Goal: Task Accomplishment & Management: Use online tool/utility

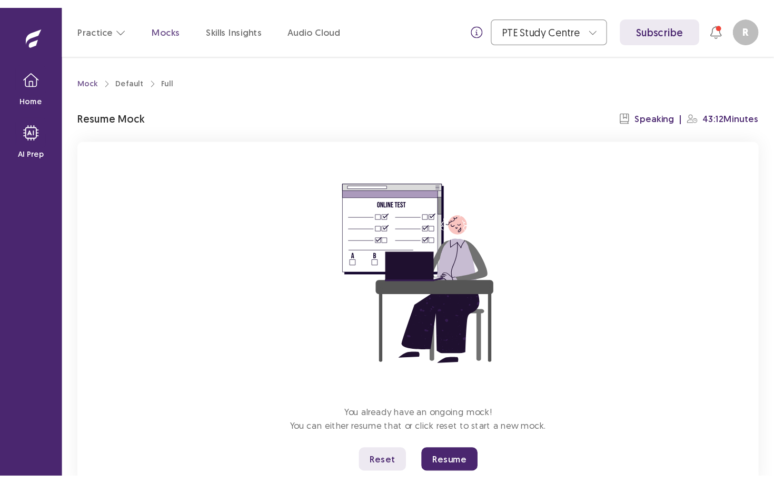
scroll to position [34, 0]
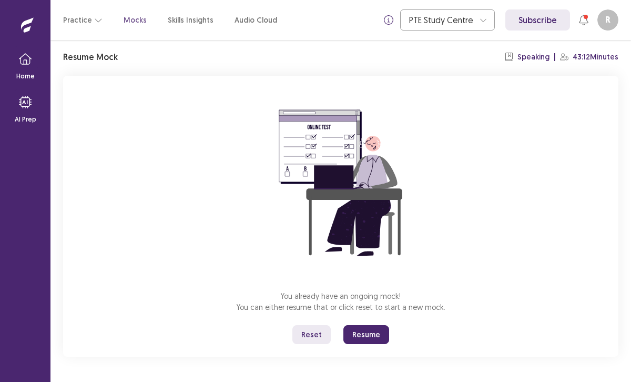
click at [316, 337] on button "Reset" at bounding box center [312, 334] width 38 height 19
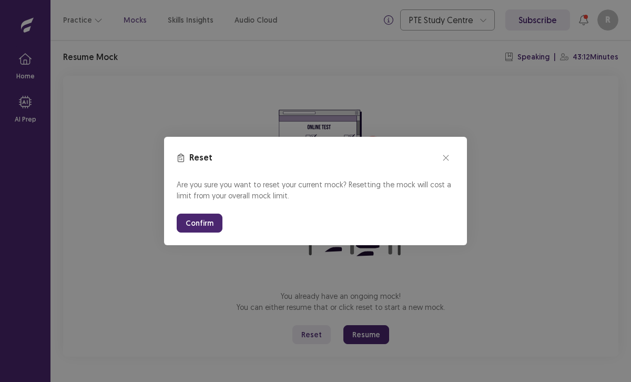
click at [188, 213] on div "Are you sure you want to reset your current mock? Resetting the mock will cost …" at bounding box center [316, 206] width 278 height 54
click at [193, 229] on button "Confirm" at bounding box center [200, 223] width 46 height 19
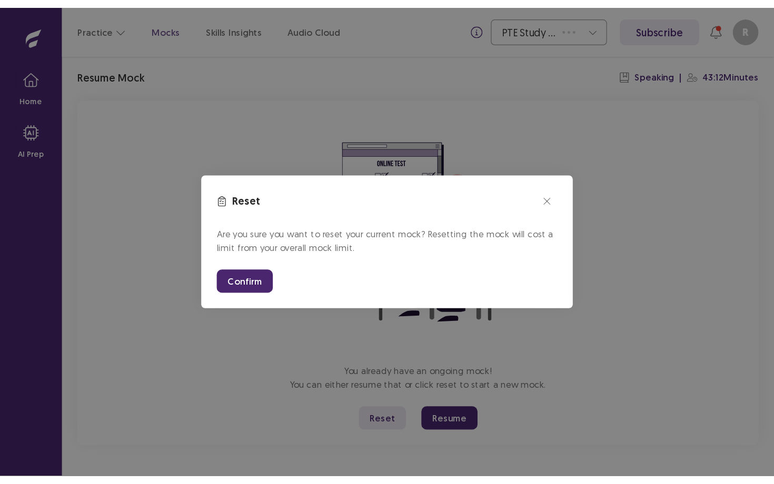
scroll to position [0, 0]
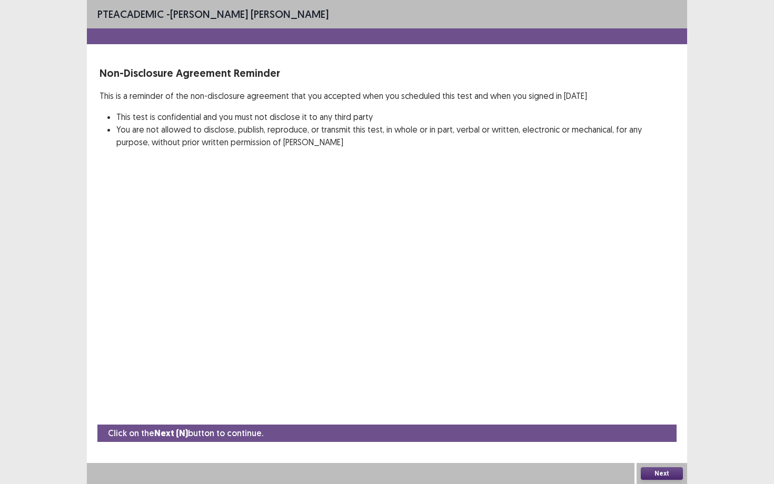
click at [631, 382] on button "Next" at bounding box center [661, 473] width 42 height 13
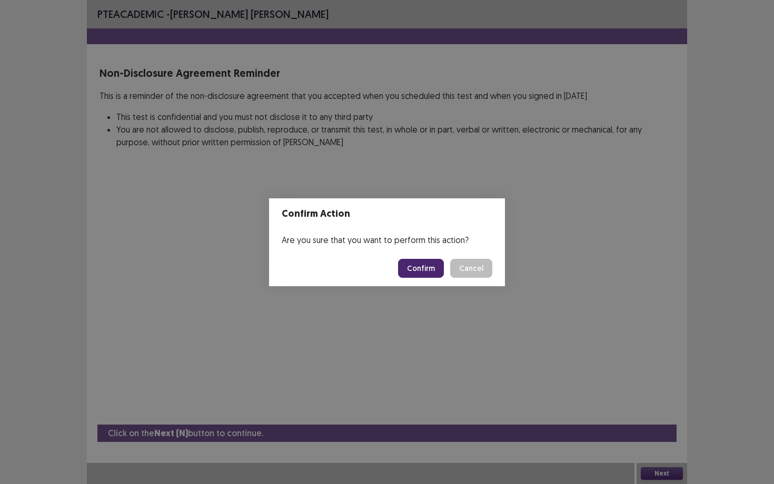
click at [423, 269] on button "Confirm" at bounding box center [421, 268] width 46 height 19
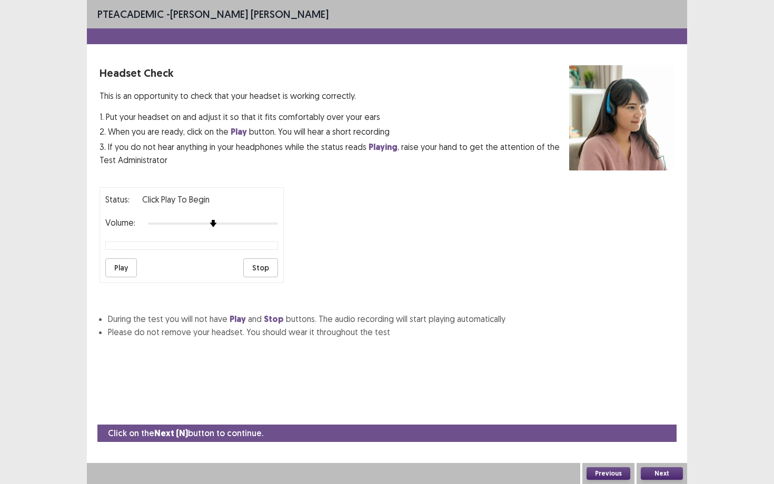
click at [125, 265] on button "Play" at bounding box center [121, 267] width 32 height 19
click at [631, 382] on button "Next" at bounding box center [661, 473] width 42 height 13
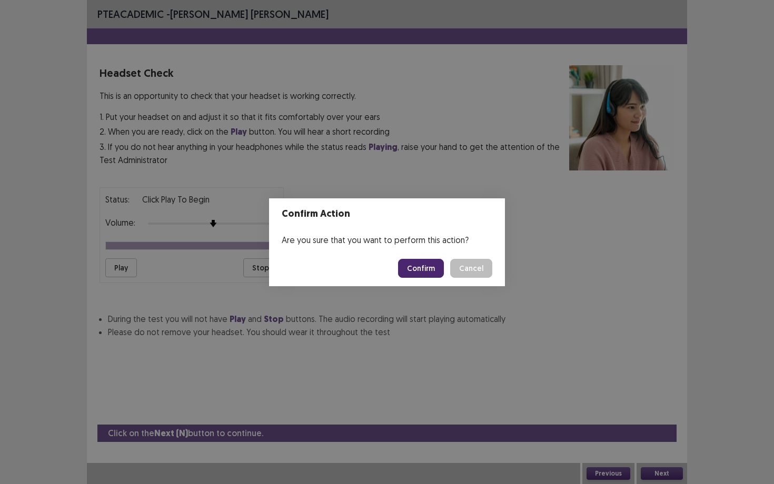
click at [422, 269] on button "Confirm" at bounding box center [421, 268] width 46 height 19
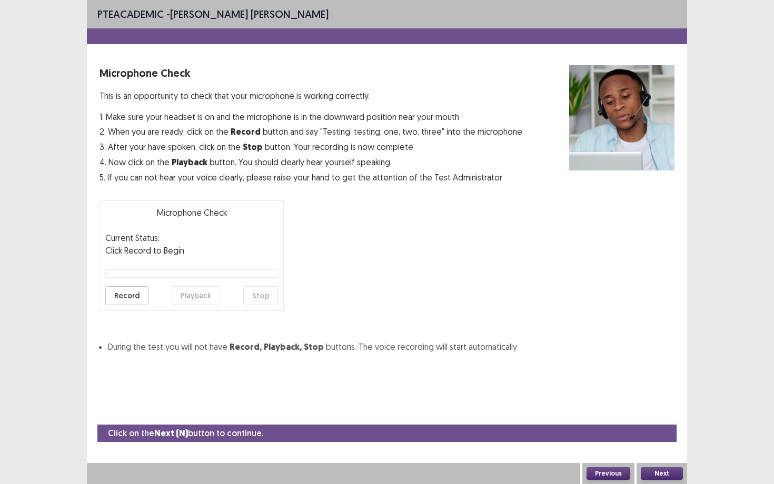
click at [131, 295] on button "Record" at bounding box center [126, 295] width 43 height 19
click at [257, 301] on button "Stop" at bounding box center [260, 295] width 35 height 19
click at [188, 296] on button "Playback" at bounding box center [196, 295] width 48 height 19
click at [631, 382] on button "Next" at bounding box center [661, 473] width 42 height 13
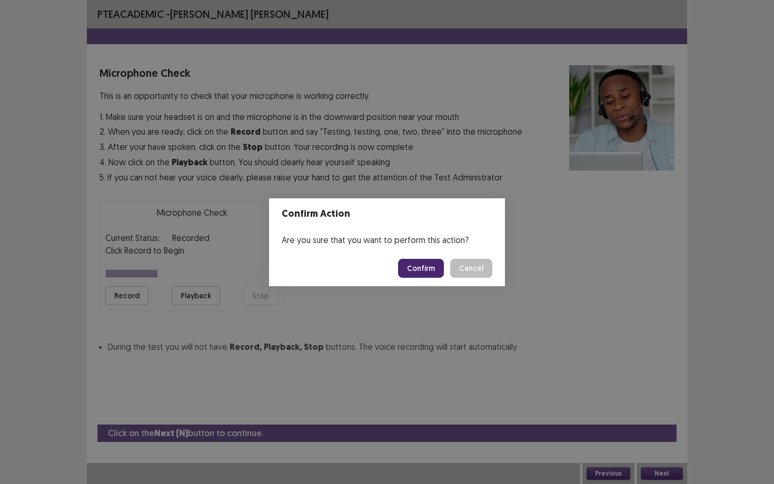
click at [419, 269] on button "Confirm" at bounding box center [421, 268] width 46 height 19
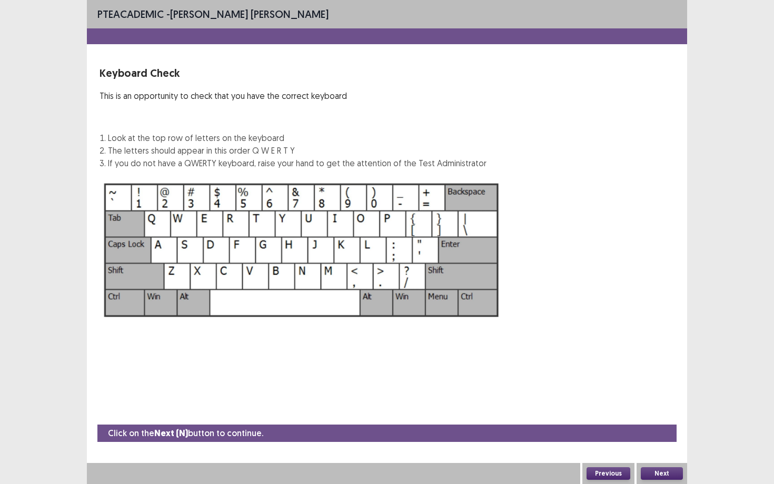
click at [631, 382] on button "Next" at bounding box center [661, 473] width 42 height 13
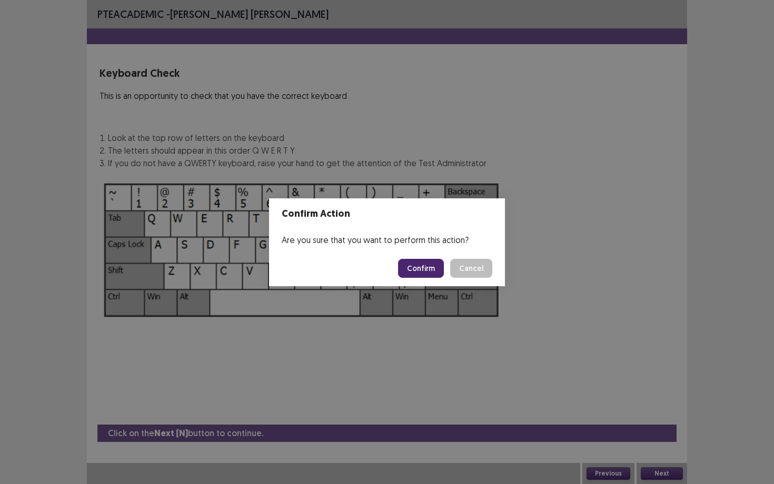
click at [427, 264] on button "Confirm" at bounding box center [421, 268] width 46 height 19
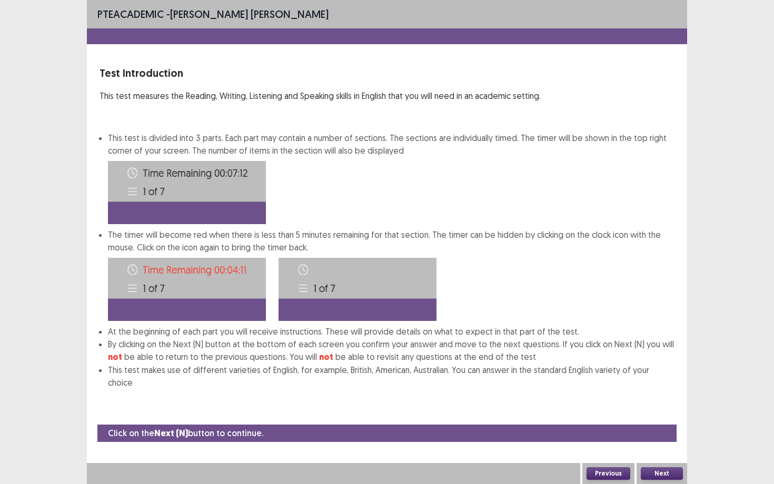
click at [631, 382] on button "Next" at bounding box center [661, 473] width 42 height 13
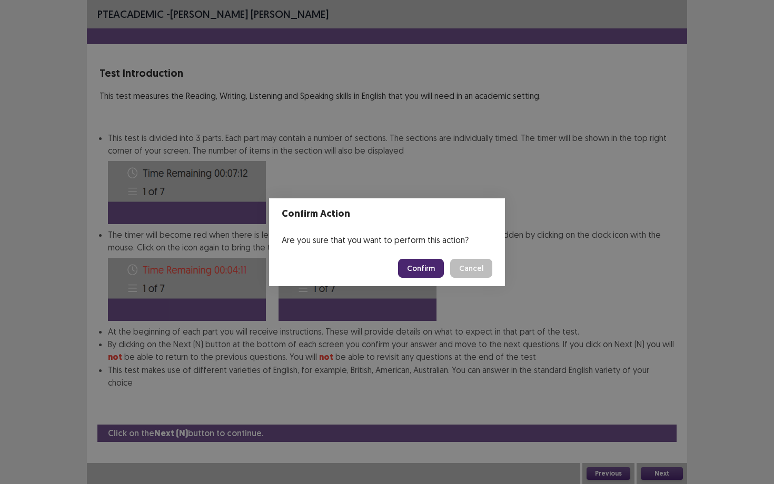
click at [420, 268] on button "Confirm" at bounding box center [421, 268] width 46 height 19
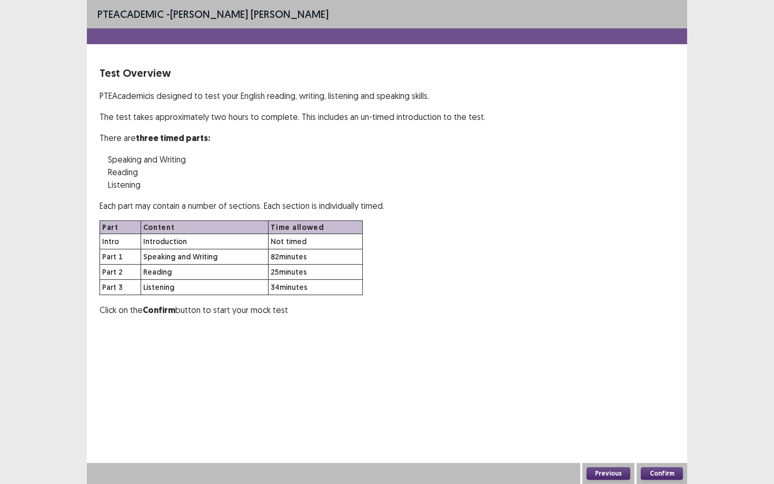
click at [631, 382] on button "Confirm" at bounding box center [661, 473] width 42 height 13
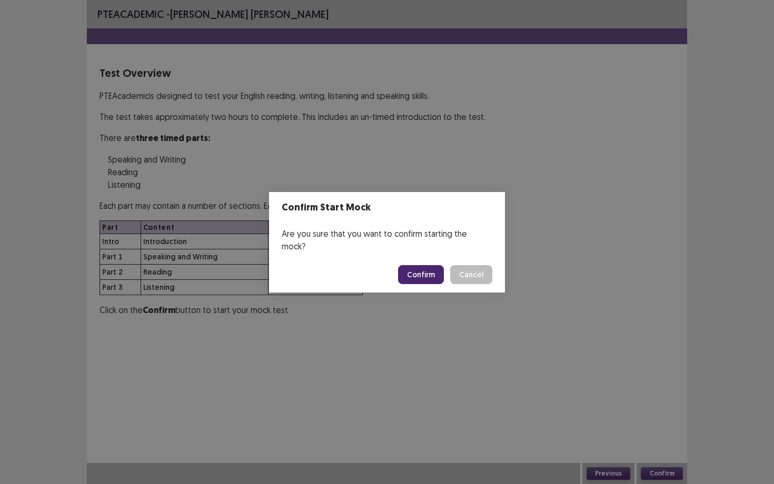
click at [418, 266] on button "Confirm" at bounding box center [421, 274] width 46 height 19
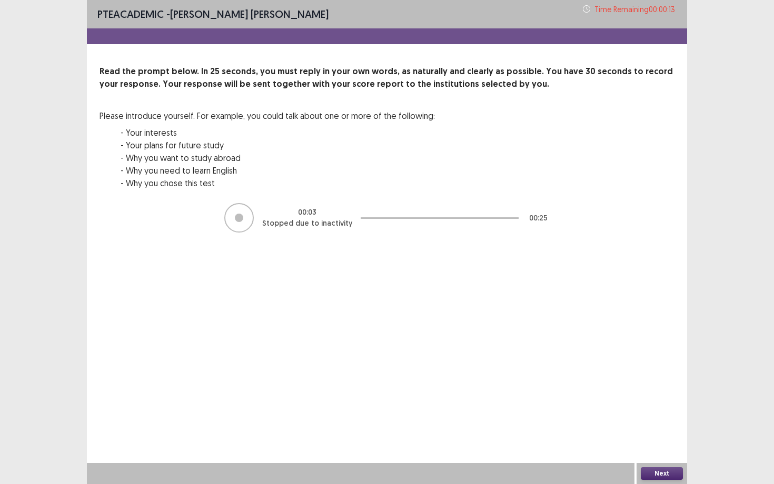
click at [631, 382] on button "Next" at bounding box center [661, 473] width 42 height 13
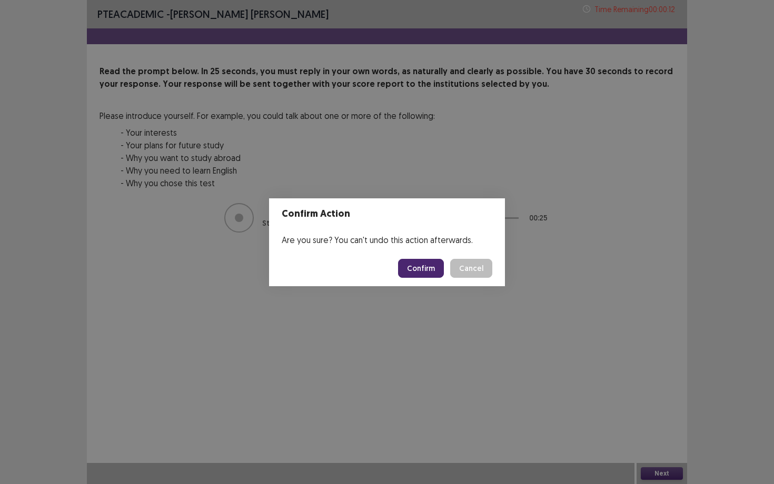
click at [415, 266] on button "Confirm" at bounding box center [421, 268] width 46 height 19
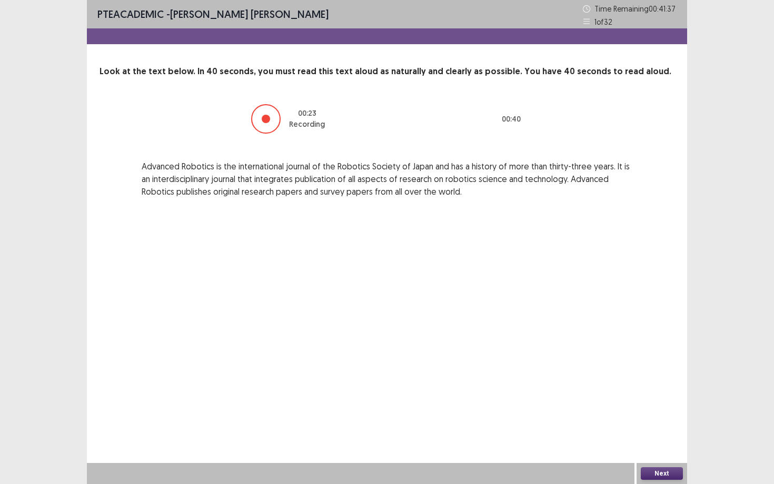
click at [631, 382] on button "Next" at bounding box center [661, 473] width 42 height 13
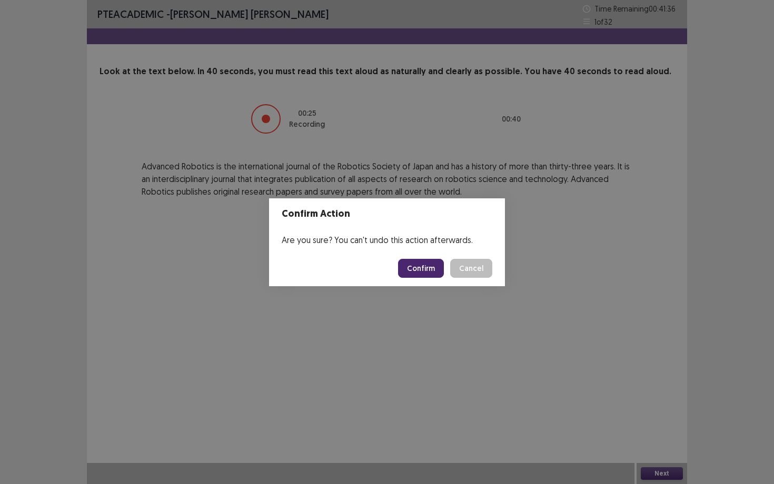
click at [418, 266] on button "Confirm" at bounding box center [421, 268] width 46 height 19
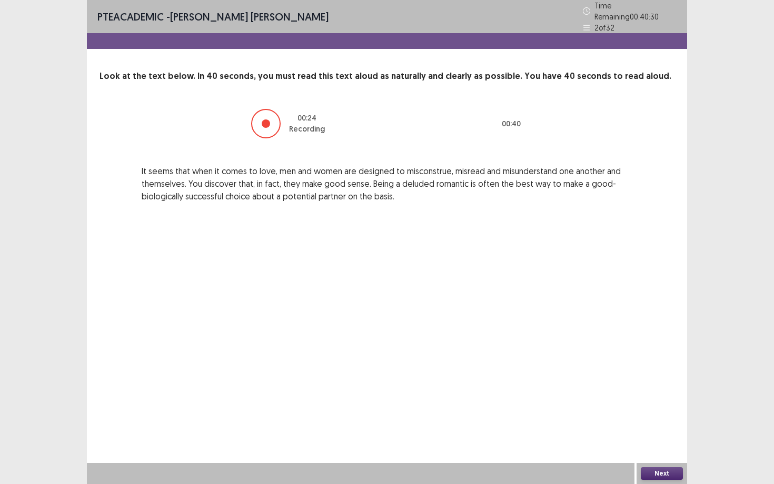
click at [631, 382] on button "Next" at bounding box center [661, 473] width 42 height 13
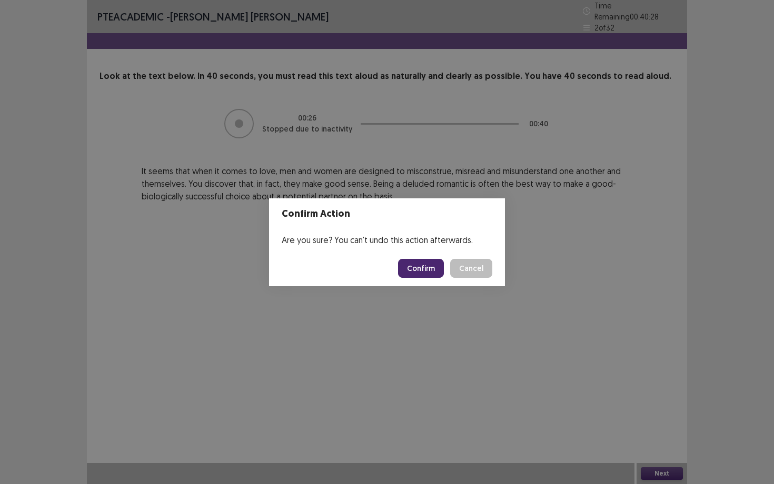
click at [423, 272] on button "Confirm" at bounding box center [421, 268] width 46 height 19
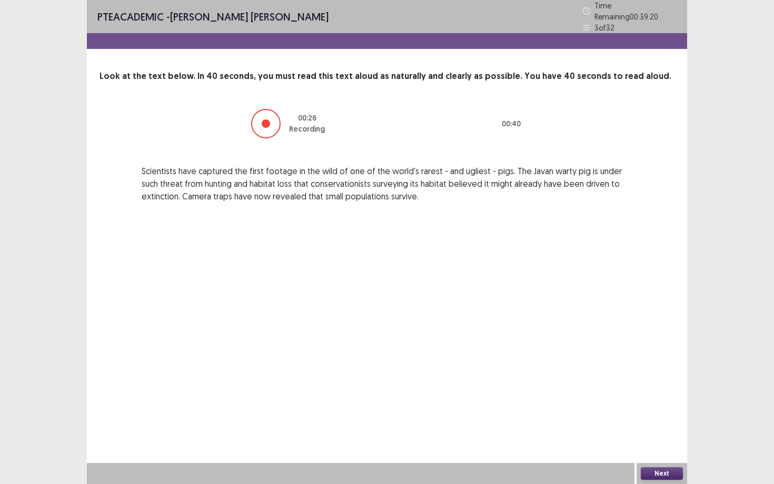
click at [631, 382] on button "Next" at bounding box center [661, 473] width 42 height 13
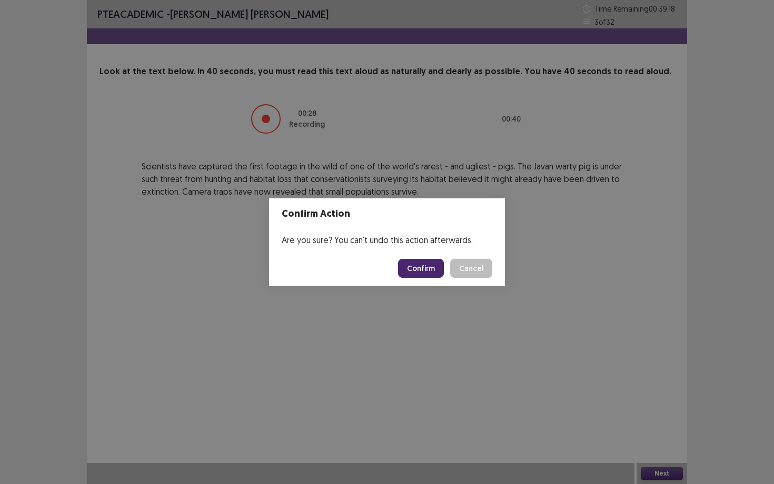
click at [416, 266] on button "Confirm" at bounding box center [421, 268] width 46 height 19
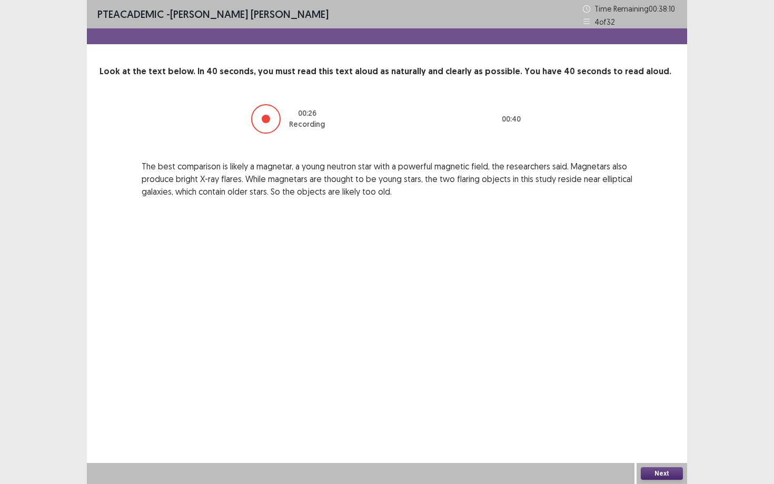
click at [631, 382] on button "Next" at bounding box center [661, 473] width 42 height 13
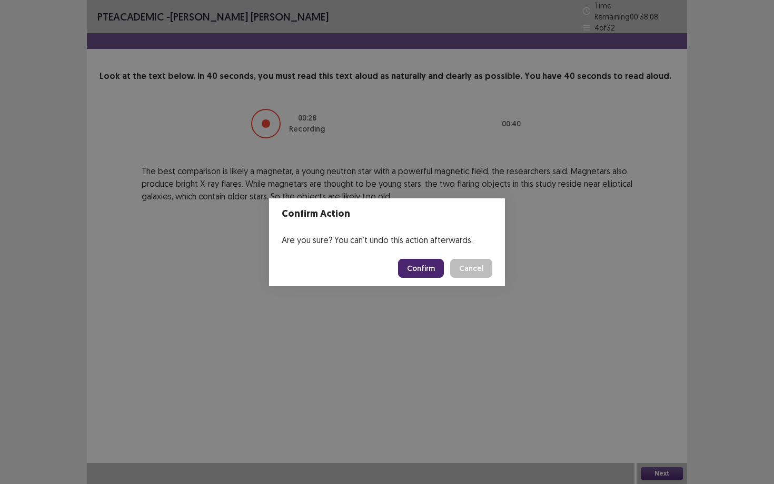
click at [416, 265] on button "Confirm" at bounding box center [421, 268] width 46 height 19
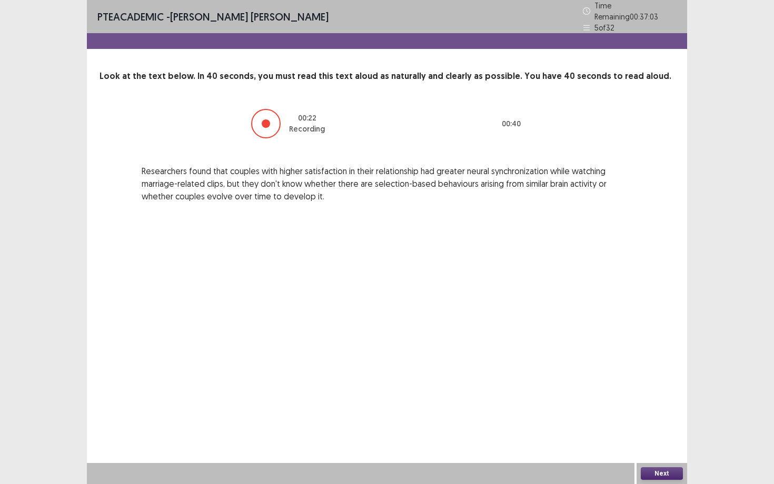
click at [631, 382] on button "Next" at bounding box center [661, 473] width 42 height 13
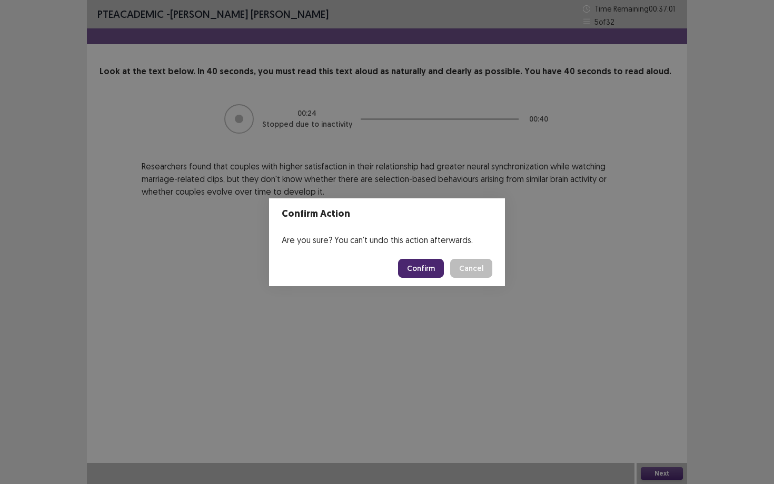
click at [426, 270] on button "Confirm" at bounding box center [421, 268] width 46 height 19
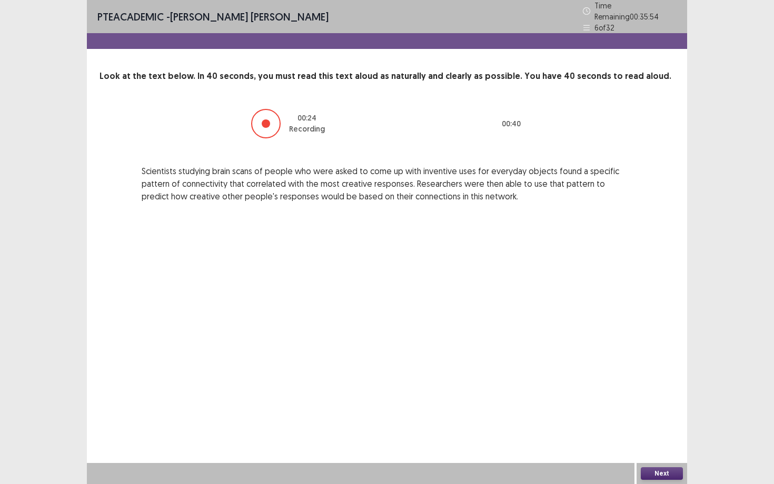
click at [631, 382] on button "Next" at bounding box center [661, 473] width 42 height 13
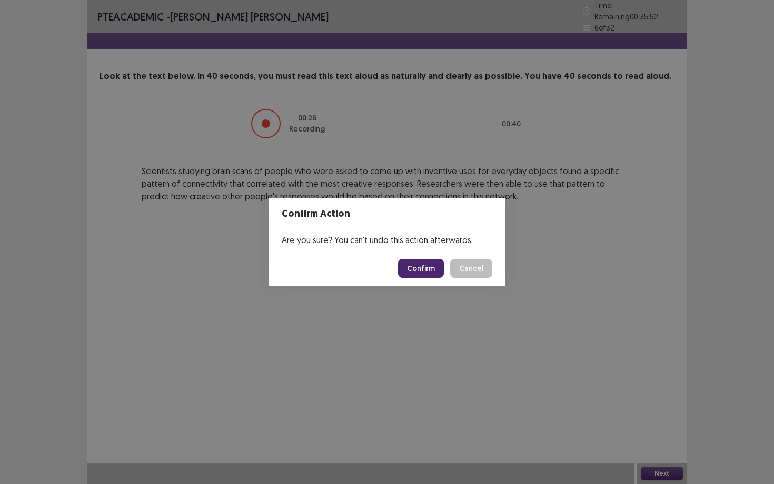
click at [430, 265] on button "Confirm" at bounding box center [421, 268] width 46 height 19
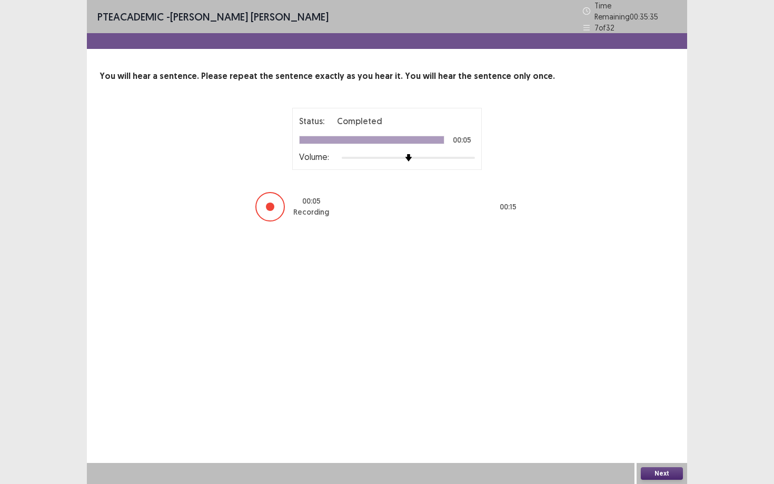
click at [631, 382] on button "Next" at bounding box center [661, 473] width 42 height 13
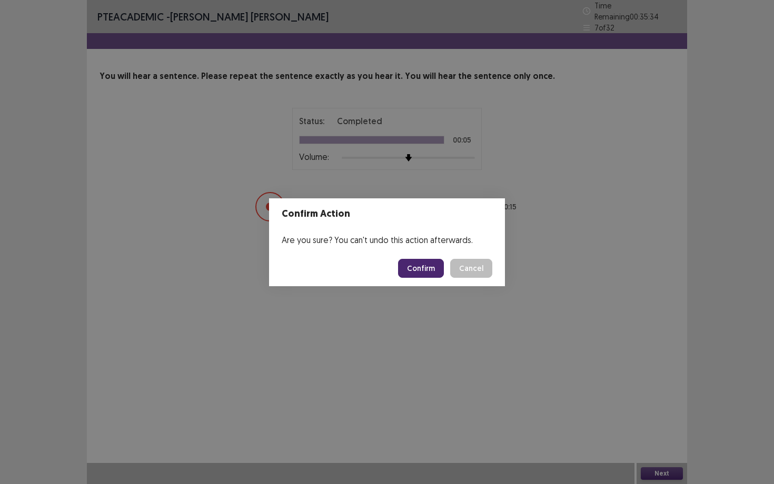
click at [424, 263] on button "Confirm" at bounding box center [421, 268] width 46 height 19
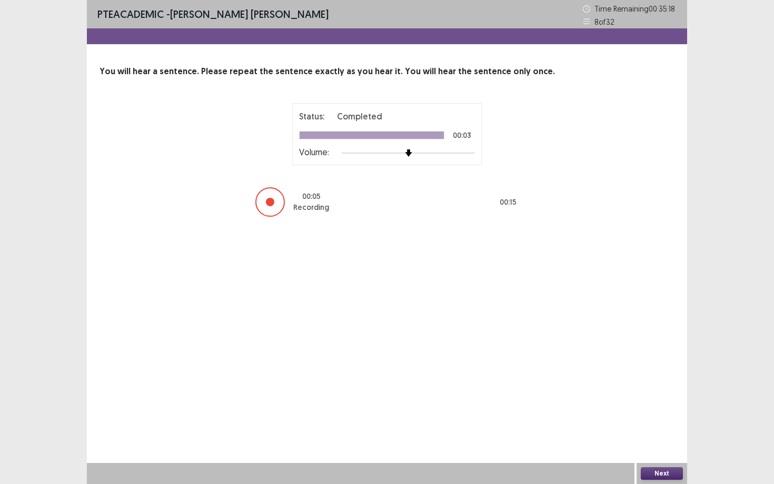
click at [631, 382] on button "Next" at bounding box center [661, 473] width 42 height 13
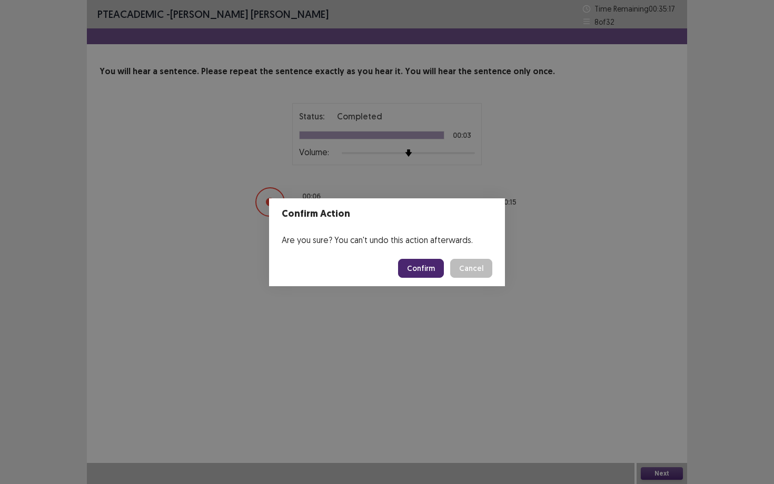
click at [408, 264] on button "Confirm" at bounding box center [421, 268] width 46 height 19
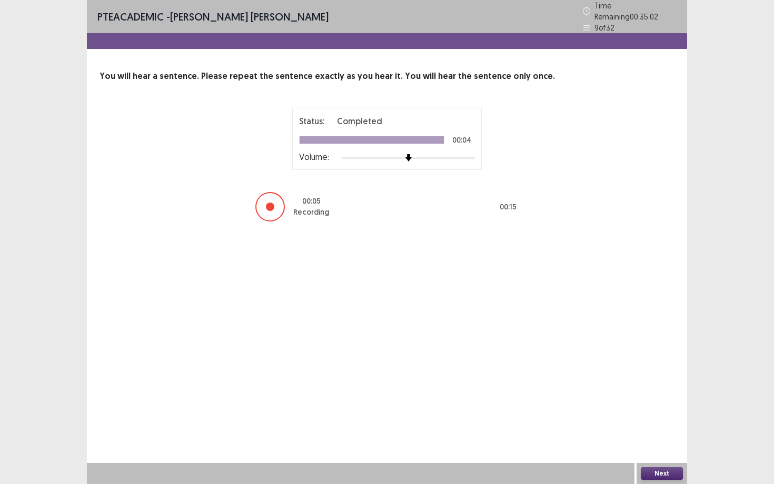
click at [631, 382] on button "Next" at bounding box center [661, 473] width 42 height 13
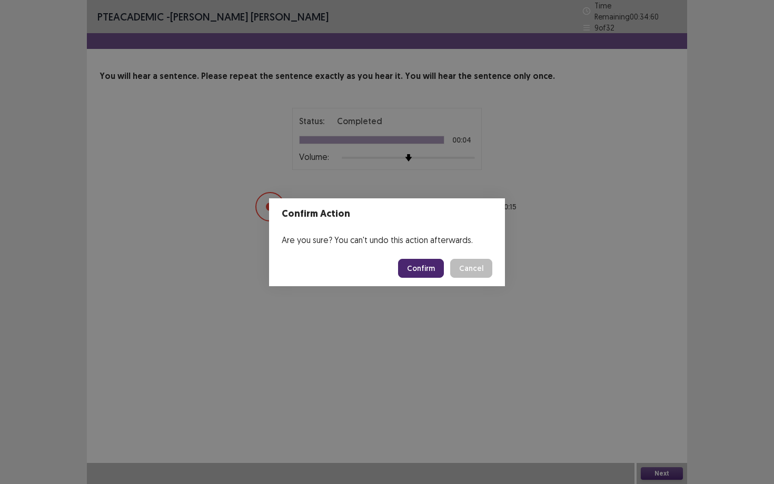
click at [416, 273] on button "Confirm" at bounding box center [421, 268] width 46 height 19
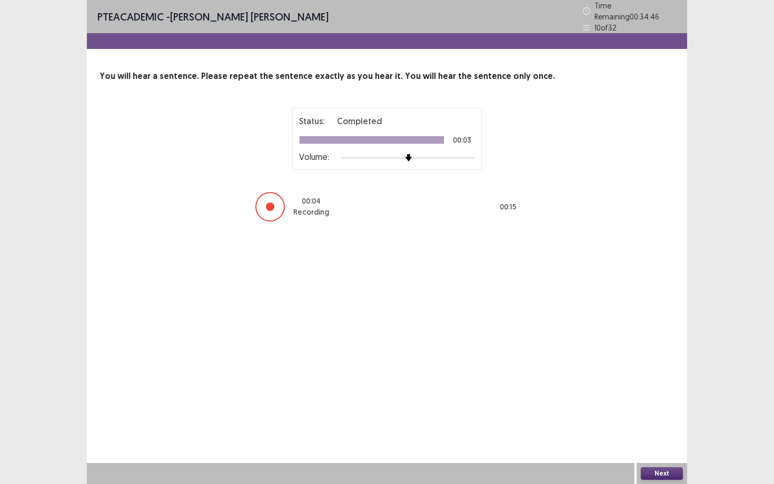
click at [631, 382] on button "Next" at bounding box center [661, 473] width 42 height 13
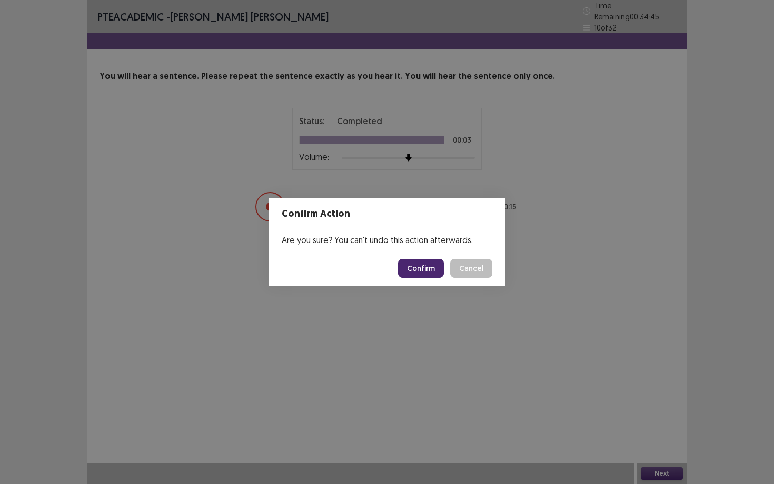
click at [429, 269] on button "Confirm" at bounding box center [421, 268] width 46 height 19
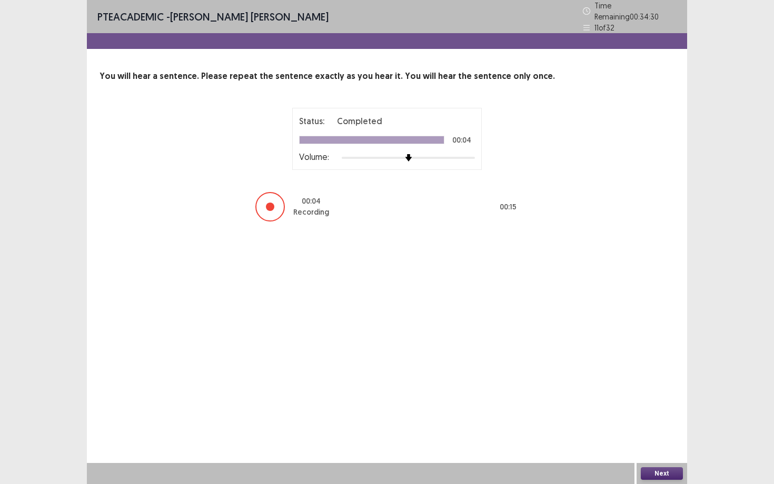
click at [631, 382] on button "Next" at bounding box center [661, 473] width 42 height 13
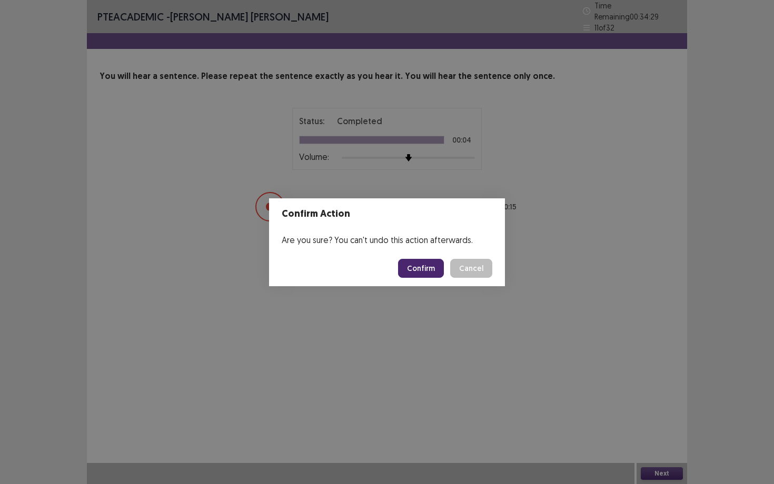
click at [422, 266] on button "Confirm" at bounding box center [421, 268] width 46 height 19
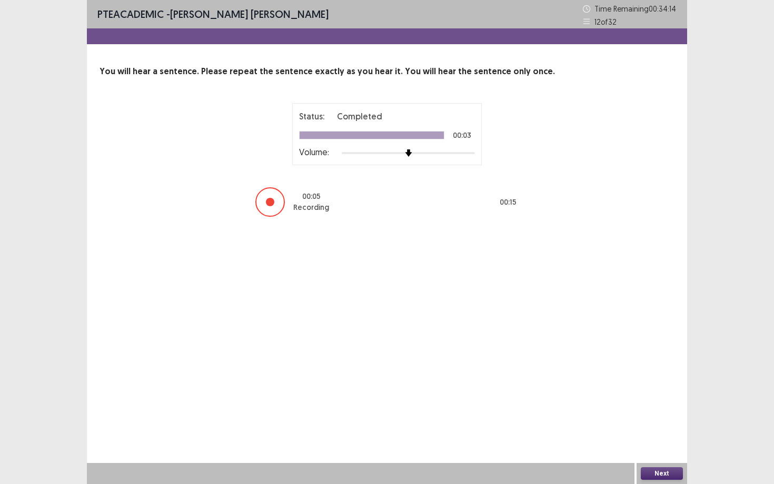
click at [631, 382] on button "Next" at bounding box center [661, 473] width 42 height 13
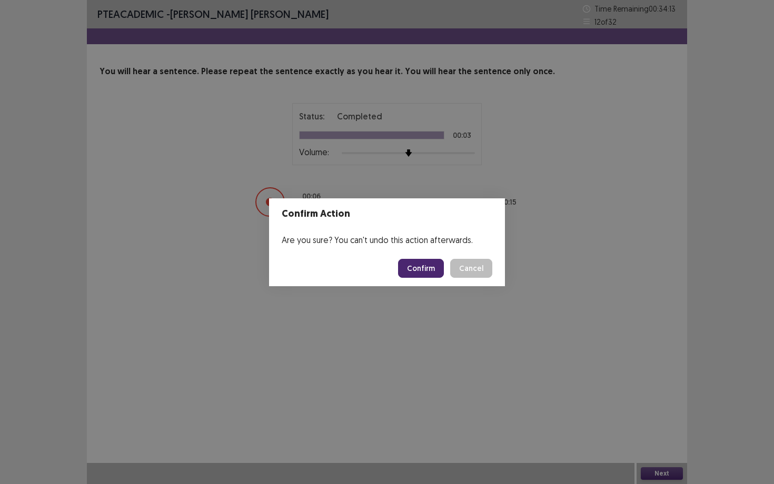
click at [407, 268] on button "Confirm" at bounding box center [421, 268] width 46 height 19
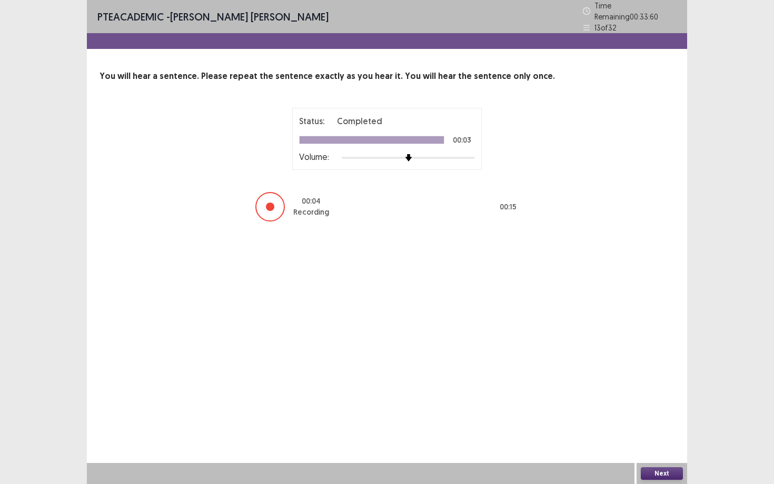
click at [631, 382] on button "Next" at bounding box center [661, 473] width 42 height 13
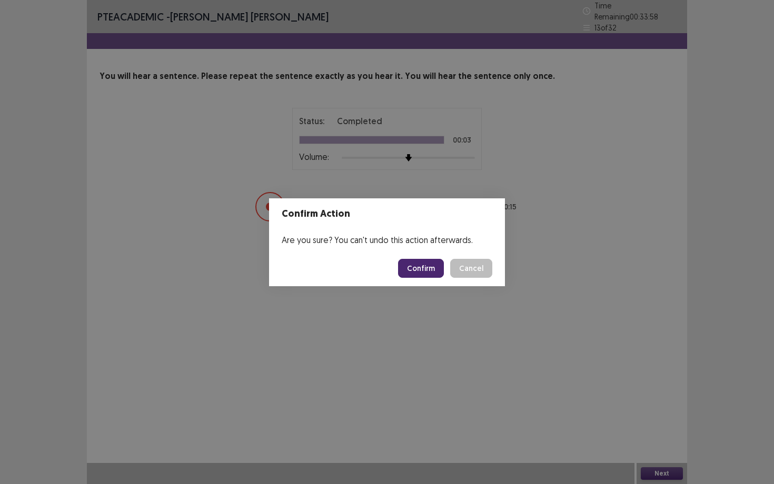
click at [429, 264] on button "Confirm" at bounding box center [421, 268] width 46 height 19
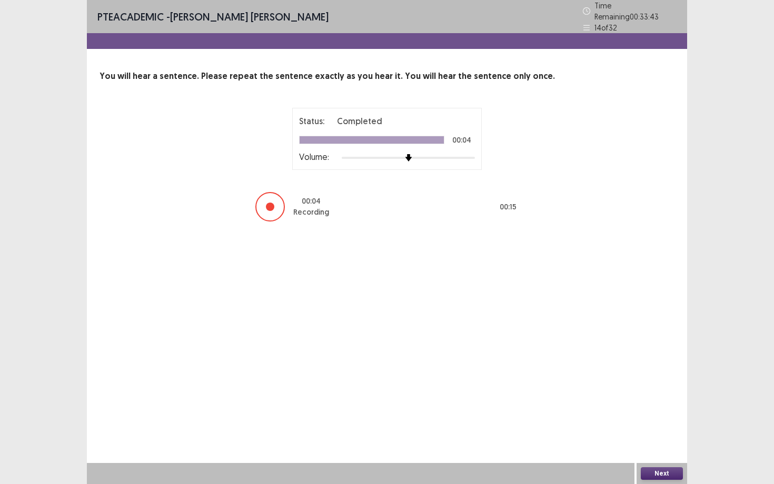
click at [631, 382] on button "Next" at bounding box center [661, 473] width 42 height 13
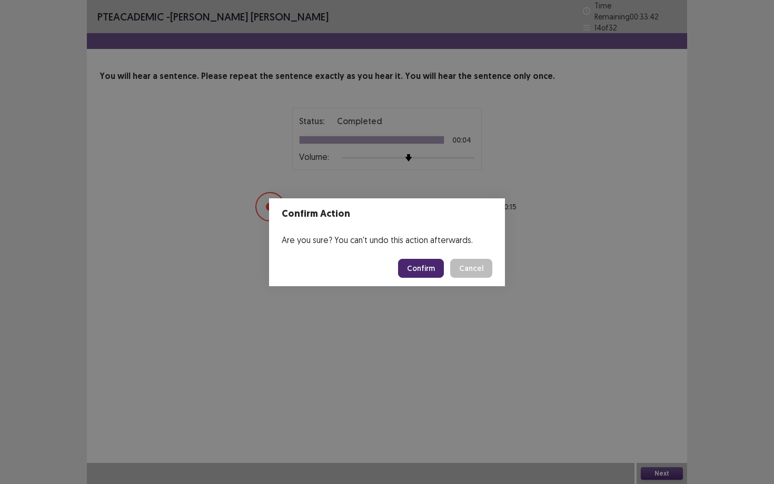
click at [424, 273] on button "Confirm" at bounding box center [421, 268] width 46 height 19
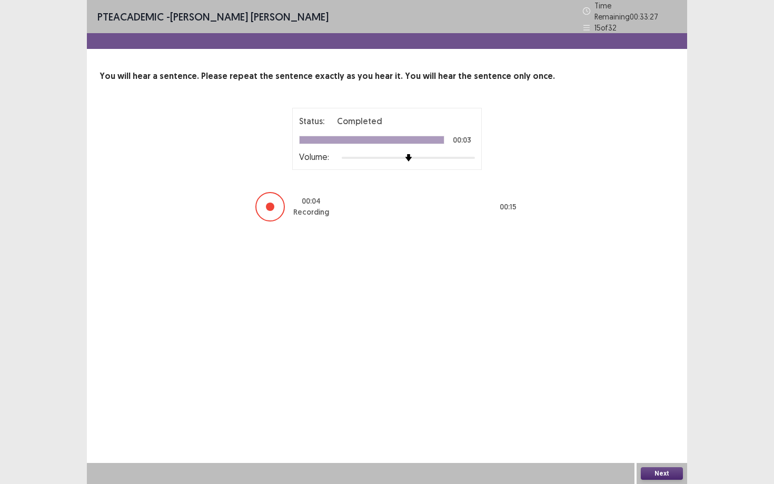
click at [631, 382] on button "Next" at bounding box center [661, 473] width 42 height 13
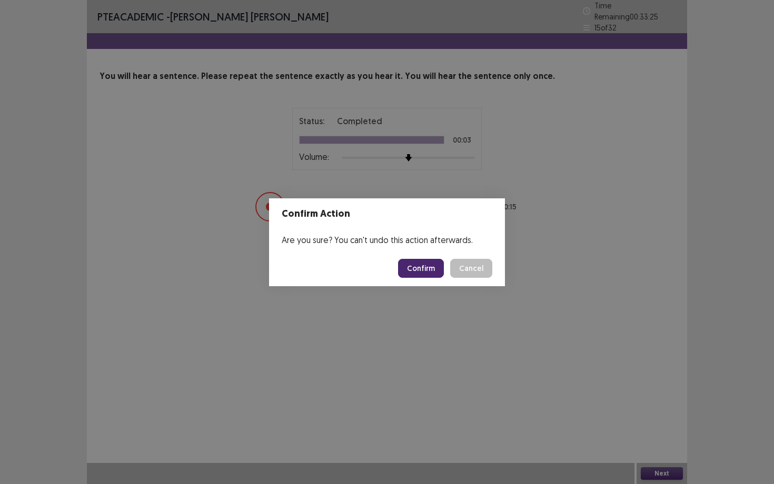
click at [410, 268] on button "Confirm" at bounding box center [421, 268] width 46 height 19
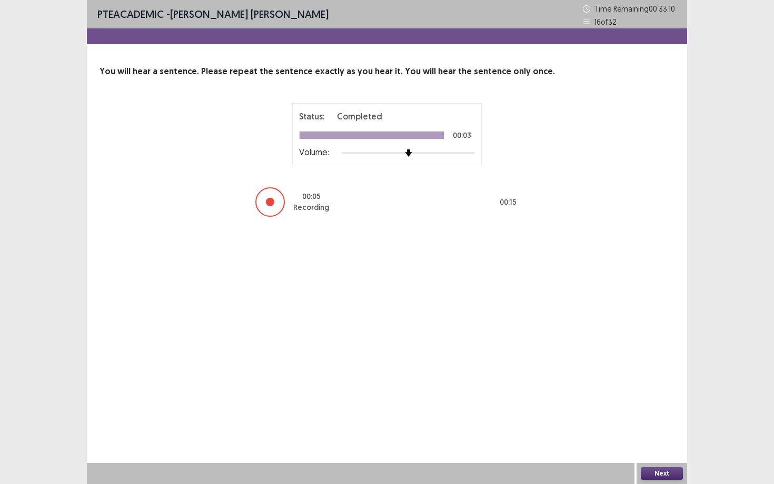
click at [631, 382] on button "Next" at bounding box center [661, 473] width 42 height 13
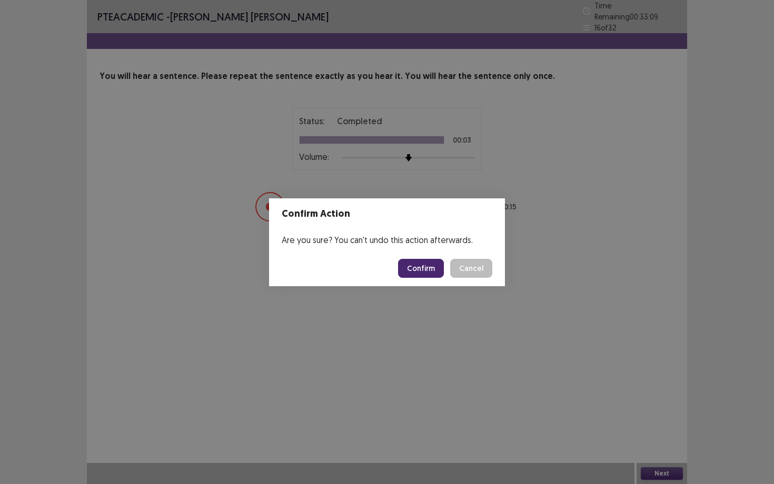
click at [407, 267] on button "Confirm" at bounding box center [421, 268] width 46 height 19
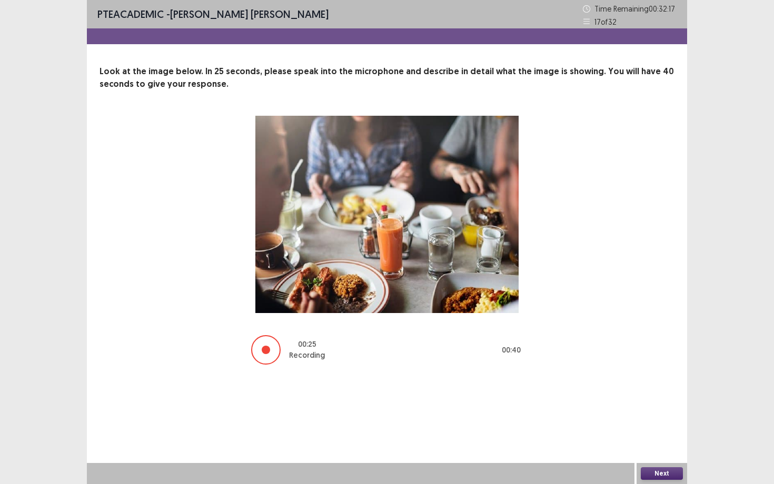
click at [631, 382] on button "Next" at bounding box center [661, 473] width 42 height 13
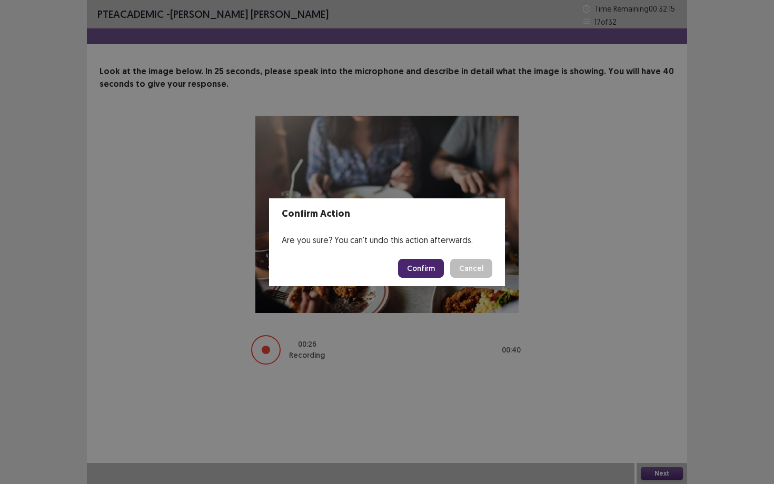
click at [413, 263] on button "Confirm" at bounding box center [421, 268] width 46 height 19
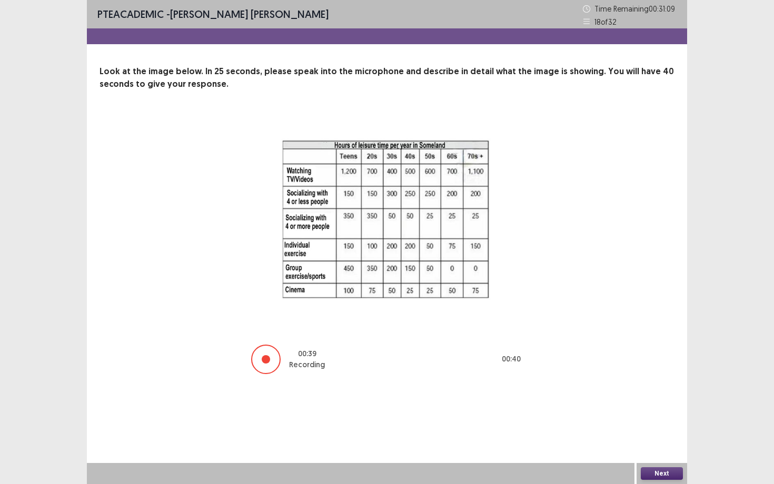
click at [631, 382] on button "Next" at bounding box center [661, 473] width 42 height 13
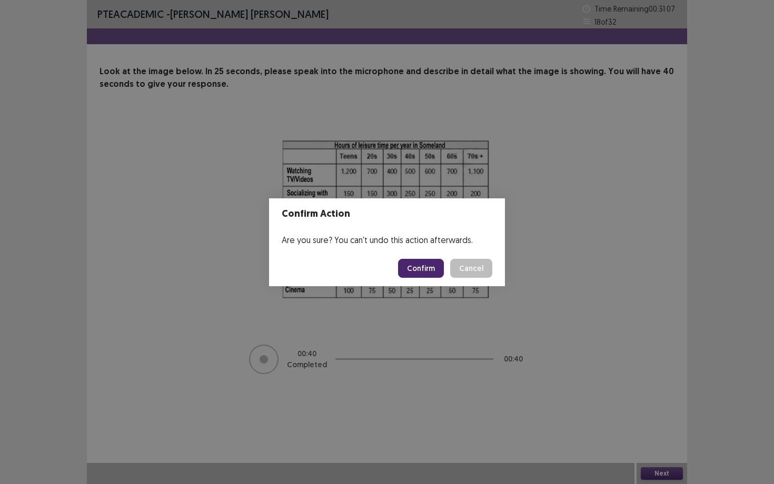
click at [430, 272] on button "Confirm" at bounding box center [421, 268] width 46 height 19
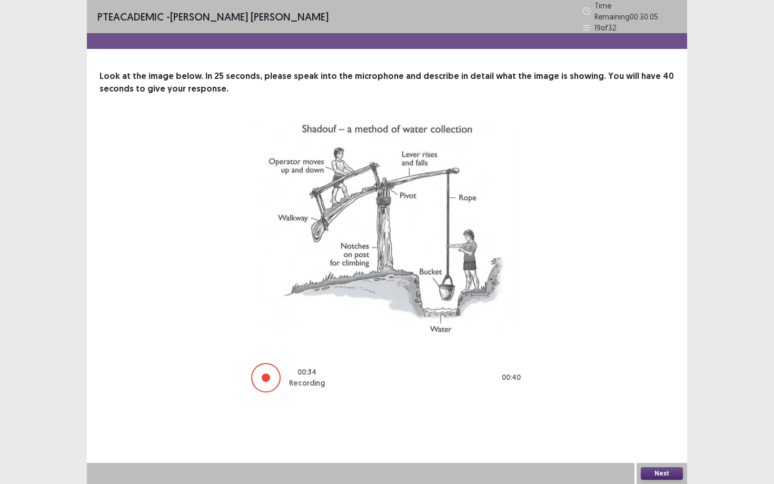
click at [631, 382] on button "Next" at bounding box center [661, 473] width 42 height 13
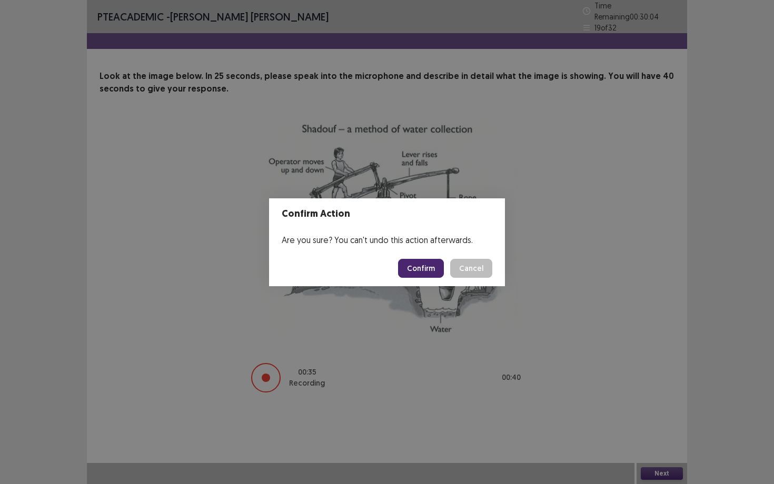
click at [423, 265] on button "Confirm" at bounding box center [421, 268] width 46 height 19
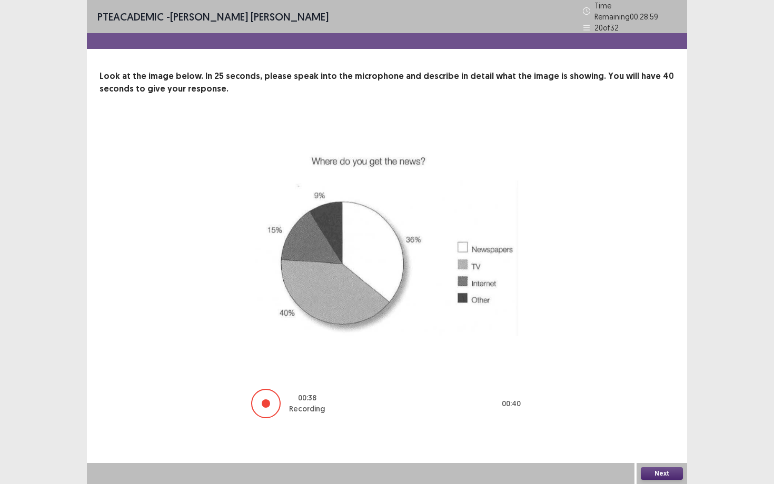
click at [631, 382] on button "Next" at bounding box center [661, 473] width 42 height 13
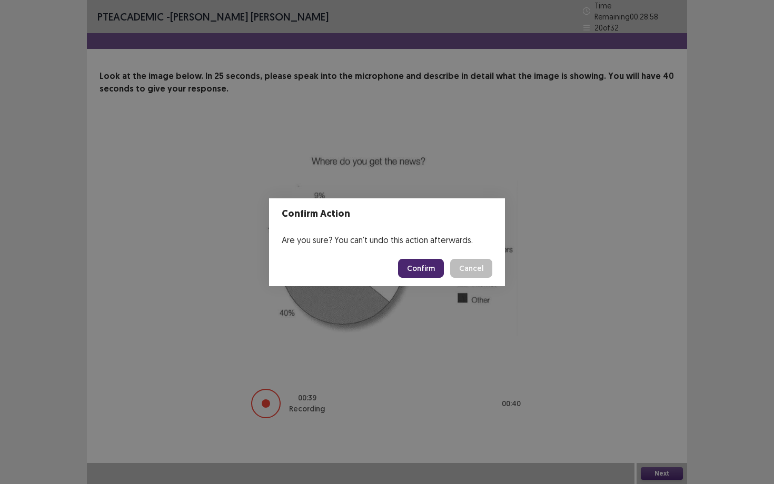
click at [424, 266] on button "Confirm" at bounding box center [421, 268] width 46 height 19
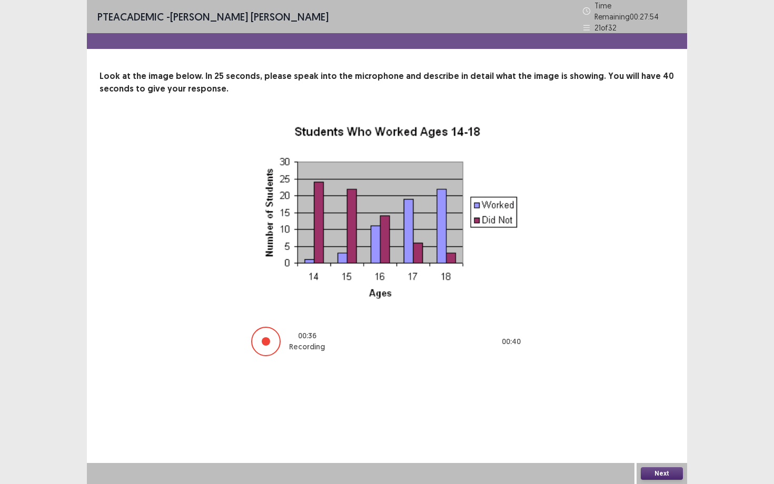
click at [631, 382] on button "Next" at bounding box center [661, 473] width 42 height 13
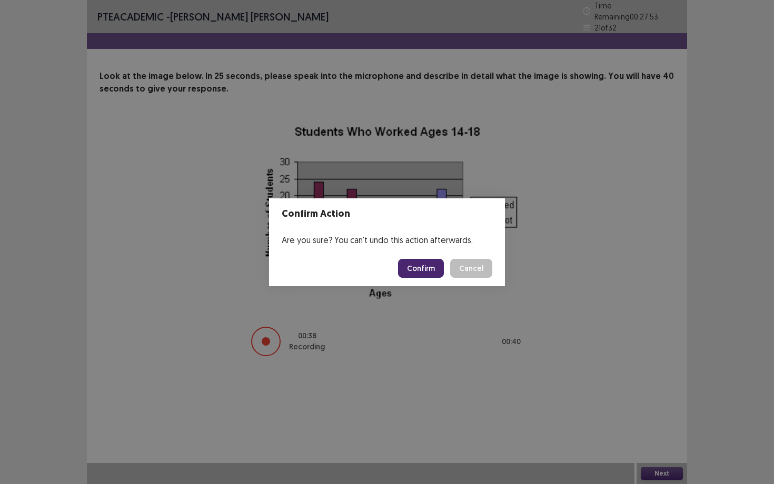
click at [420, 269] on button "Confirm" at bounding box center [421, 268] width 46 height 19
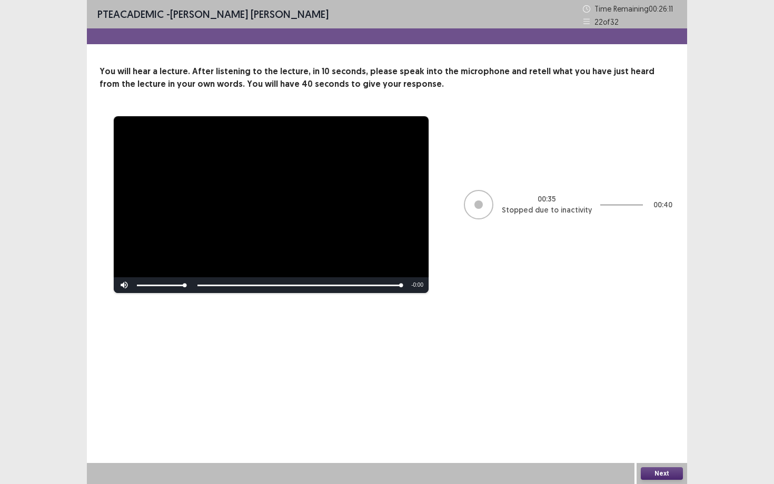
click at [631, 382] on button "Next" at bounding box center [661, 473] width 42 height 13
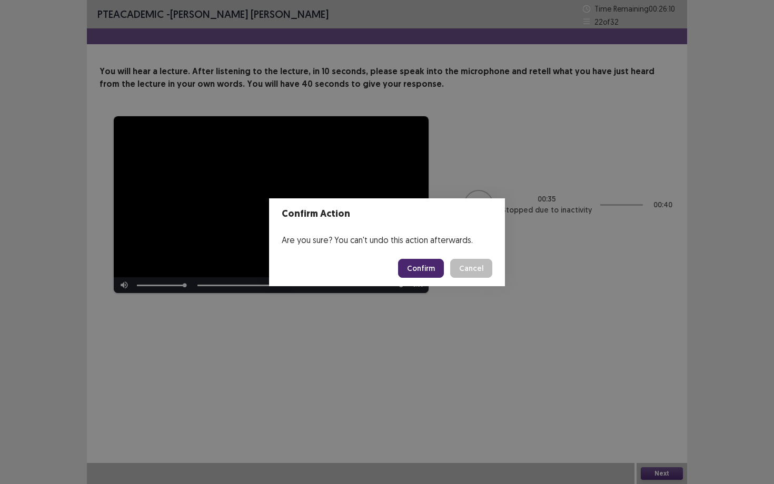
click at [427, 264] on button "Confirm" at bounding box center [421, 268] width 46 height 19
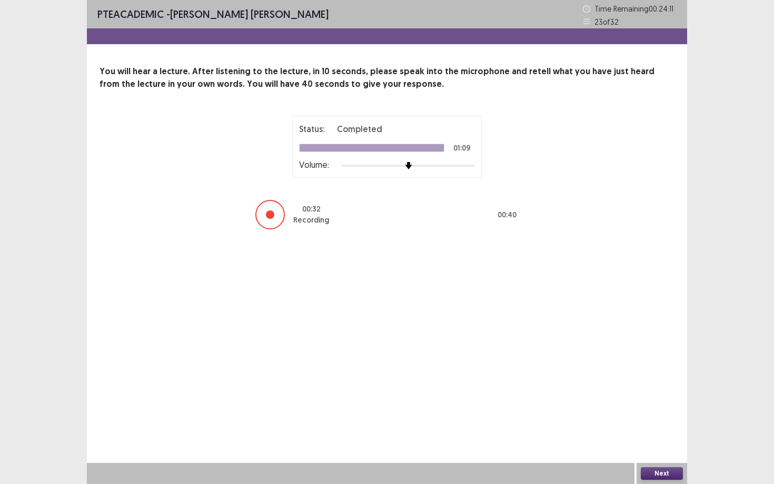
click at [631, 382] on button "Next" at bounding box center [661, 473] width 42 height 13
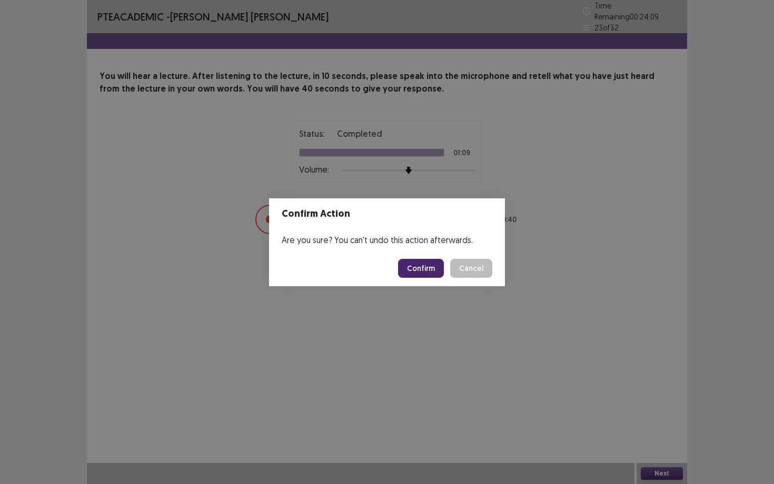
click at [419, 271] on button "Confirm" at bounding box center [421, 268] width 46 height 19
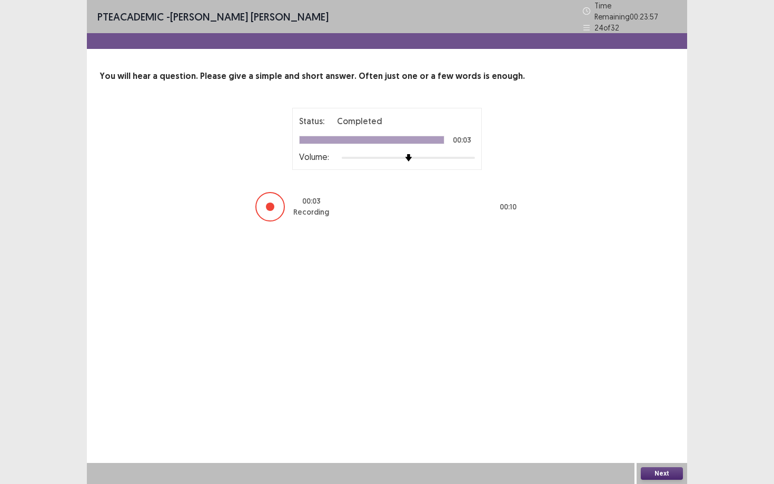
click at [631, 382] on button "Next" at bounding box center [661, 473] width 42 height 13
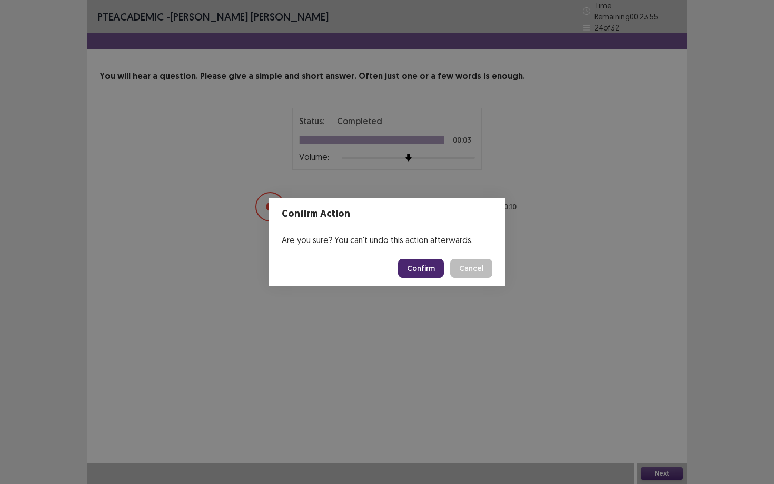
click at [421, 268] on button "Confirm" at bounding box center [421, 268] width 46 height 19
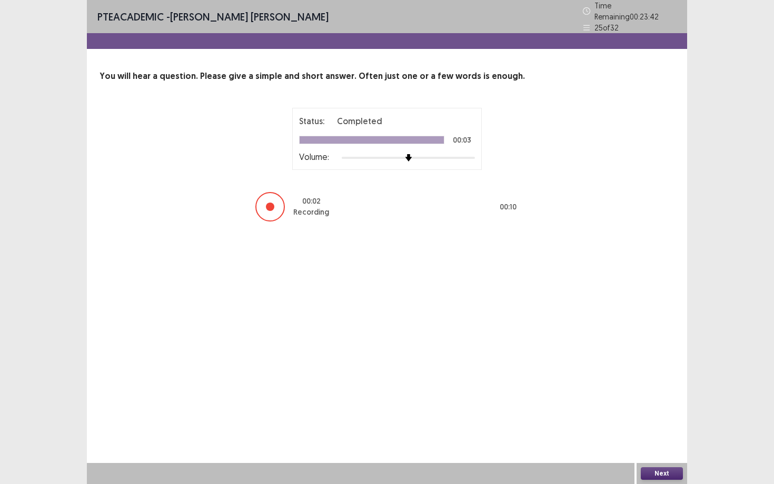
click at [631, 382] on button "Next" at bounding box center [661, 473] width 42 height 13
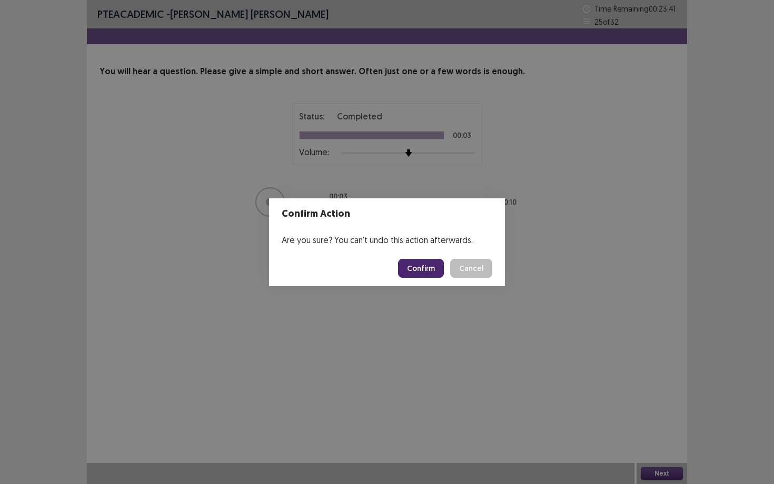
click at [416, 268] on button "Confirm" at bounding box center [421, 268] width 46 height 19
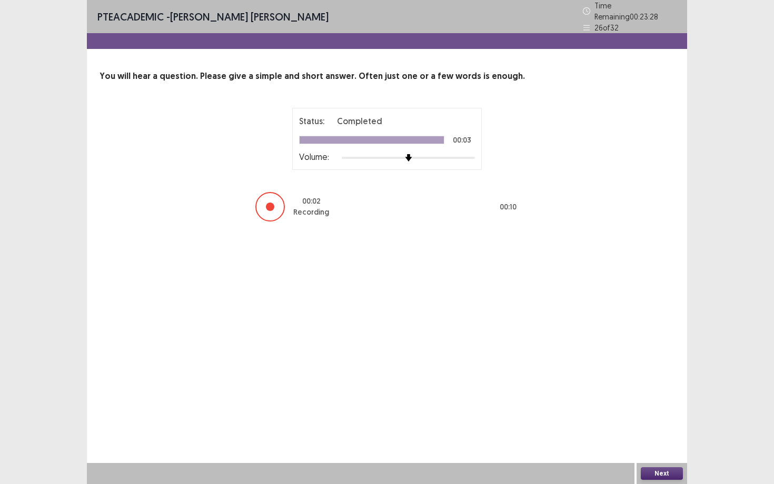
click at [631, 382] on button "Next" at bounding box center [661, 473] width 42 height 13
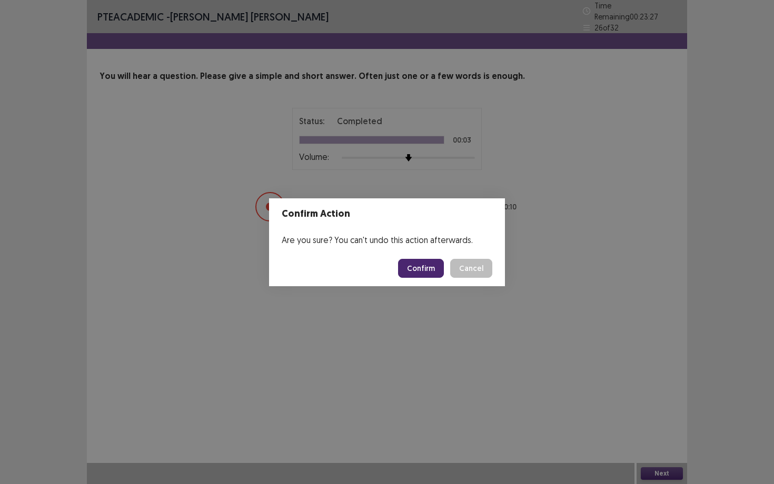
click at [414, 268] on button "Confirm" at bounding box center [421, 268] width 46 height 19
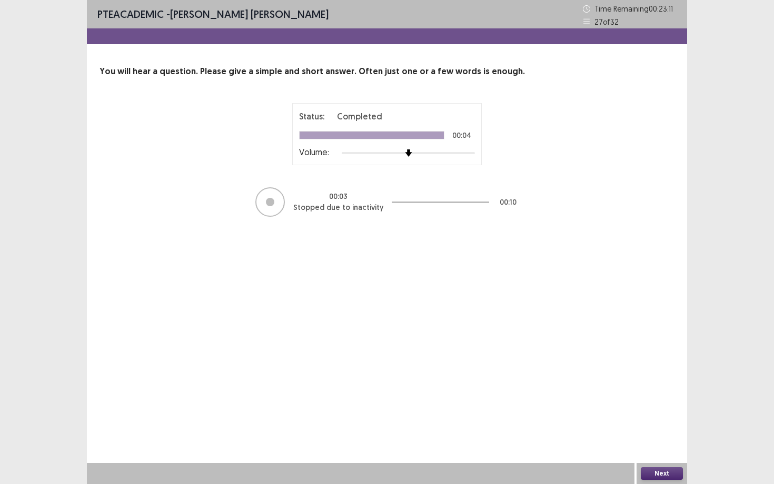
click at [631, 382] on button "Next" at bounding box center [661, 473] width 42 height 13
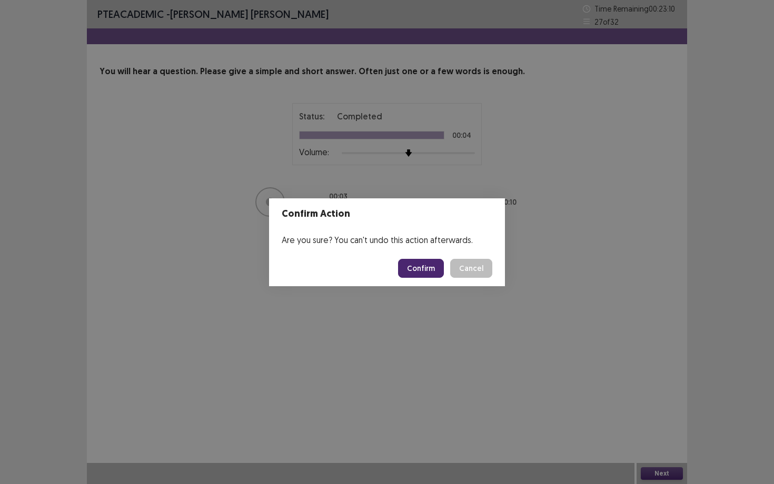
click at [414, 264] on button "Confirm" at bounding box center [421, 268] width 46 height 19
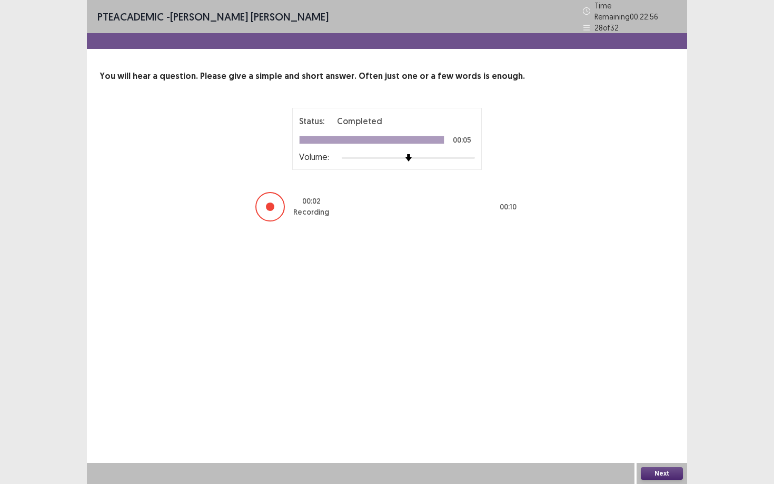
click at [631, 382] on button "Next" at bounding box center [661, 473] width 42 height 13
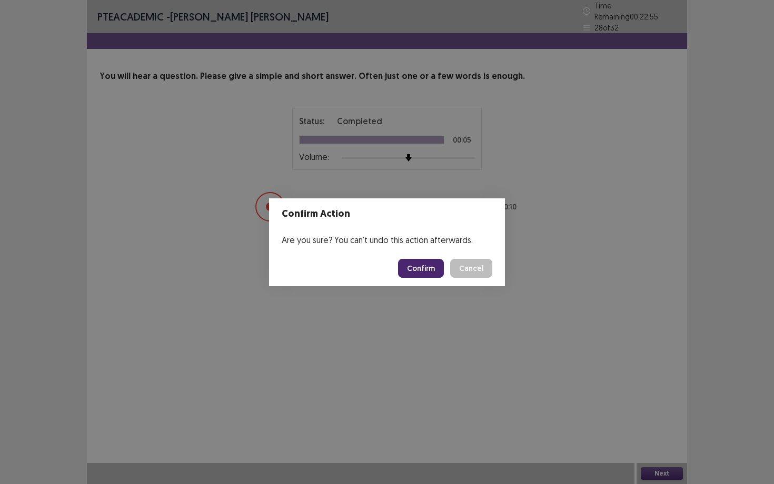
click at [414, 272] on button "Confirm" at bounding box center [421, 268] width 46 height 19
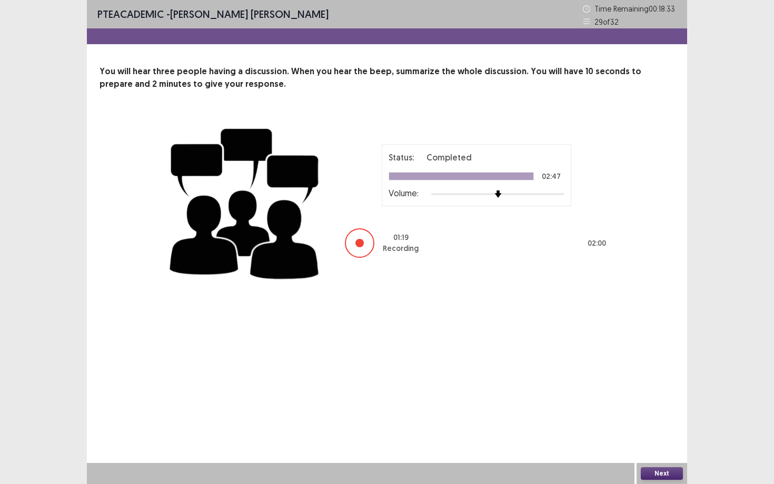
click at [631, 382] on button "Next" at bounding box center [661, 473] width 42 height 13
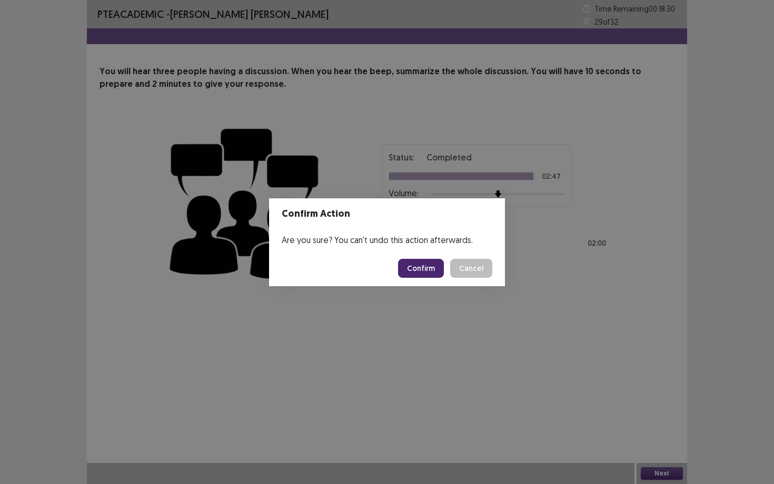
click at [419, 269] on button "Confirm" at bounding box center [421, 268] width 46 height 19
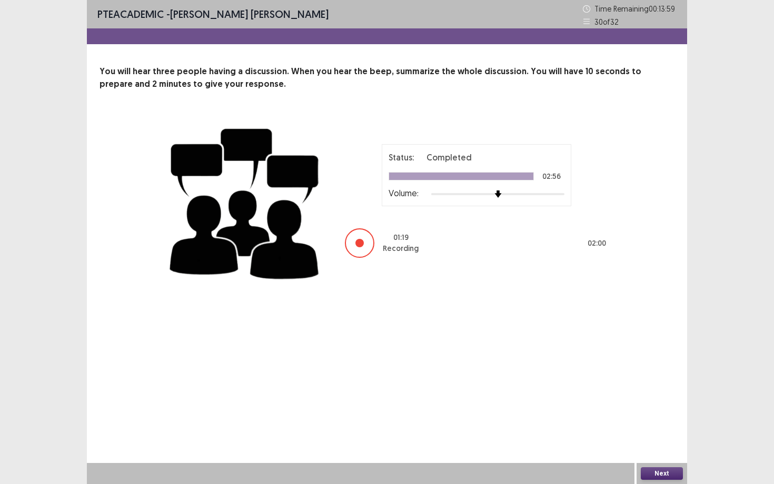
click at [631, 382] on button "Next" at bounding box center [661, 473] width 42 height 13
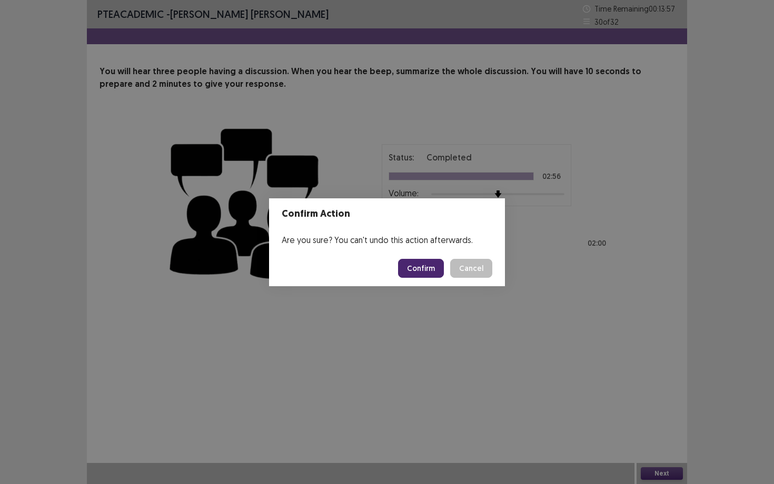
click at [430, 271] on button "Confirm" at bounding box center [421, 268] width 46 height 19
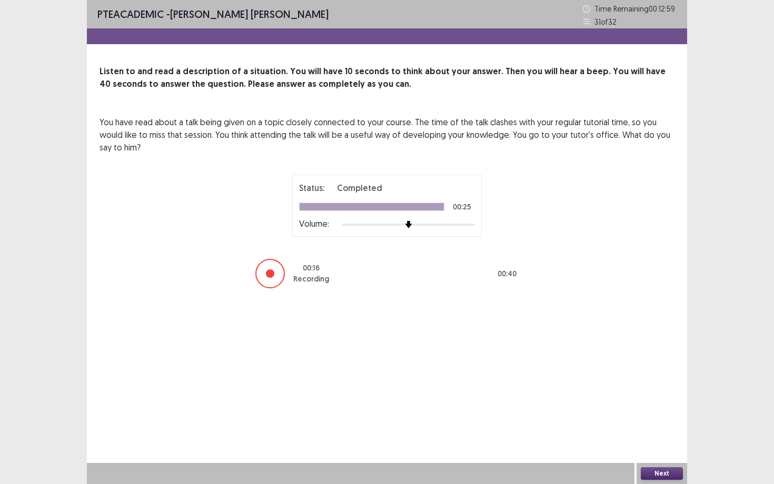
click at [631, 382] on button "Next" at bounding box center [661, 473] width 42 height 13
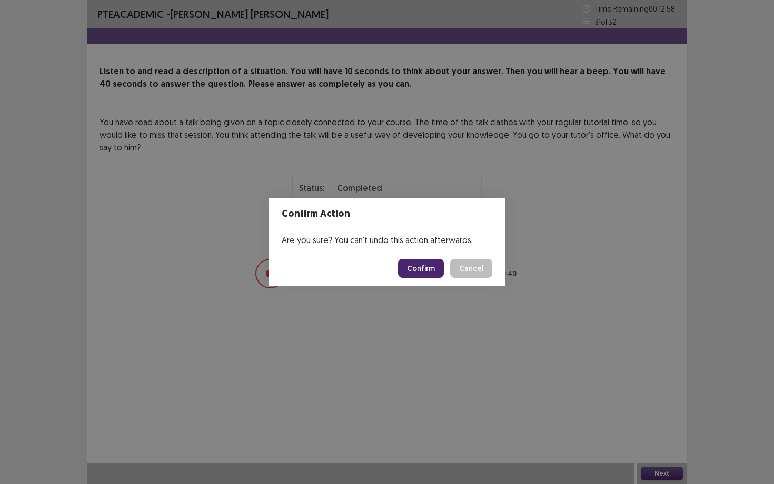
click at [420, 268] on button "Confirm" at bounding box center [421, 268] width 46 height 19
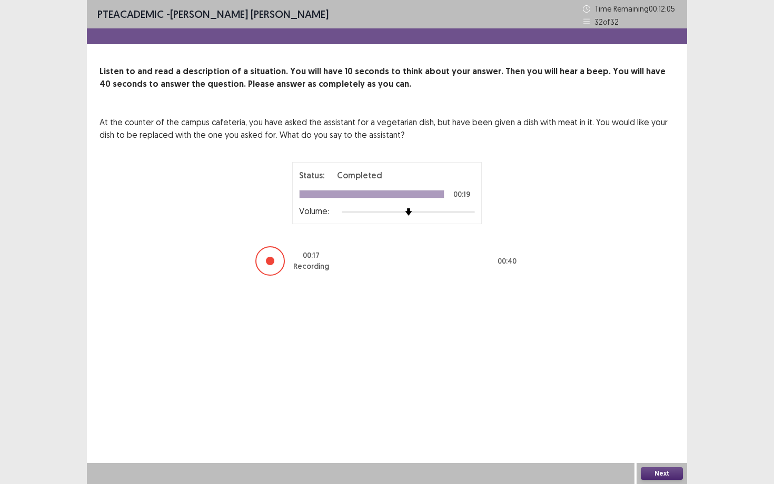
click at [631, 382] on button "Next" at bounding box center [661, 473] width 42 height 13
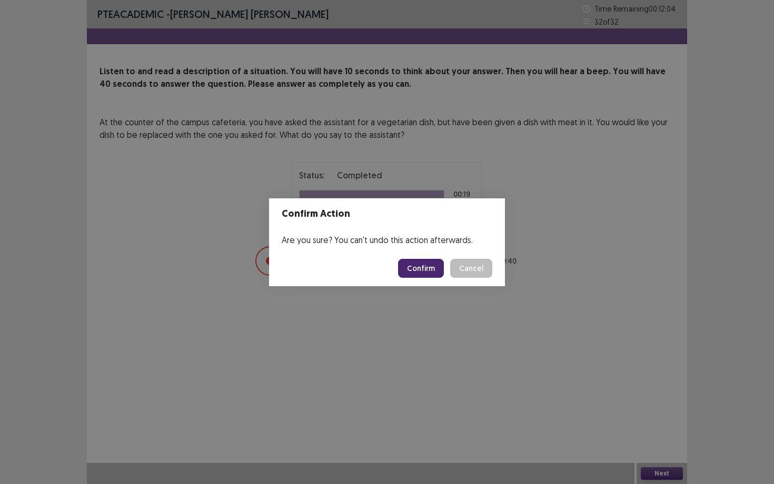
click at [422, 266] on button "Confirm" at bounding box center [421, 268] width 46 height 19
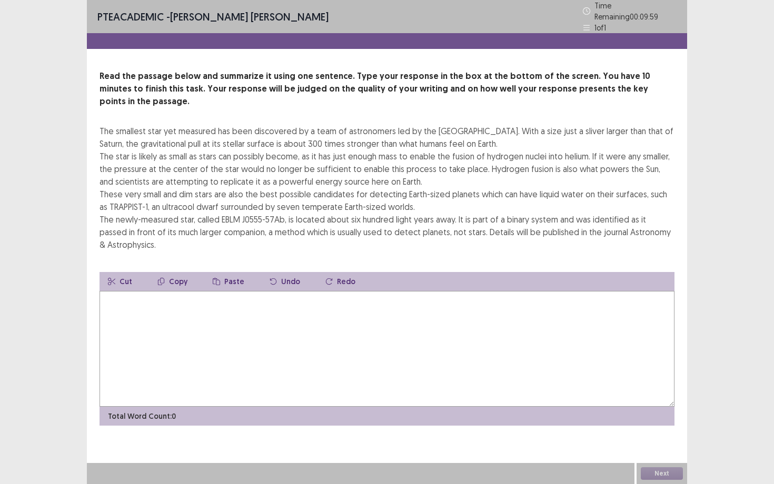
click at [355, 291] on textarea at bounding box center [386, 349] width 575 height 116
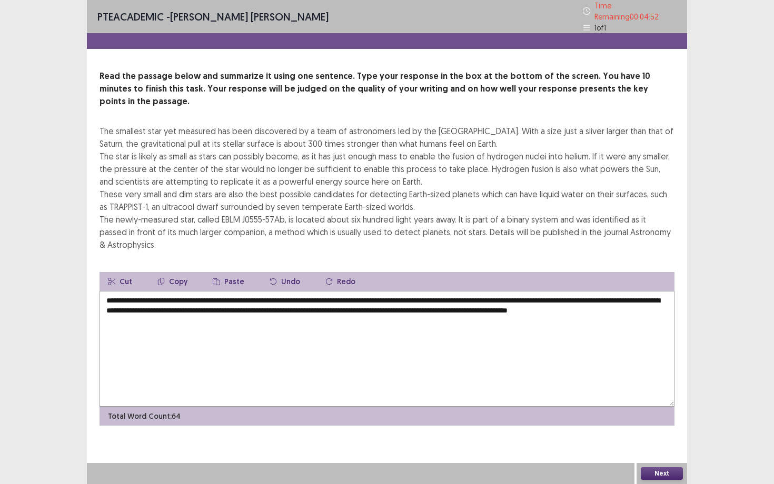
type textarea "**********"
click at [631, 382] on button "Next" at bounding box center [661, 473] width 42 height 13
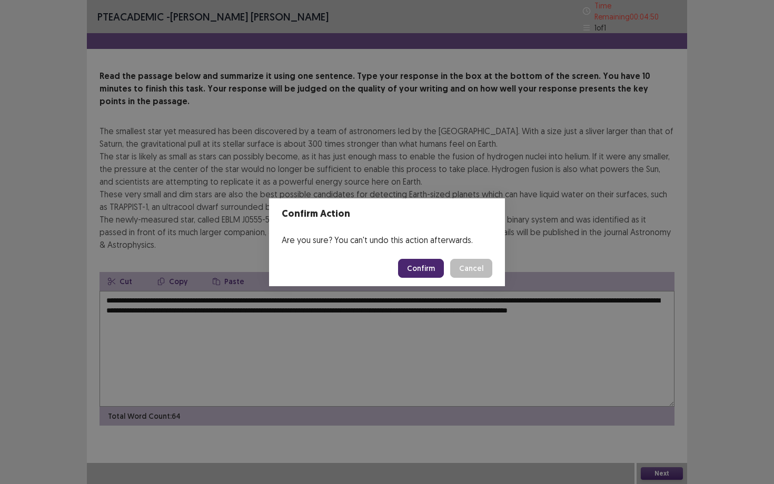
click at [414, 259] on button "Confirm" at bounding box center [421, 268] width 46 height 19
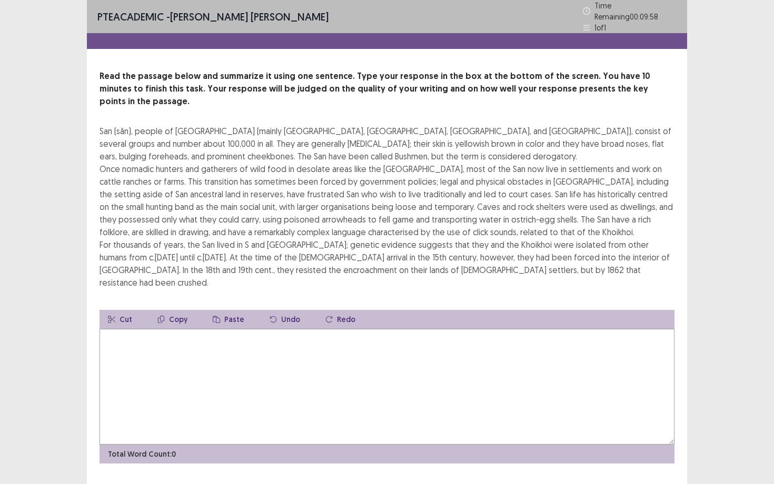
click at [151, 353] on textarea at bounding box center [386, 387] width 575 height 116
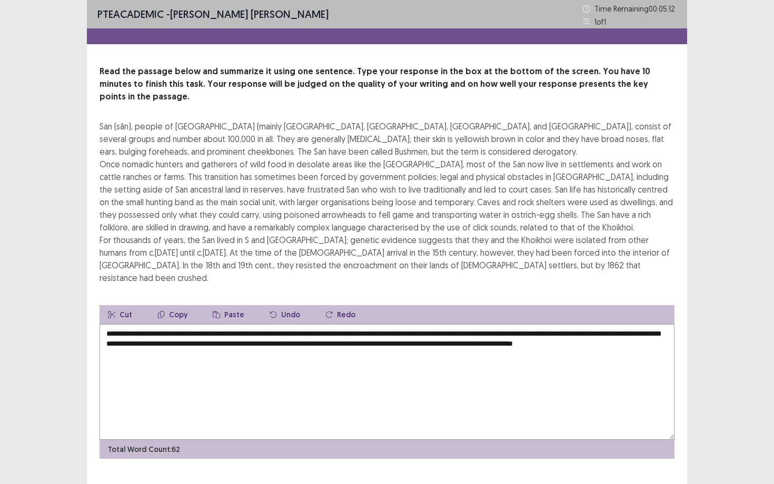
type textarea "**********"
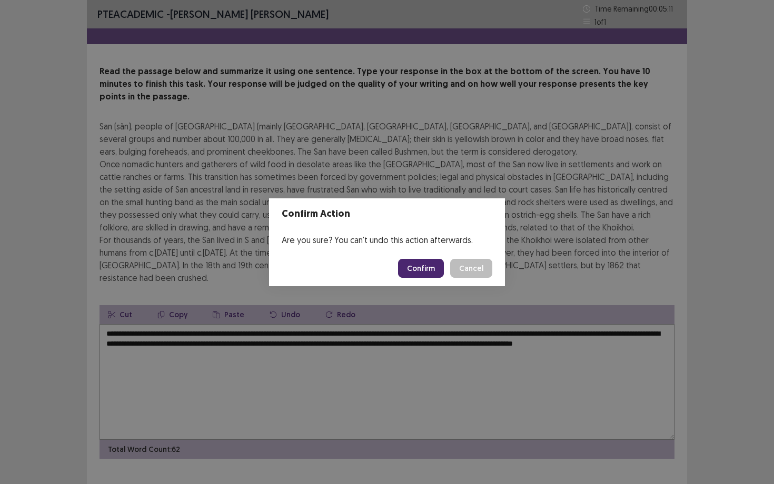
click at [423, 268] on button "Confirm" at bounding box center [421, 268] width 46 height 19
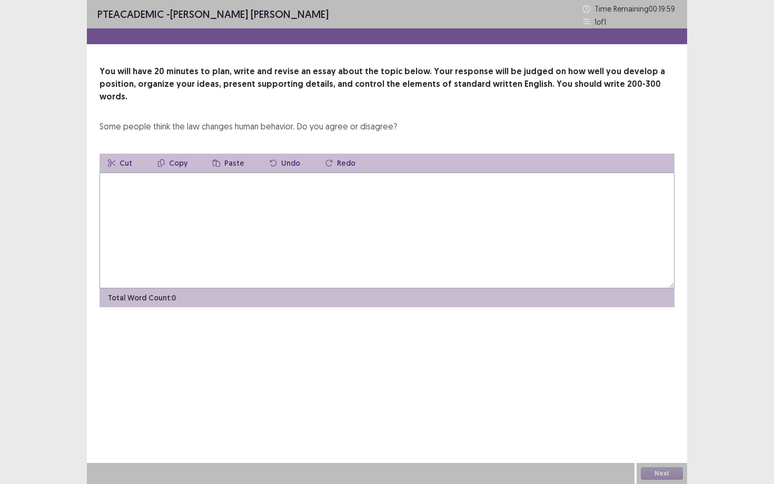
click at [387, 182] on textarea at bounding box center [386, 231] width 575 height 116
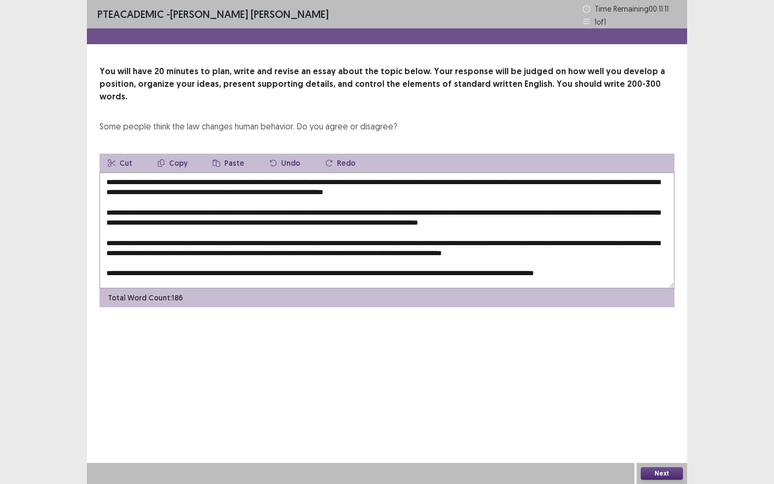
drag, startPoint x: 161, startPoint y: 172, endPoint x: 178, endPoint y: 172, distance: 17.4
click at [178, 173] on textarea at bounding box center [386, 231] width 575 height 116
drag, startPoint x: 162, startPoint y: 171, endPoint x: 181, endPoint y: 170, distance: 19.0
click at [181, 173] on textarea at bounding box center [386, 231] width 575 height 116
drag, startPoint x: 163, startPoint y: 171, endPoint x: 200, endPoint y: 170, distance: 37.9
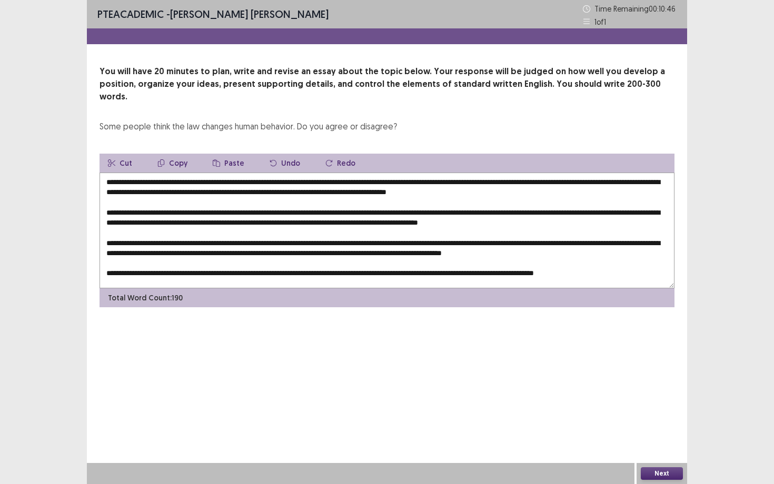
click at [200, 173] on textarea at bounding box center [386, 231] width 575 height 116
drag, startPoint x: 162, startPoint y: 171, endPoint x: 266, endPoint y: 173, distance: 104.2
click at [266, 173] on textarea at bounding box center [386, 231] width 575 height 116
click at [179, 154] on button "Copy" at bounding box center [172, 163] width 47 height 19
drag, startPoint x: 270, startPoint y: 200, endPoint x: 288, endPoint y: 201, distance: 17.4
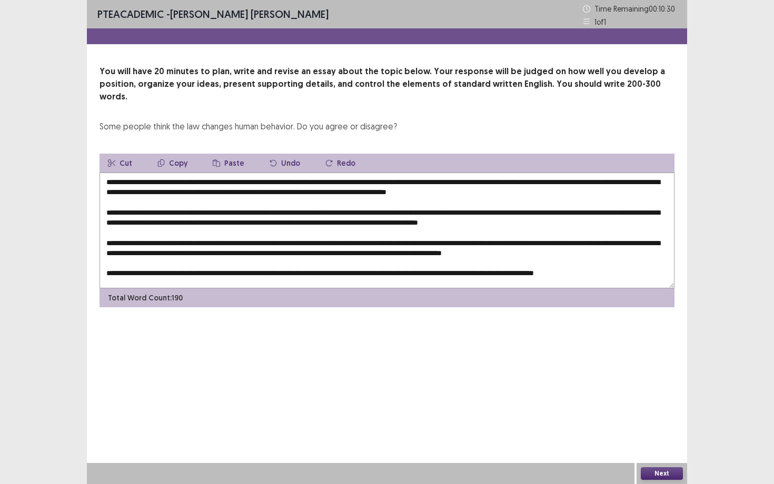
click at [288, 202] on textarea at bounding box center [386, 231] width 575 height 116
click at [230, 154] on button "Paste" at bounding box center [228, 163] width 48 height 19
drag, startPoint x: 593, startPoint y: 210, endPoint x: 613, endPoint y: 212, distance: 19.5
click at [613, 212] on textarea at bounding box center [386, 231] width 575 height 116
click at [233, 154] on button "Paste" at bounding box center [228, 163] width 48 height 19
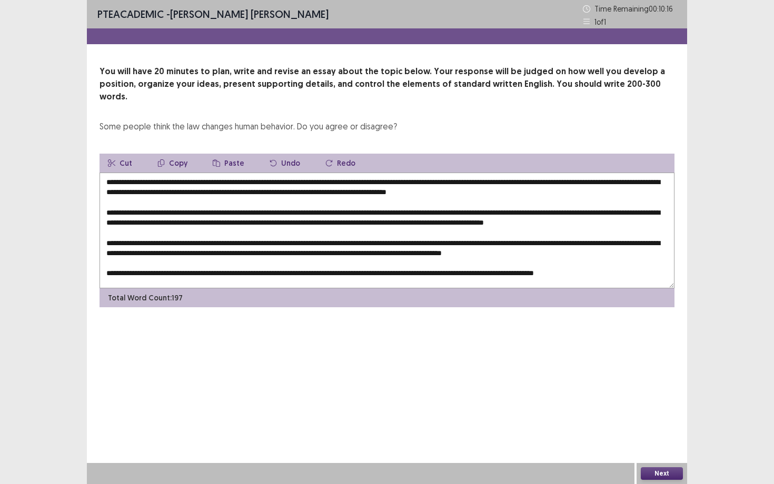
scroll to position [5, 0]
drag, startPoint x: 274, startPoint y: 236, endPoint x: 291, endPoint y: 237, distance: 16.8
click at [291, 237] on textarea at bounding box center [386, 231] width 575 height 116
click at [224, 154] on button "Paste" at bounding box center [228, 163] width 48 height 19
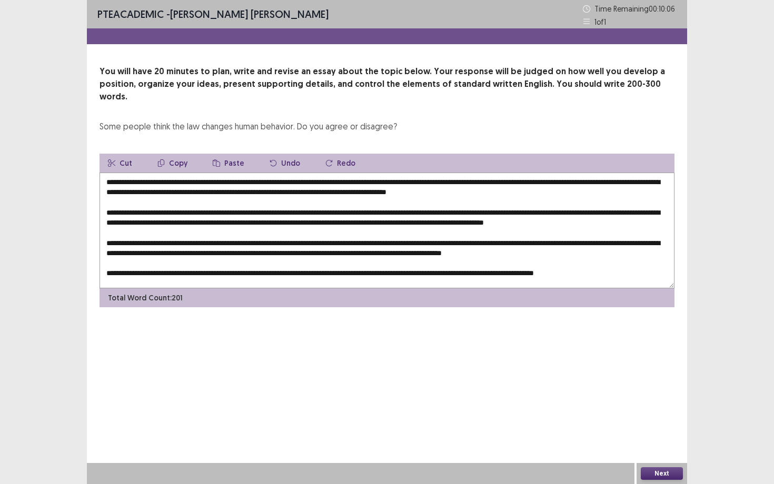
drag, startPoint x: 105, startPoint y: 246, endPoint x: 126, endPoint y: 247, distance: 21.1
click at [126, 247] on textarea at bounding box center [386, 231] width 575 height 116
click at [221, 154] on button "Paste" at bounding box center [228, 163] width 48 height 19
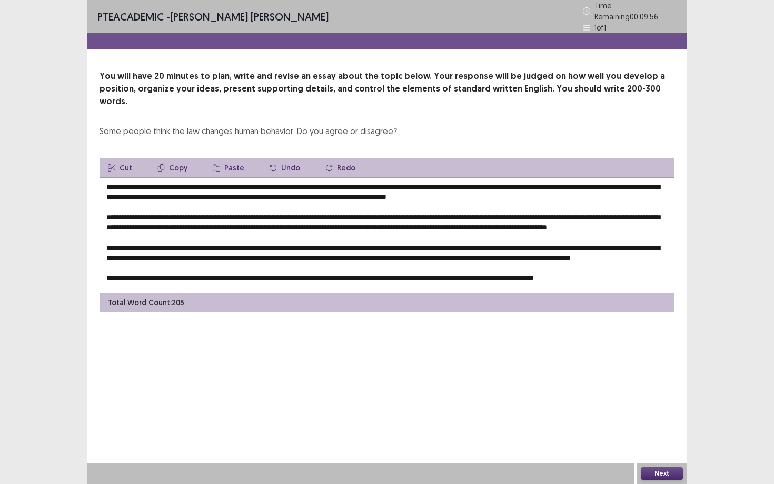
click at [207, 247] on textarea at bounding box center [386, 235] width 575 height 116
drag, startPoint x: 363, startPoint y: 267, endPoint x: 383, endPoint y: 268, distance: 20.1
click at [383, 268] on textarea at bounding box center [386, 235] width 575 height 116
click at [230, 158] on button "Paste" at bounding box center [228, 167] width 48 height 19
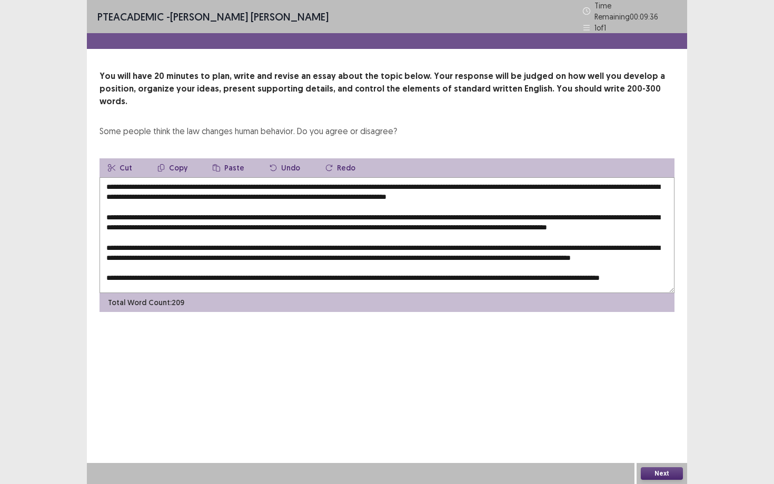
drag, startPoint x: 396, startPoint y: 180, endPoint x: 413, endPoint y: 180, distance: 16.8
click at [413, 180] on textarea at bounding box center [386, 235] width 575 height 116
drag, startPoint x: 629, startPoint y: 182, endPoint x: 647, endPoint y: 179, distance: 18.5
click at [631, 179] on textarea at bounding box center [386, 235] width 575 height 116
drag, startPoint x: 397, startPoint y: 180, endPoint x: 594, endPoint y: 180, distance: 197.3
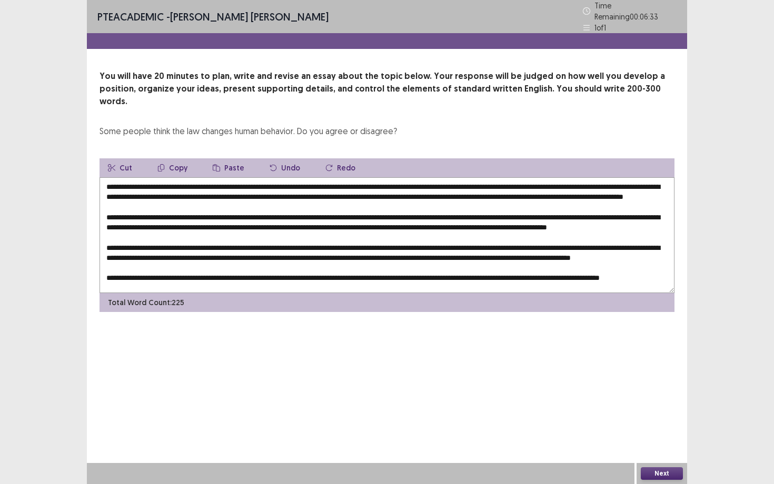
click at [596, 182] on textarea at bounding box center [386, 235] width 575 height 116
click at [168, 158] on button "Copy" at bounding box center [172, 167] width 47 height 19
drag, startPoint x: 620, startPoint y: 210, endPoint x: 638, endPoint y: 212, distance: 18.0
click at [631, 212] on textarea at bounding box center [386, 235] width 575 height 116
click at [631, 211] on textarea at bounding box center [386, 235] width 575 height 116
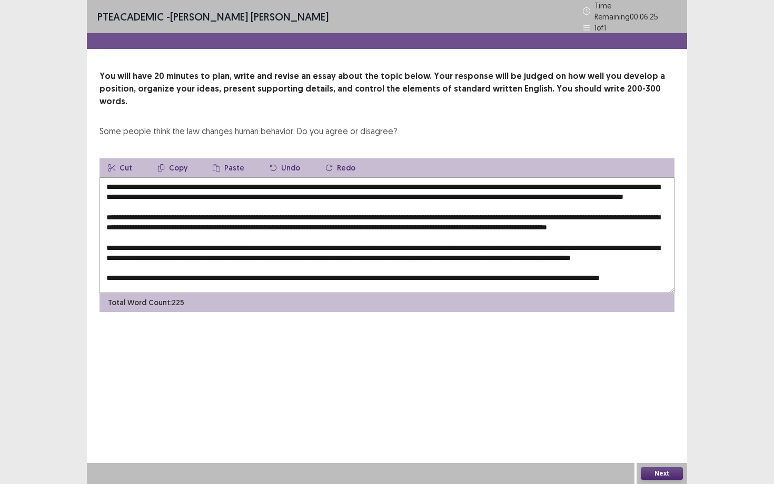
drag, startPoint x: 636, startPoint y: 211, endPoint x: 620, endPoint y: 213, distance: 16.4
click at [620, 213] on textarea at bounding box center [386, 235] width 575 height 116
click at [234, 158] on button "Paste" at bounding box center [228, 167] width 48 height 19
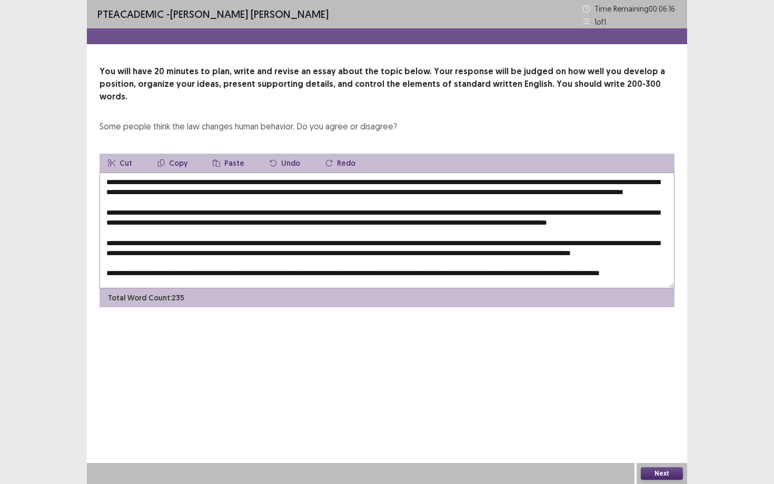
drag, startPoint x: 387, startPoint y: 221, endPoint x: 432, endPoint y: 220, distance: 44.7
click at [432, 220] on textarea at bounding box center [386, 231] width 575 height 116
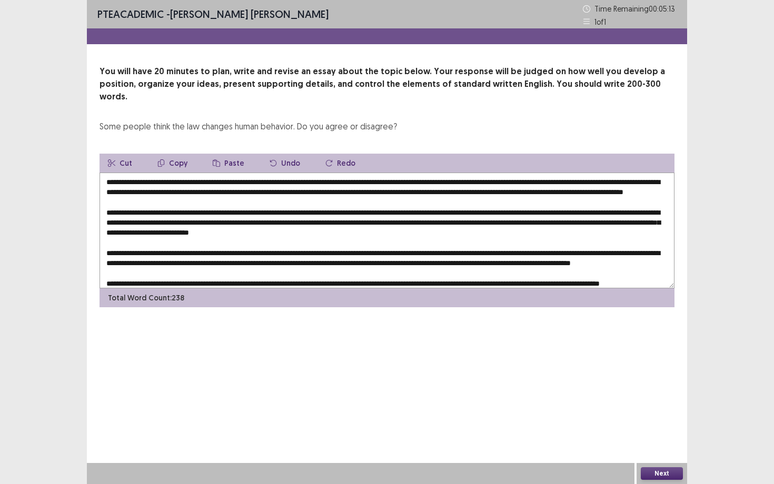
drag, startPoint x: 386, startPoint y: 222, endPoint x: 466, endPoint y: 223, distance: 79.5
click at [466, 223] on textarea at bounding box center [386, 231] width 575 height 116
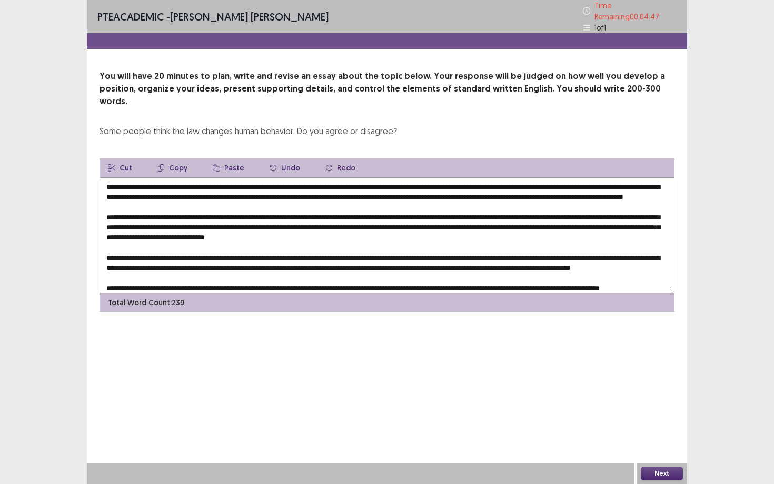
drag, startPoint x: 122, startPoint y: 232, endPoint x: 149, endPoint y: 233, distance: 27.9
click at [149, 233] on textarea at bounding box center [386, 235] width 575 height 116
drag, startPoint x: 631, startPoint y: 181, endPoint x: 188, endPoint y: 172, distance: 442.7
click at [186, 192] on textarea at bounding box center [386, 235] width 575 height 116
click at [180, 158] on button "Copy" at bounding box center [172, 167] width 47 height 19
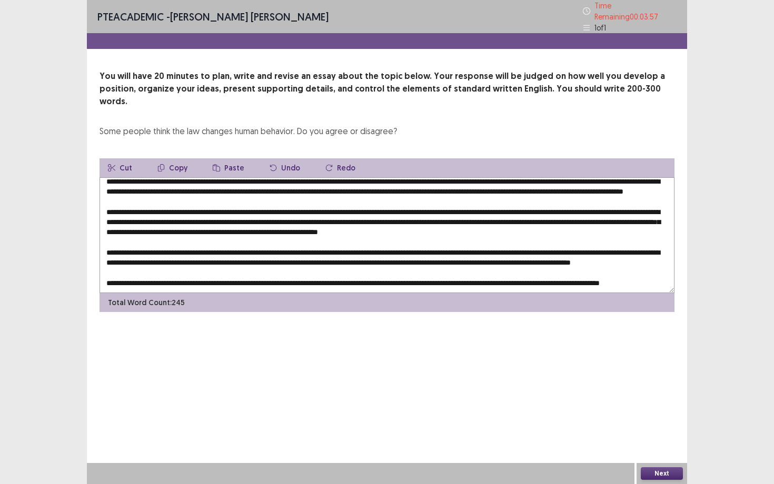
scroll to position [35, 0]
drag, startPoint x: 175, startPoint y: 226, endPoint x: 194, endPoint y: 209, distance: 25.4
click at [193, 227] on textarea at bounding box center [386, 235] width 575 height 116
click at [179, 158] on button "Copy" at bounding box center [172, 167] width 47 height 19
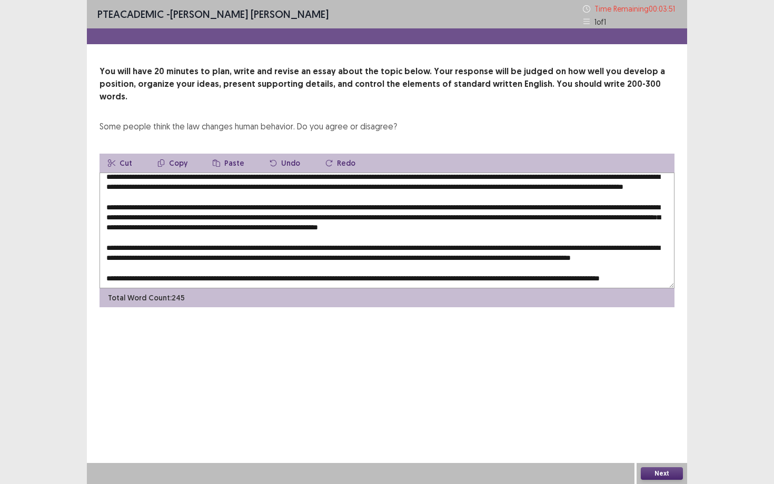
click at [178, 154] on button "Copy" at bounding box center [172, 163] width 47 height 19
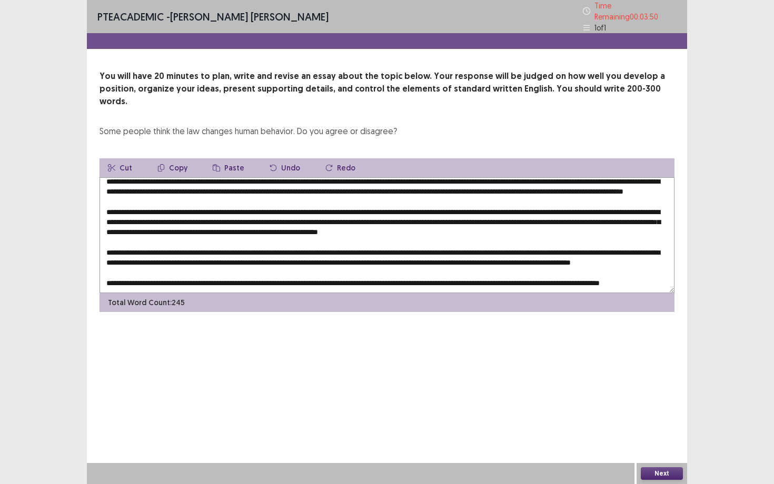
click at [214, 164] on icon "button" at bounding box center [216, 167] width 7 height 7
click at [218, 158] on button "Paste" at bounding box center [228, 167] width 48 height 19
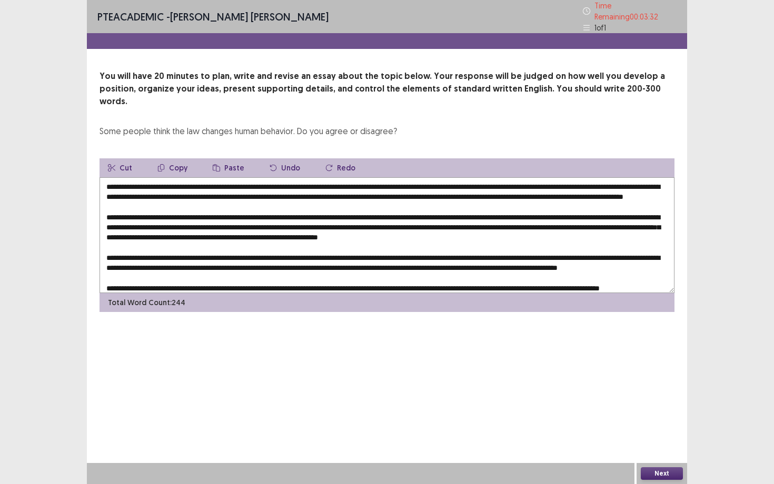
drag, startPoint x: 631, startPoint y: 182, endPoint x: 649, endPoint y: 187, distance: 19.2
click at [631, 189] on textarea at bounding box center [386, 235] width 575 height 116
click at [631, 183] on textarea at bounding box center [386, 235] width 575 height 116
drag, startPoint x: 630, startPoint y: 181, endPoint x: 645, endPoint y: 184, distance: 15.6
click at [631, 184] on textarea at bounding box center [386, 235] width 575 height 116
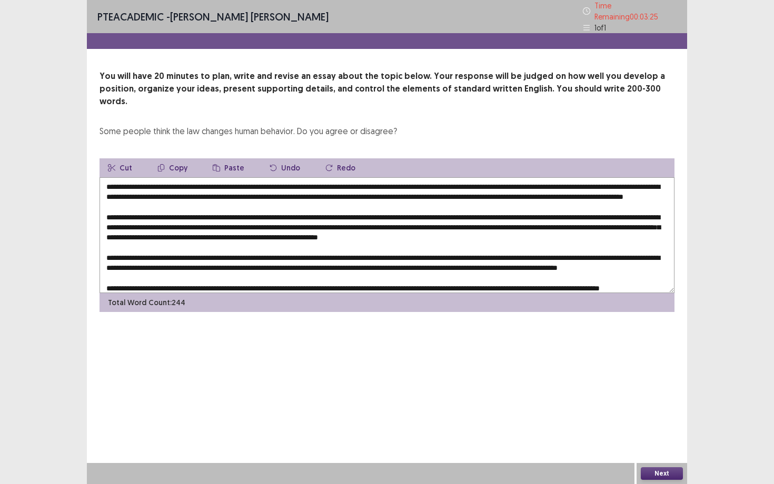
drag, startPoint x: 630, startPoint y: 180, endPoint x: 196, endPoint y: 188, distance: 434.2
click at [185, 193] on textarea at bounding box center [386, 235] width 575 height 116
click at [165, 158] on button "Copy" at bounding box center [172, 167] width 47 height 19
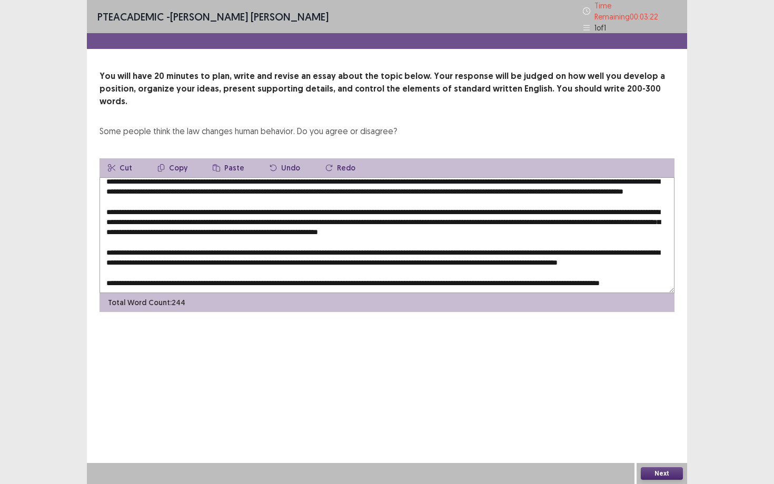
scroll to position [35, 0]
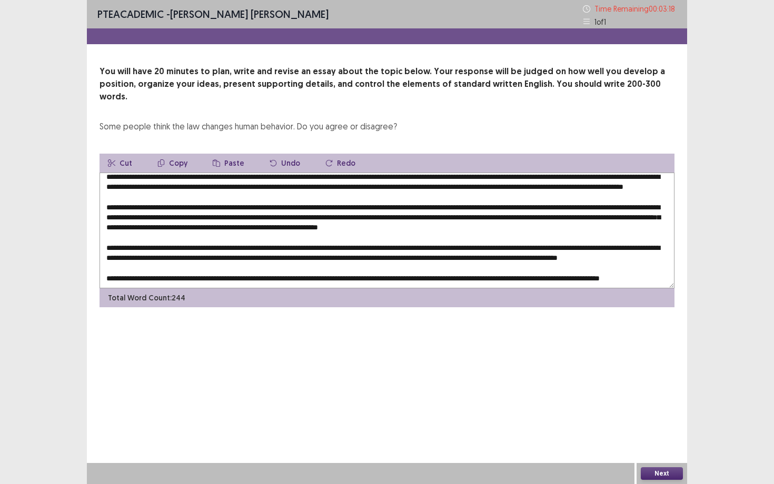
click at [174, 228] on textarea at bounding box center [386, 231] width 575 height 116
click at [218, 154] on button "Paste" at bounding box center [228, 163] width 48 height 19
drag, startPoint x: 602, startPoint y: 227, endPoint x: 632, endPoint y: 227, distance: 30.0
click at [631, 227] on textarea at bounding box center [386, 231] width 575 height 116
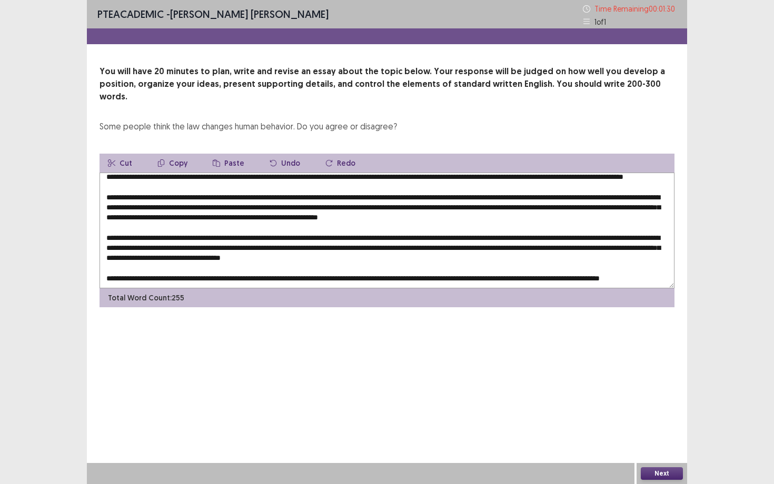
scroll to position [34, 0]
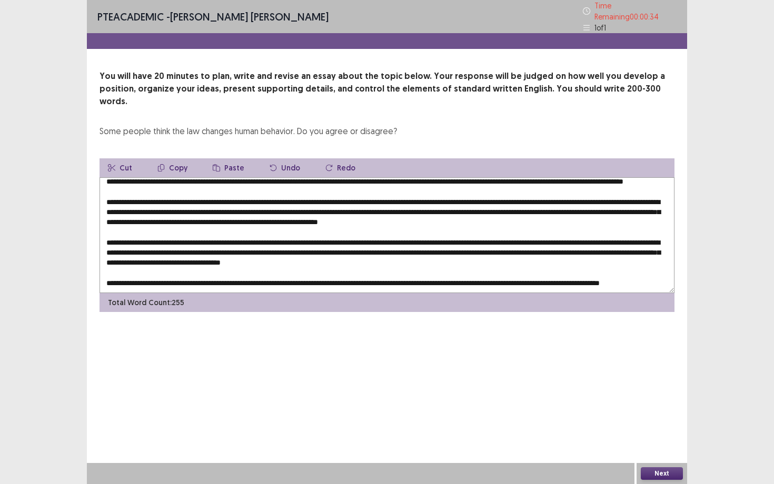
click at [518, 198] on textarea at bounding box center [386, 235] width 575 height 116
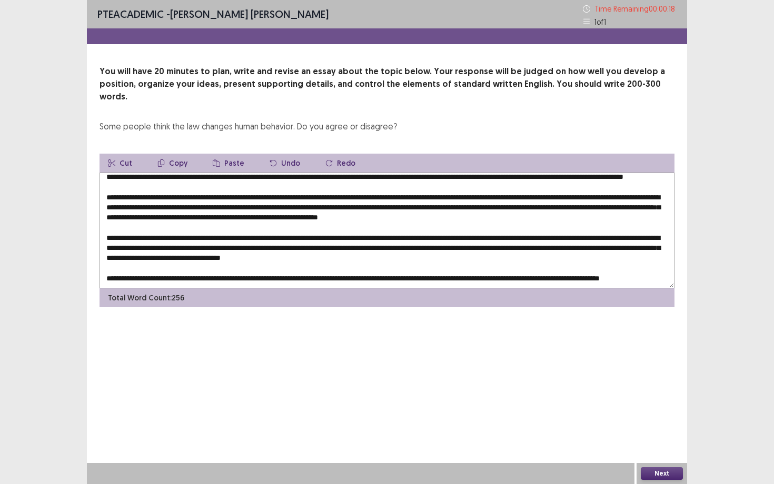
click at [430, 218] on textarea at bounding box center [386, 231] width 575 height 116
type textarea "**********"
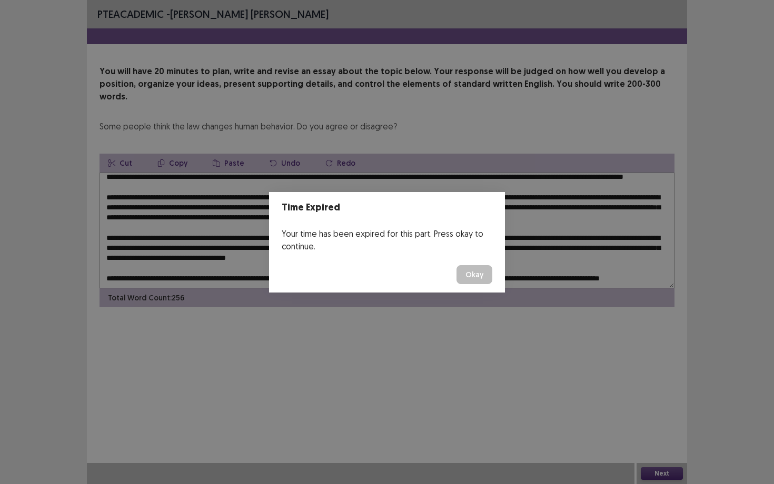
click at [476, 273] on button "Okay" at bounding box center [474, 274] width 36 height 19
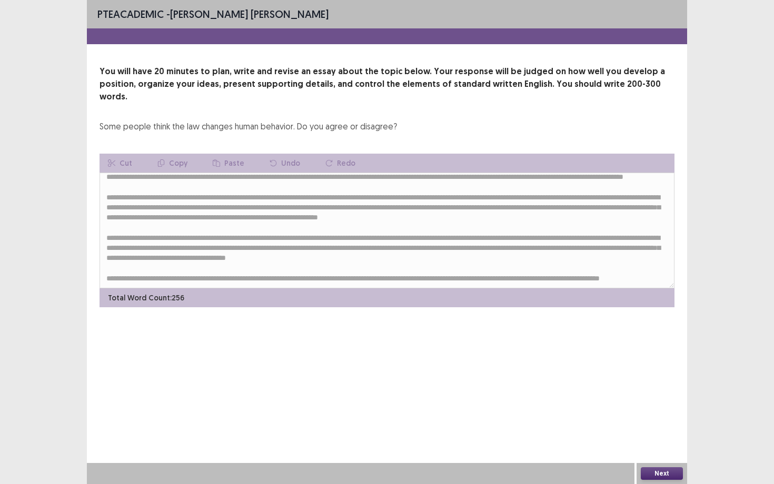
click at [631, 382] on button "Next" at bounding box center [661, 473] width 42 height 13
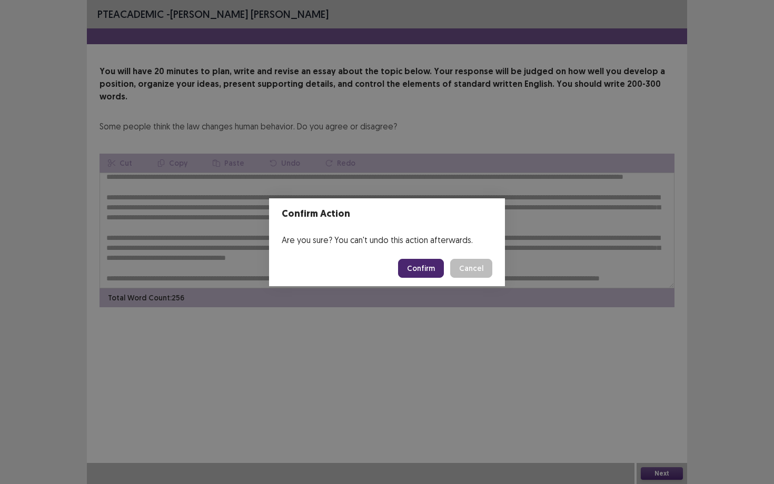
click at [417, 273] on button "Confirm" at bounding box center [421, 268] width 46 height 19
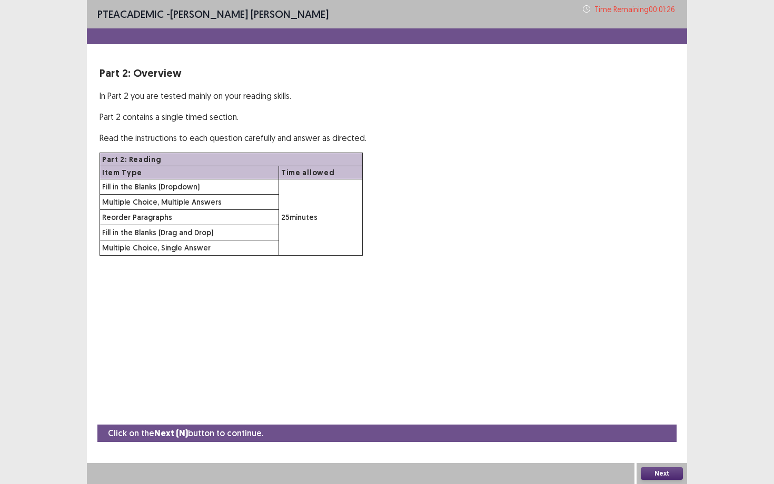
click at [631, 382] on button "Next" at bounding box center [661, 473] width 42 height 13
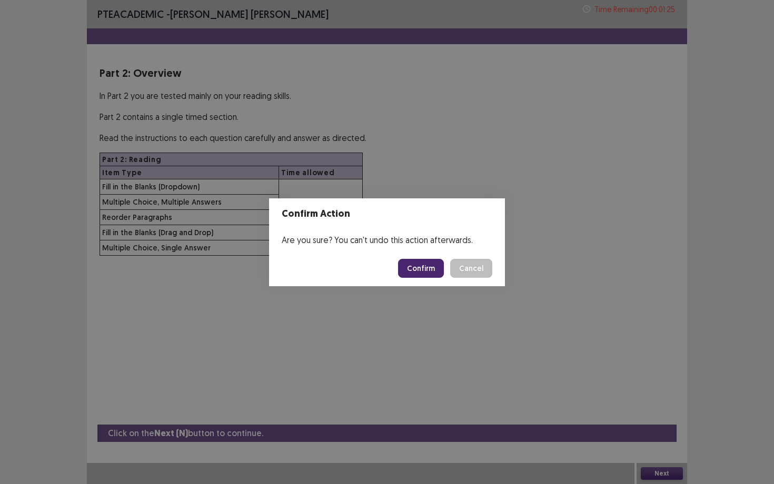
click at [420, 270] on button "Confirm" at bounding box center [421, 268] width 46 height 19
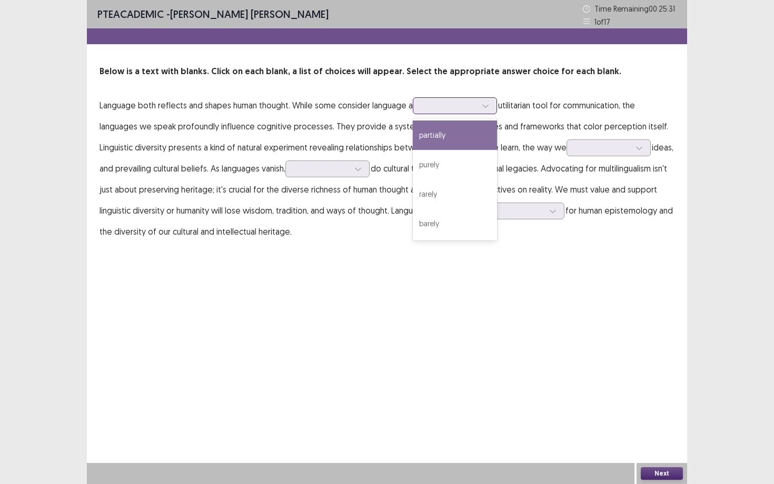
click at [456, 107] on div at bounding box center [449, 106] width 55 height 10
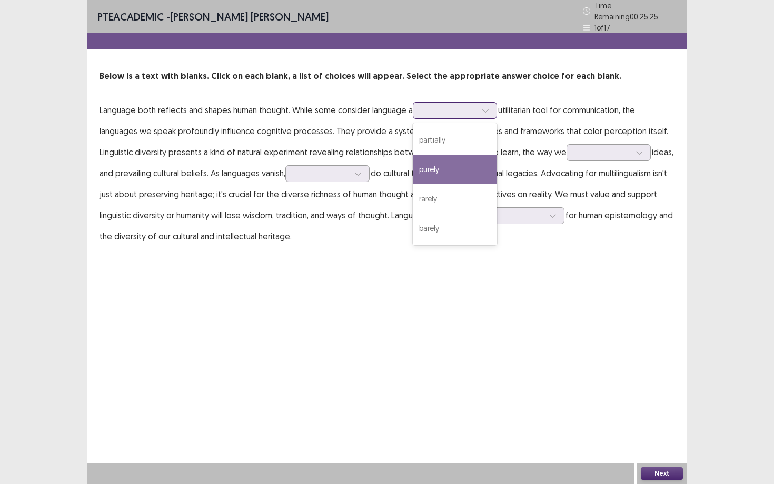
click at [448, 165] on div "purely" at bounding box center [455, 169] width 84 height 29
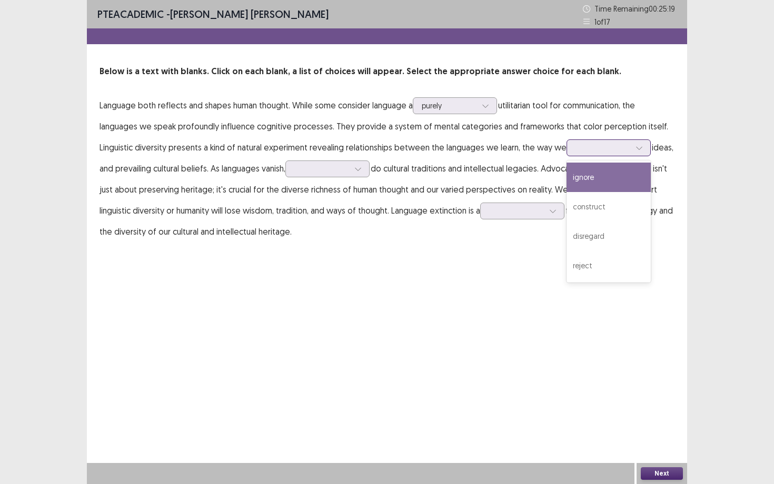
click at [598, 148] on div at bounding box center [602, 148] width 55 height 10
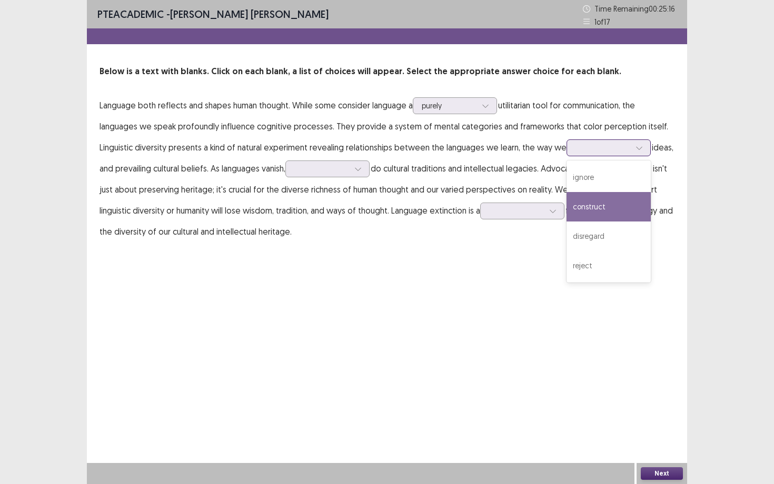
click at [604, 206] on div "construct" at bounding box center [608, 206] width 84 height 29
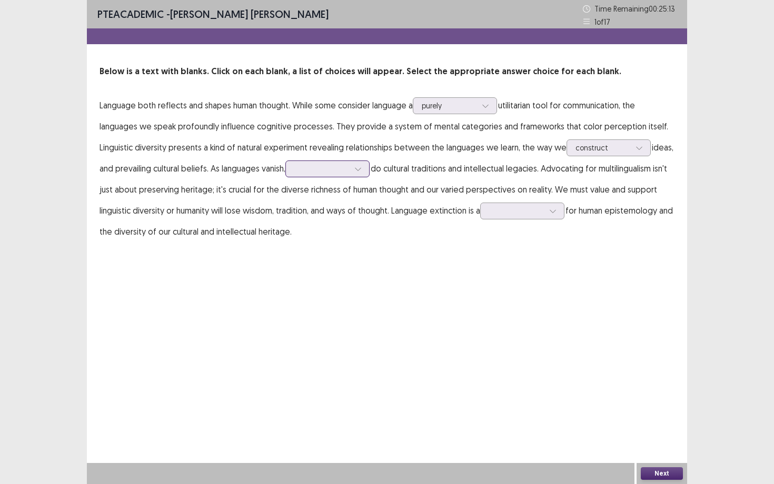
click at [331, 174] on div at bounding box center [321, 169] width 57 height 12
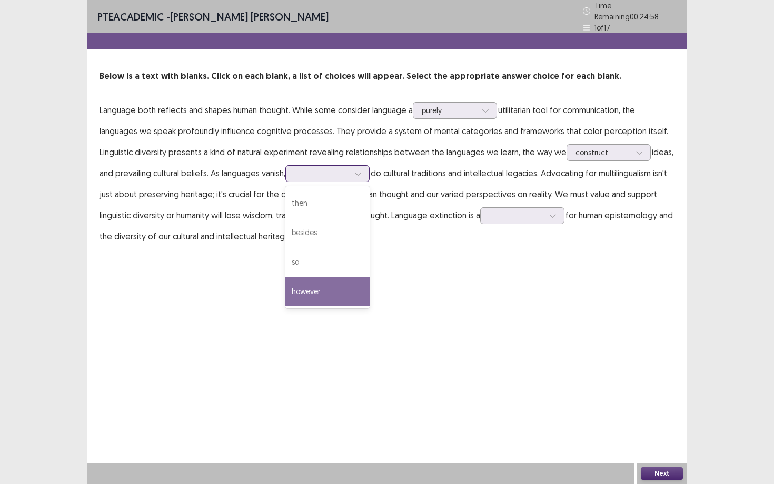
click at [337, 282] on div "however" at bounding box center [327, 291] width 84 height 29
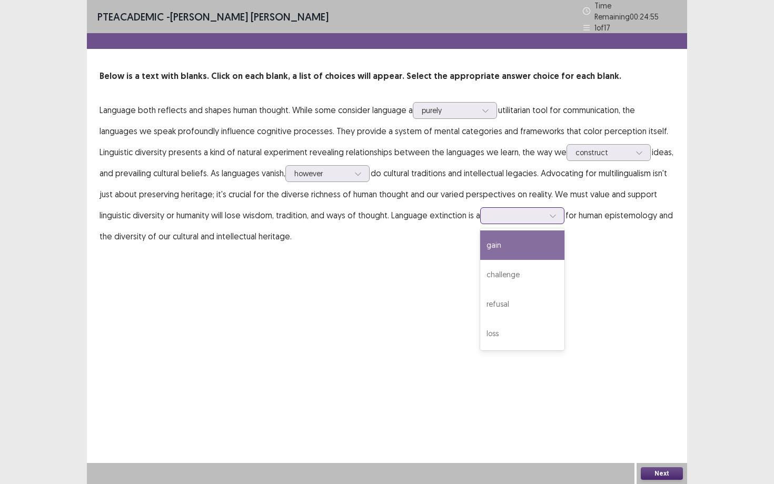
click at [500, 212] on div at bounding box center [516, 215] width 55 height 10
click at [521, 239] on div "gain" at bounding box center [522, 244] width 84 height 29
click at [631, 382] on button "Next" at bounding box center [661, 473] width 42 height 13
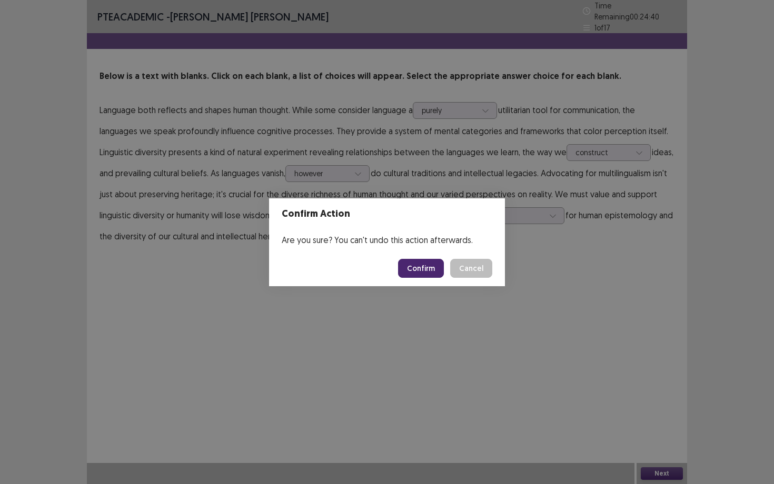
click at [428, 265] on button "Confirm" at bounding box center [421, 268] width 46 height 19
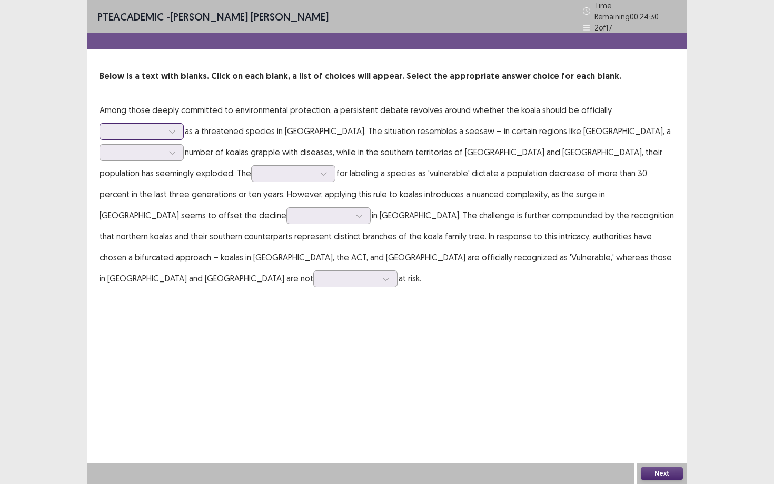
click at [166, 127] on div at bounding box center [172, 132] width 16 height 16
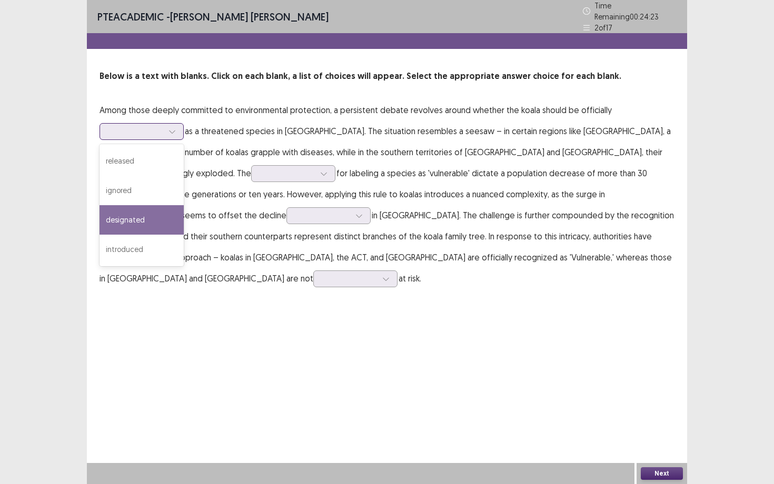
click at [150, 214] on div "designated" at bounding box center [141, 219] width 84 height 29
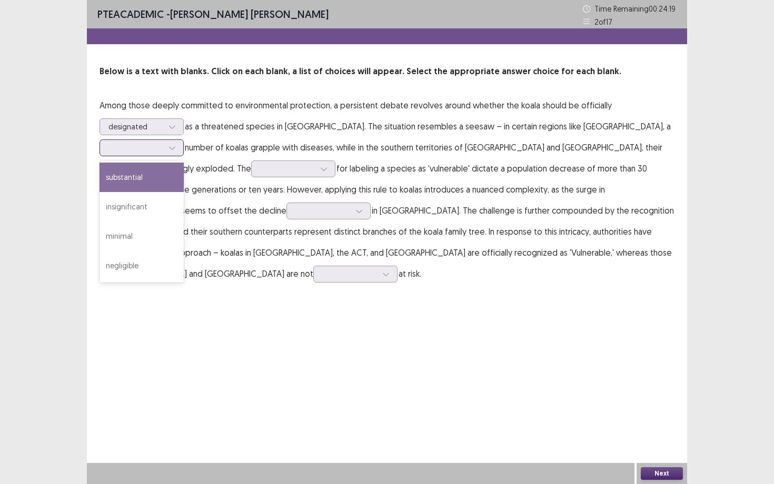
click at [163, 143] on div at bounding box center [135, 148] width 55 height 10
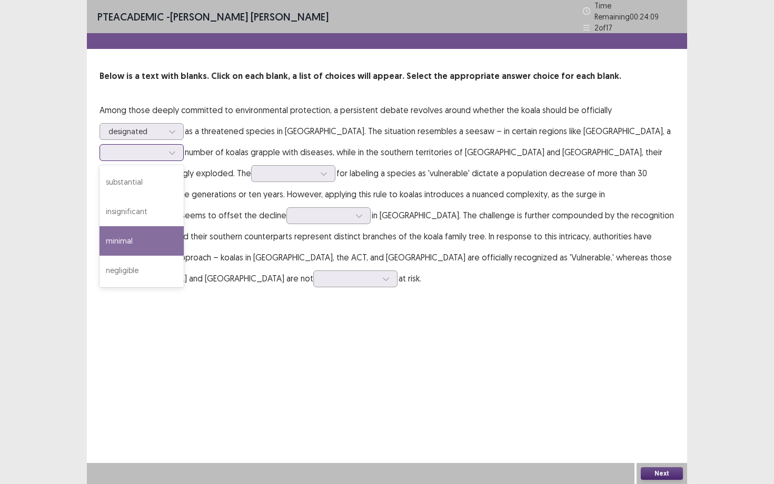
click at [184, 226] on div "minimal" at bounding box center [141, 240] width 84 height 29
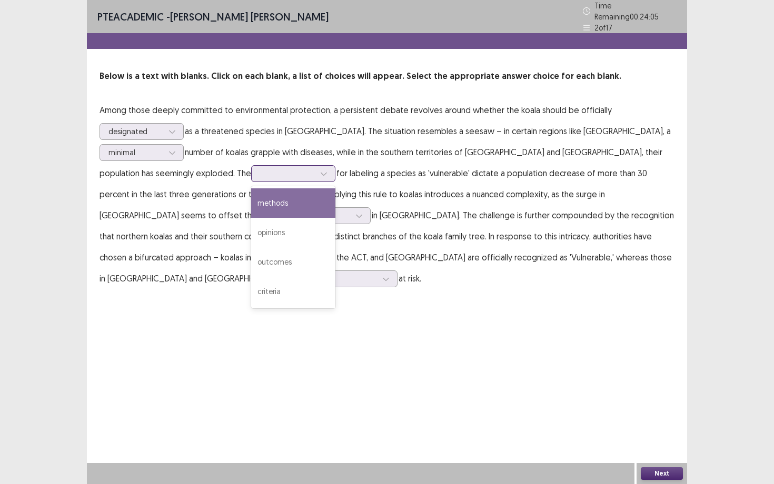
click at [260, 172] on div at bounding box center [287, 173] width 55 height 10
click at [251, 194] on div "methods" at bounding box center [293, 202] width 84 height 29
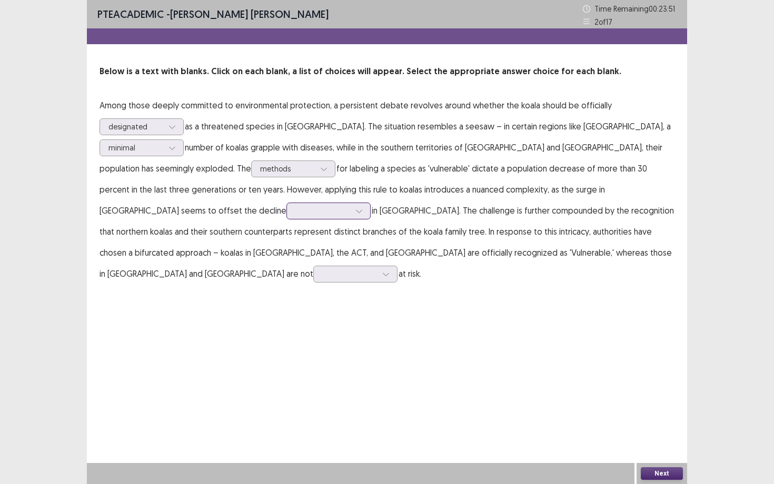
click at [350, 206] on div at bounding box center [322, 211] width 55 height 10
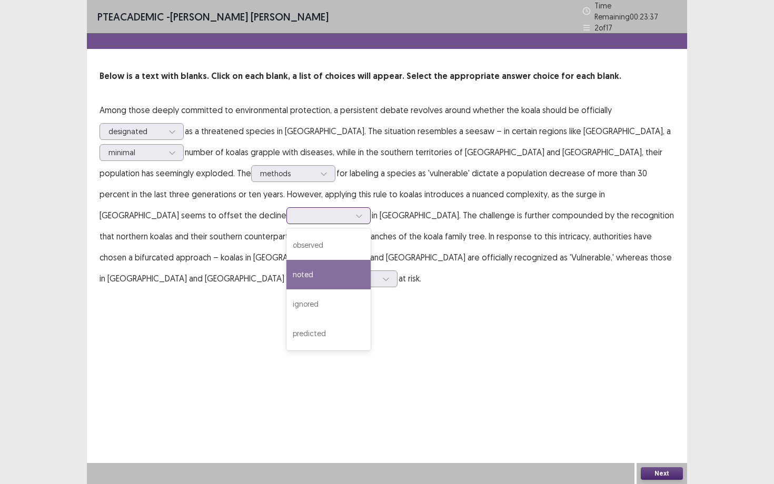
click at [370, 260] on div "noted" at bounding box center [328, 274] width 84 height 29
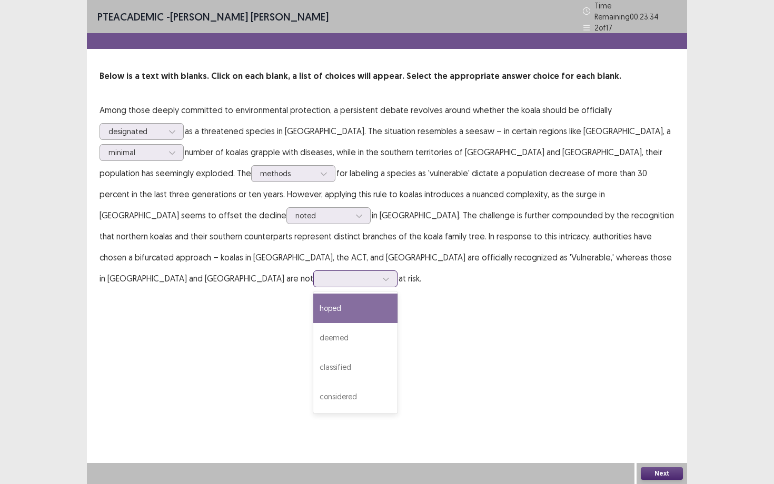
click at [377, 274] on div at bounding box center [349, 279] width 55 height 10
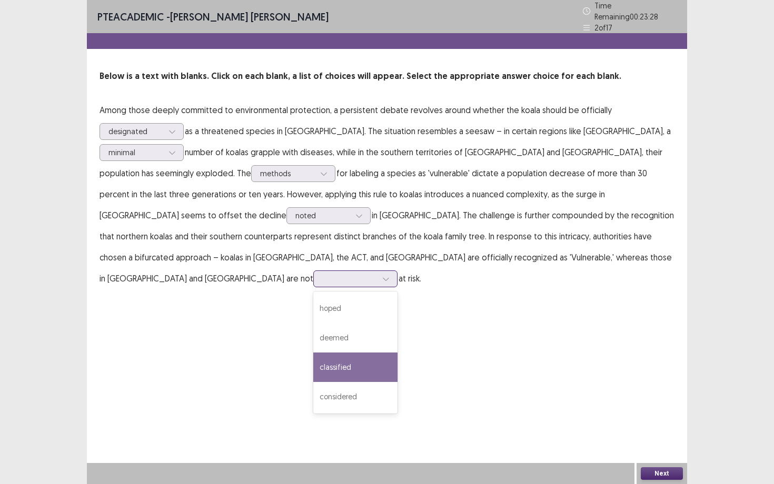
click at [397, 353] on div "classified" at bounding box center [355, 367] width 84 height 29
click at [631, 382] on button "Next" at bounding box center [661, 473] width 42 height 13
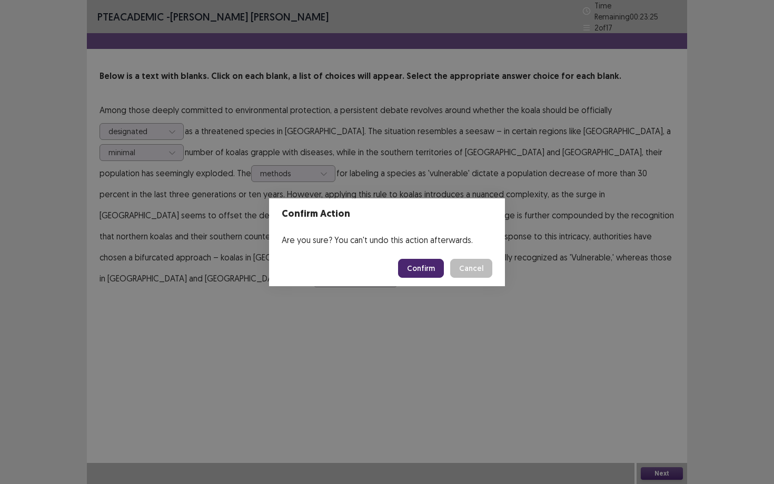
click at [426, 269] on button "Confirm" at bounding box center [421, 268] width 46 height 19
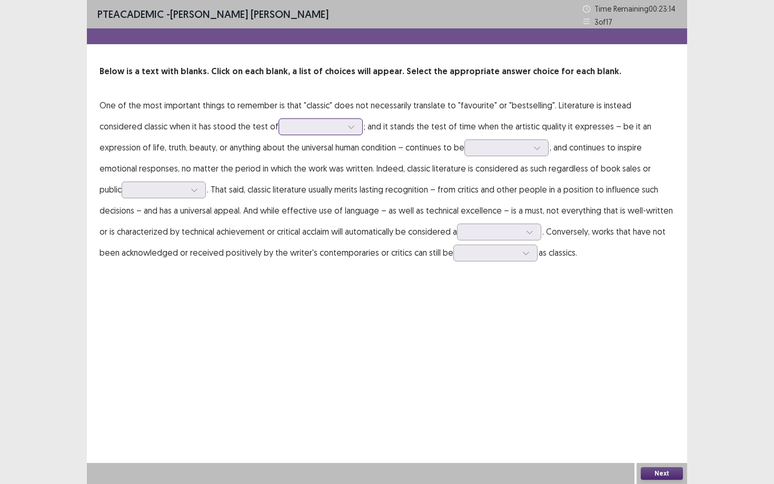
click at [287, 126] on div at bounding box center [314, 127] width 55 height 10
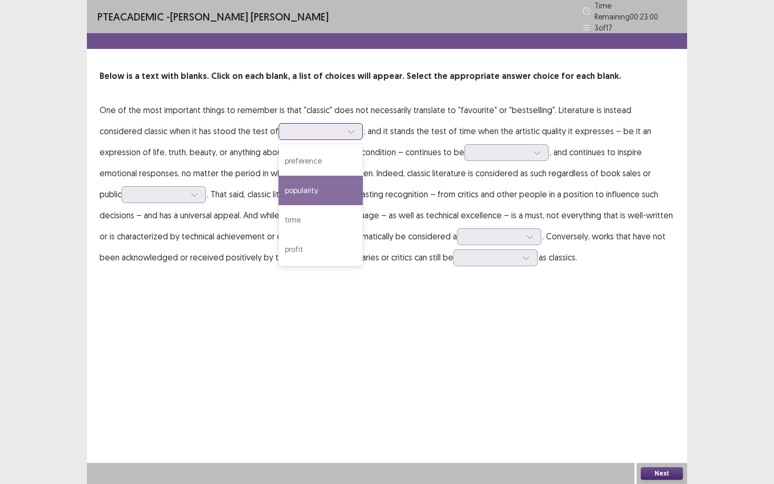
click at [278, 193] on div "popularity" at bounding box center [320, 190] width 84 height 29
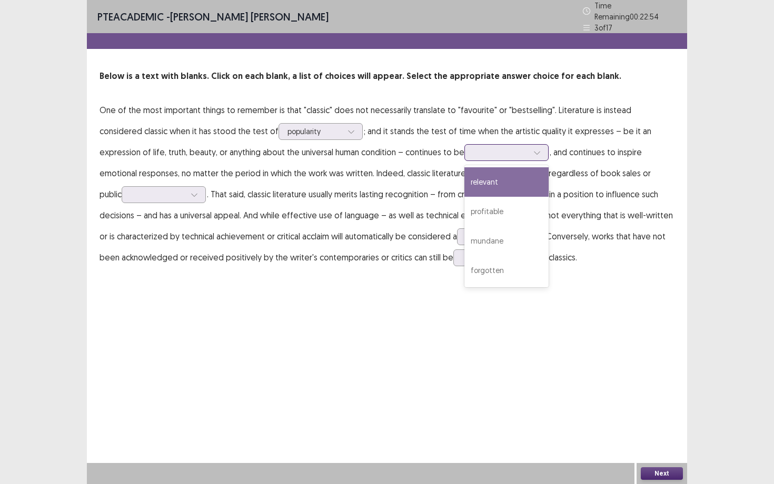
click at [473, 150] on div at bounding box center [500, 152] width 55 height 10
click at [464, 184] on div "relevant" at bounding box center [506, 181] width 84 height 29
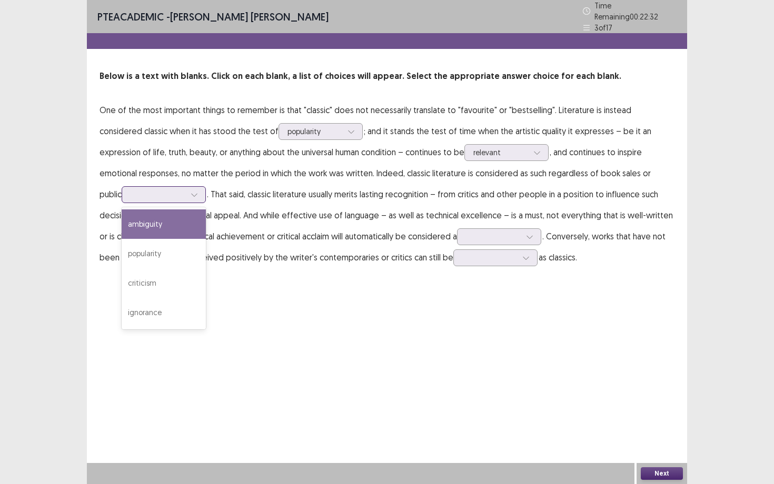
click at [185, 189] on div at bounding box center [158, 194] width 55 height 10
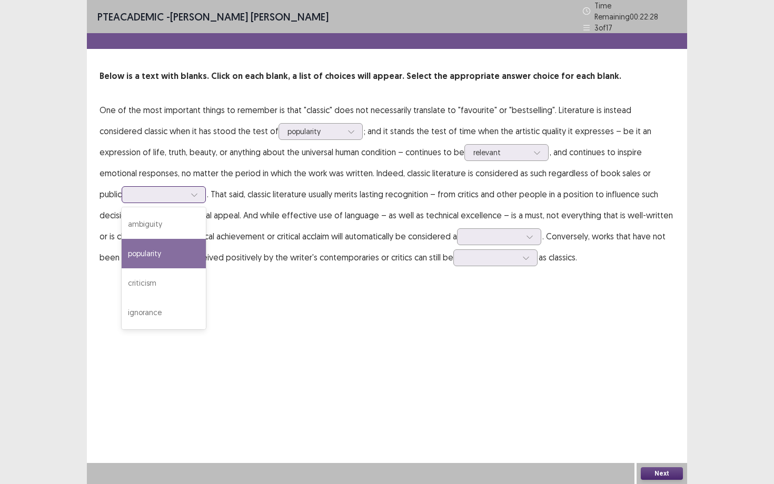
click at [206, 239] on div "popularity" at bounding box center [164, 253] width 84 height 29
click at [185, 189] on div at bounding box center [158, 194] width 55 height 10
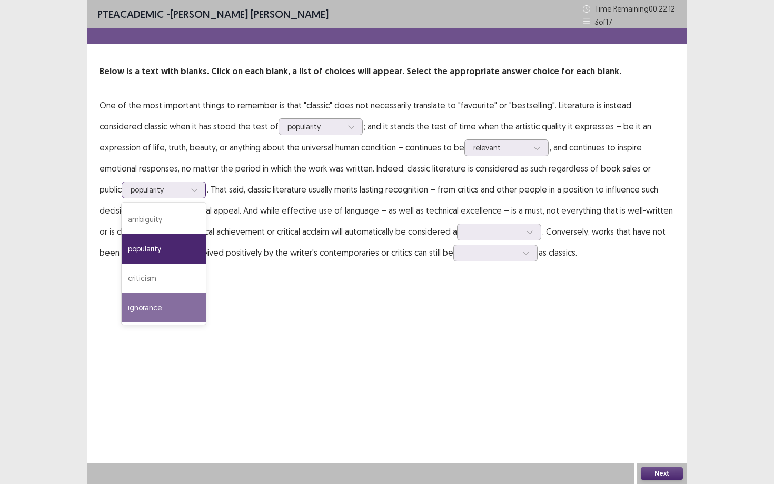
click at [206, 293] on div "ignorance" at bounding box center [164, 307] width 84 height 29
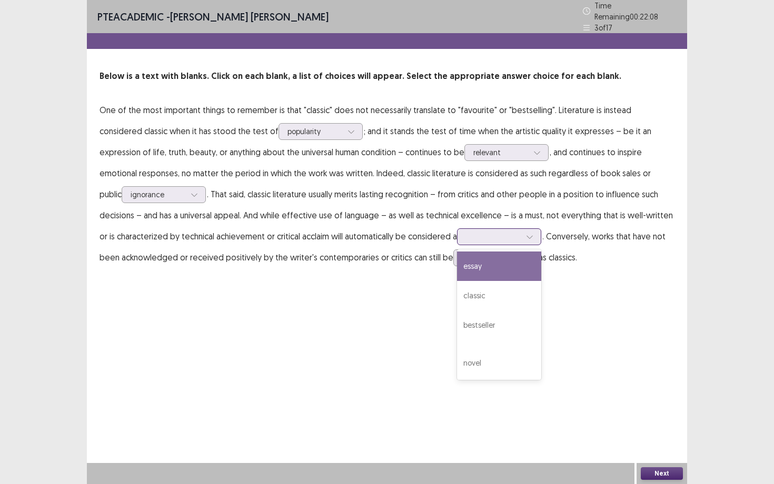
click at [466, 232] on div at bounding box center [493, 237] width 55 height 10
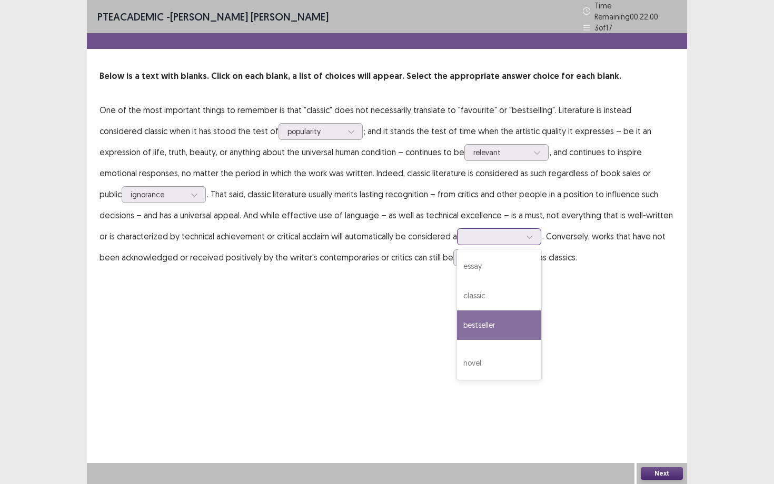
click at [457, 316] on div "bestseller" at bounding box center [499, 324] width 84 height 29
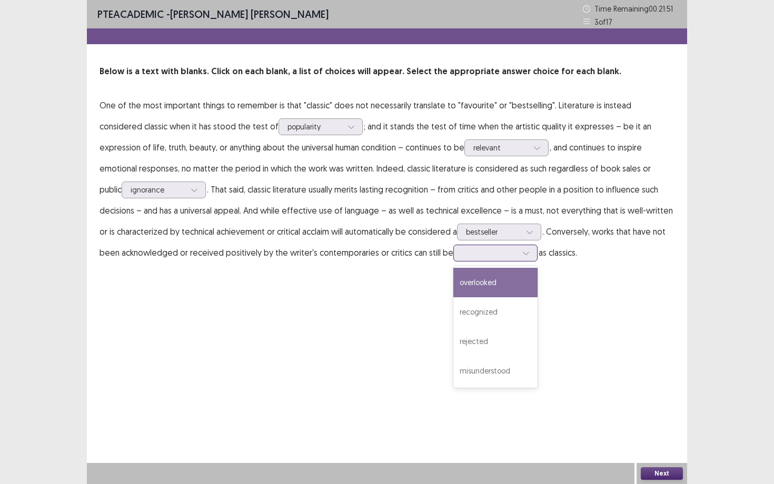
click at [462, 252] on div at bounding box center [489, 253] width 55 height 10
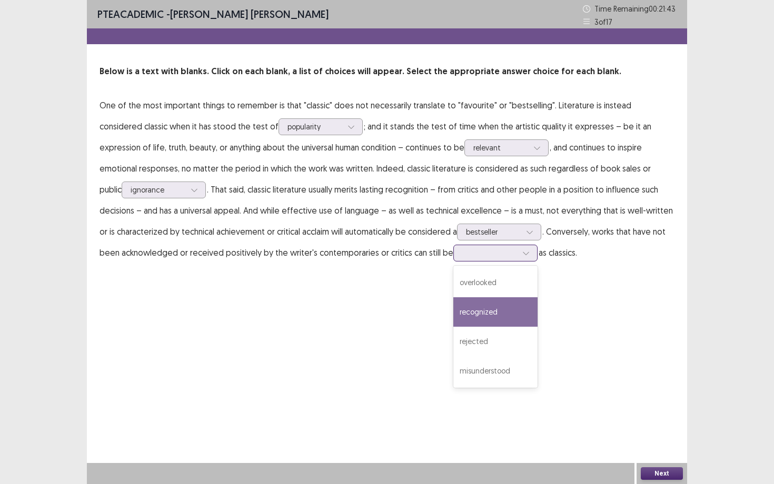
click at [453, 313] on div "recognized" at bounding box center [495, 311] width 84 height 29
click at [631, 382] on button "Next" at bounding box center [661, 473] width 42 height 13
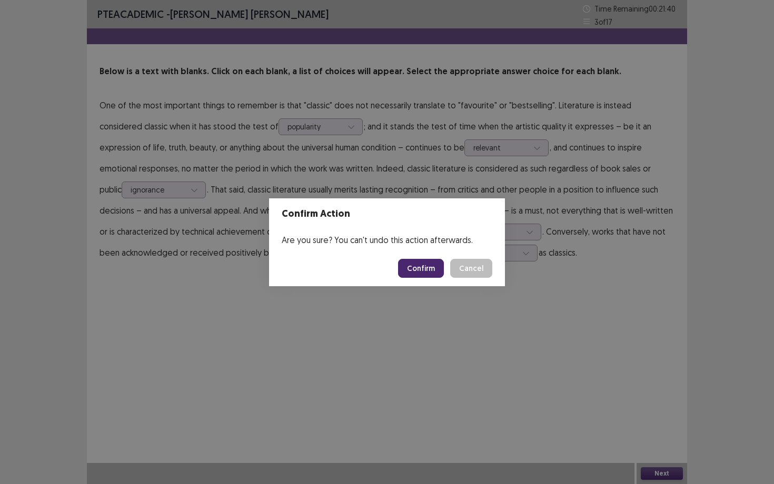
click at [429, 269] on button "Confirm" at bounding box center [421, 268] width 46 height 19
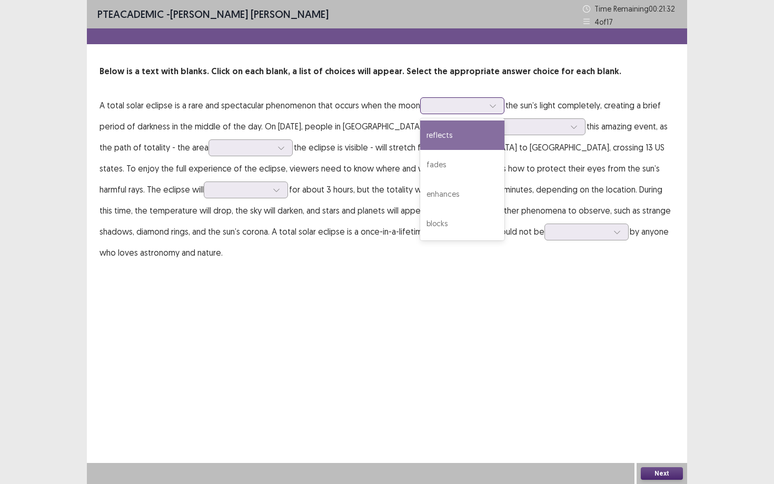
click at [446, 107] on div at bounding box center [456, 106] width 55 height 10
click at [442, 107] on div at bounding box center [456, 106] width 55 height 10
click at [443, 134] on div "reflects" at bounding box center [462, 135] width 84 height 29
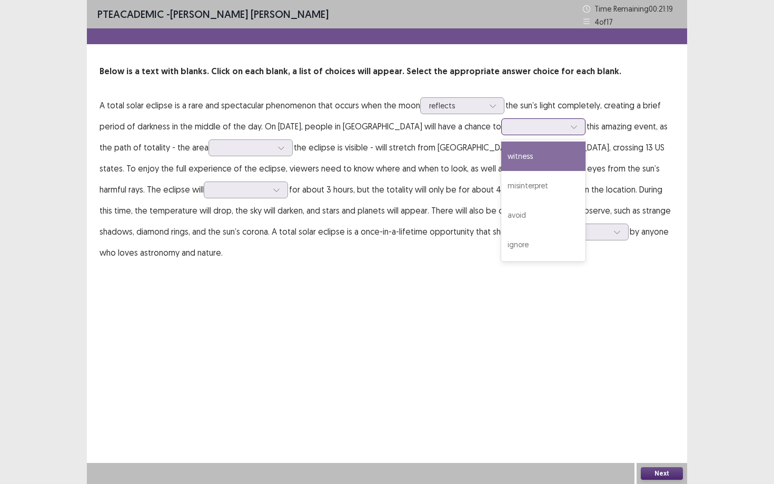
click at [503, 128] on div at bounding box center [543, 126] width 84 height 17
click at [509, 158] on div "witness" at bounding box center [543, 156] width 84 height 29
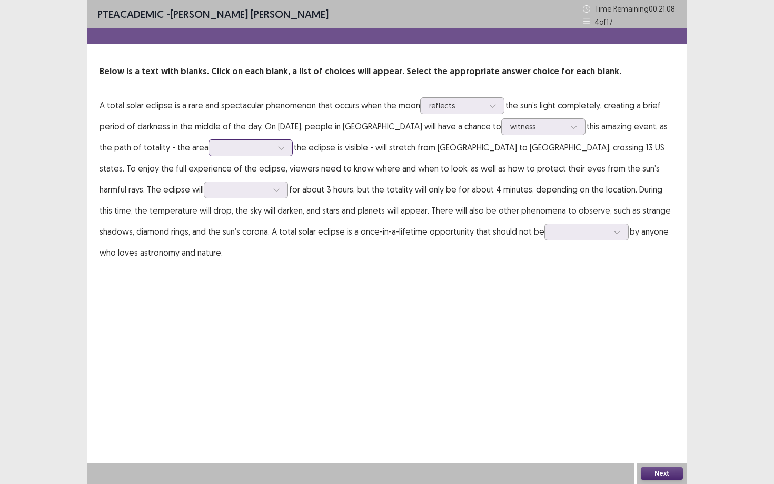
click at [236, 148] on div at bounding box center [244, 148] width 55 height 10
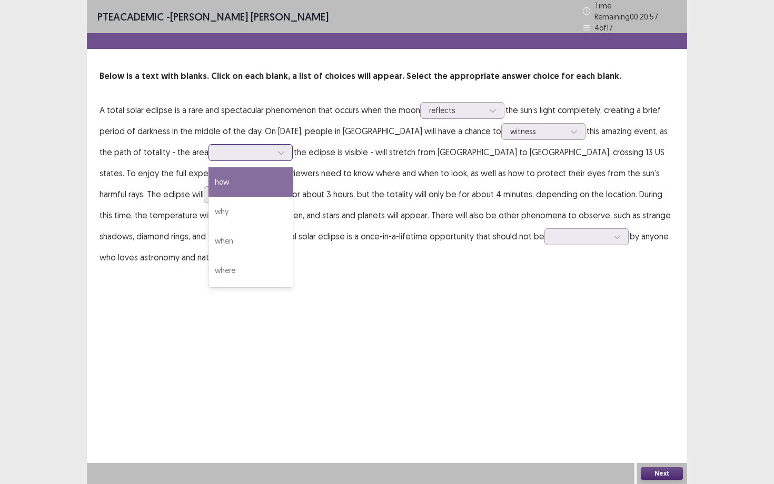
click at [234, 177] on div "how" at bounding box center [250, 181] width 84 height 29
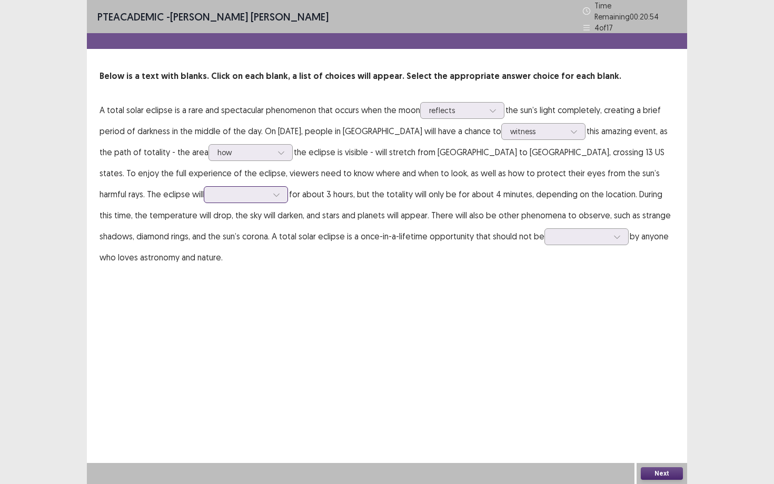
click at [268, 189] on div at bounding box center [276, 195] width 16 height 16
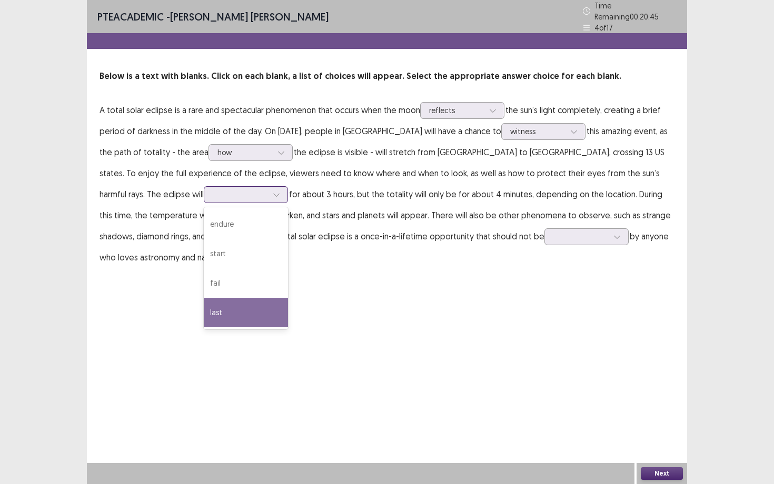
click at [204, 302] on div "last" at bounding box center [246, 312] width 84 height 29
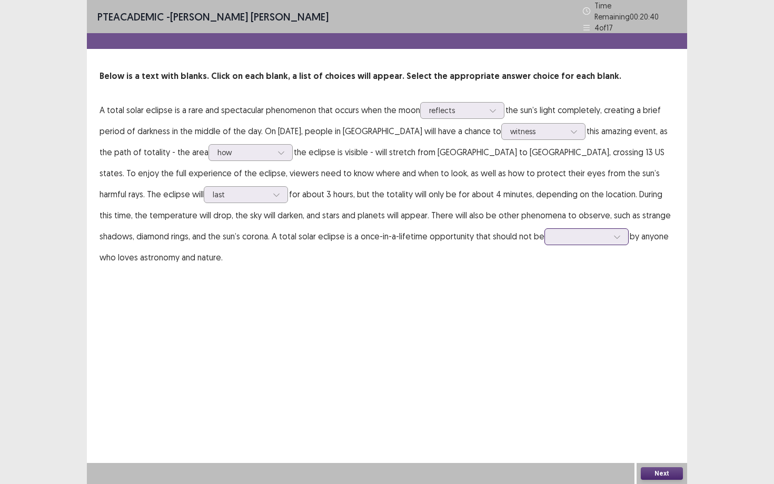
click at [553, 232] on div at bounding box center [580, 237] width 55 height 10
click at [544, 347] on div "missed" at bounding box center [586, 354] width 84 height 29
click at [631, 382] on button "Next" at bounding box center [661, 473] width 42 height 13
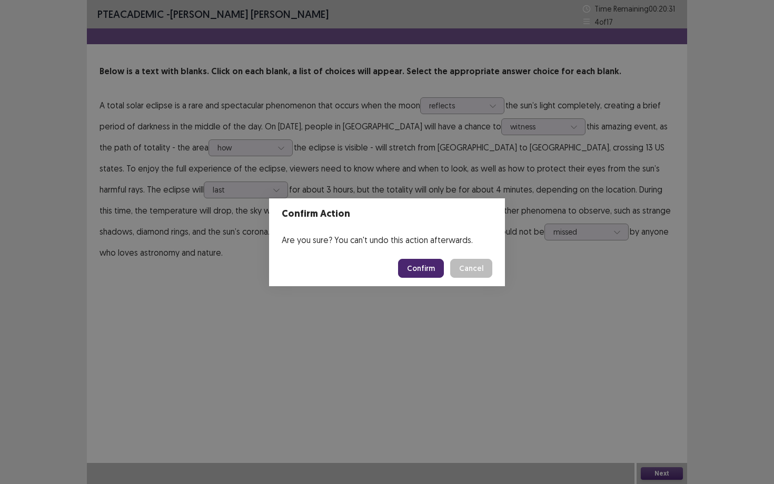
click at [429, 271] on button "Confirm" at bounding box center [421, 268] width 46 height 19
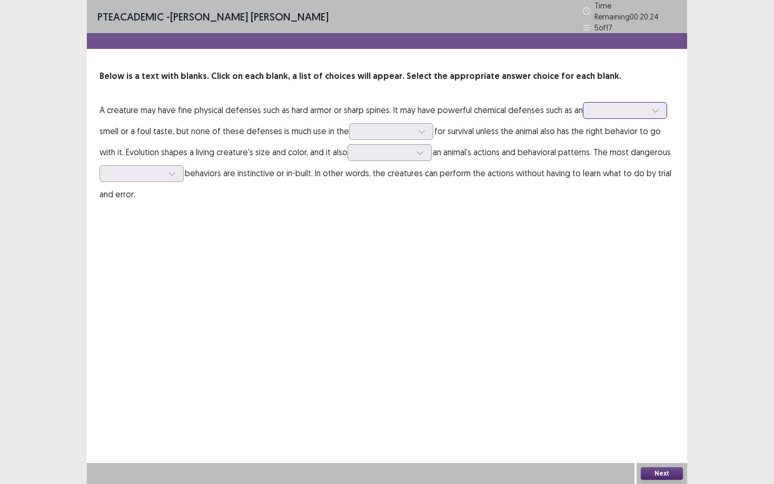
click at [593, 106] on input "text" at bounding box center [592, 110] width 2 height 8
click at [610, 162] on div "neutral" at bounding box center [625, 169] width 84 height 29
click at [370, 126] on div at bounding box center [385, 131] width 55 height 10
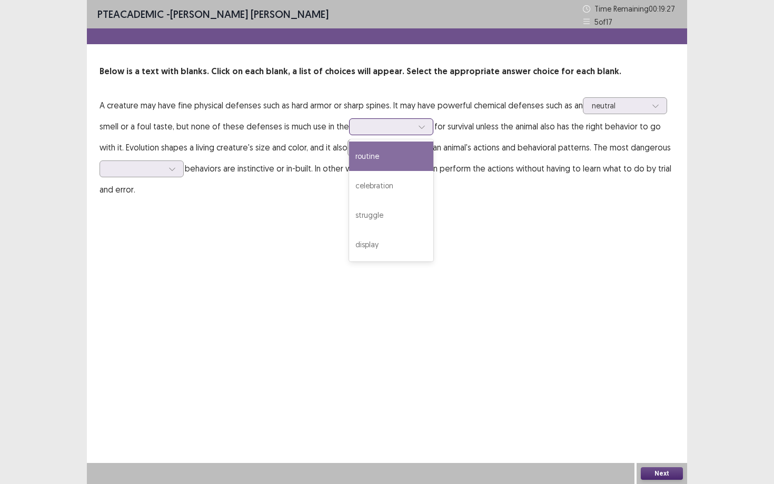
click at [405, 154] on div "routine" at bounding box center [391, 156] width 84 height 29
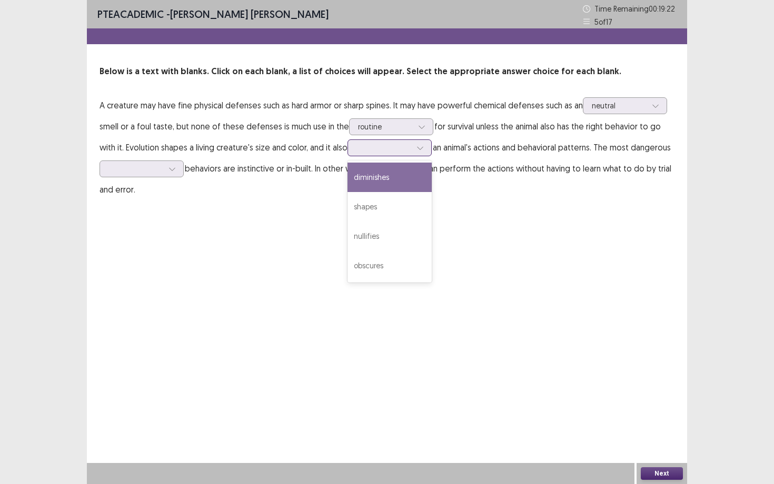
click at [370, 146] on div at bounding box center [383, 148] width 55 height 10
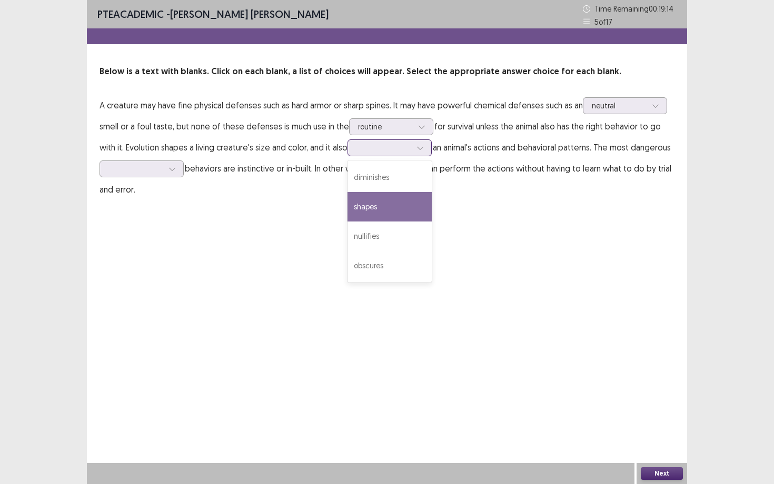
click at [361, 200] on div "shapes" at bounding box center [389, 206] width 84 height 29
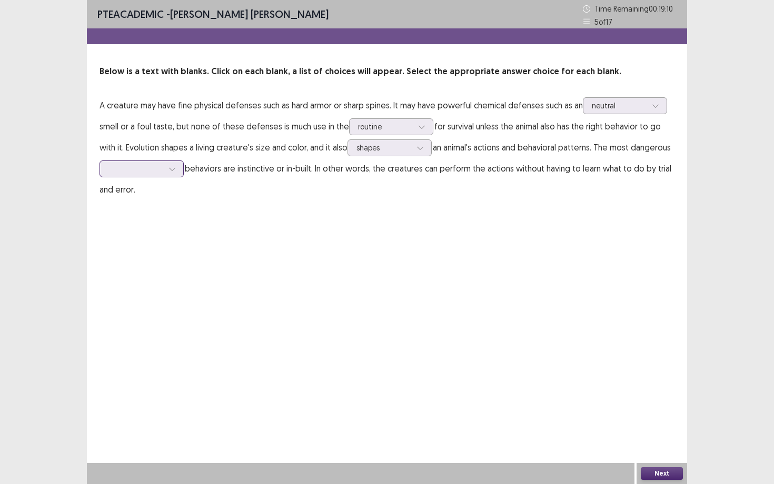
click at [166, 171] on div at bounding box center [172, 169] width 16 height 16
click at [156, 256] on div "conditional" at bounding box center [141, 257] width 84 height 29
click at [631, 382] on button "Next" at bounding box center [661, 473] width 42 height 13
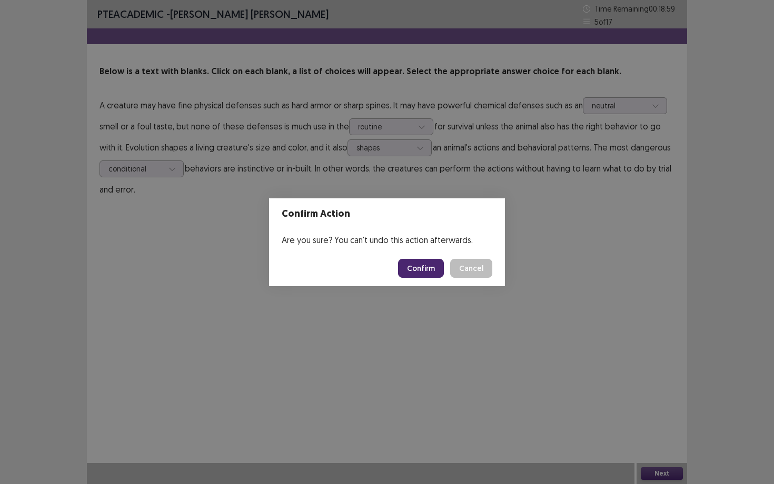
click at [414, 264] on button "Confirm" at bounding box center [421, 268] width 46 height 19
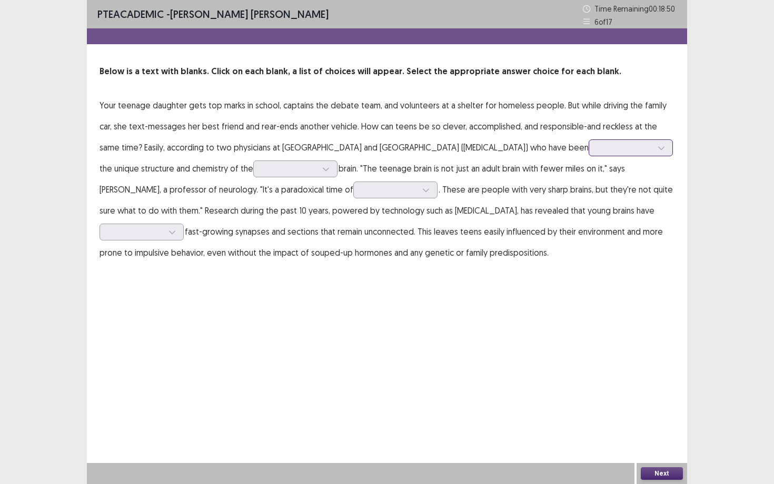
click at [597, 146] on div at bounding box center [624, 148] width 55 height 10
click at [588, 206] on div "exploring" at bounding box center [630, 206] width 84 height 29
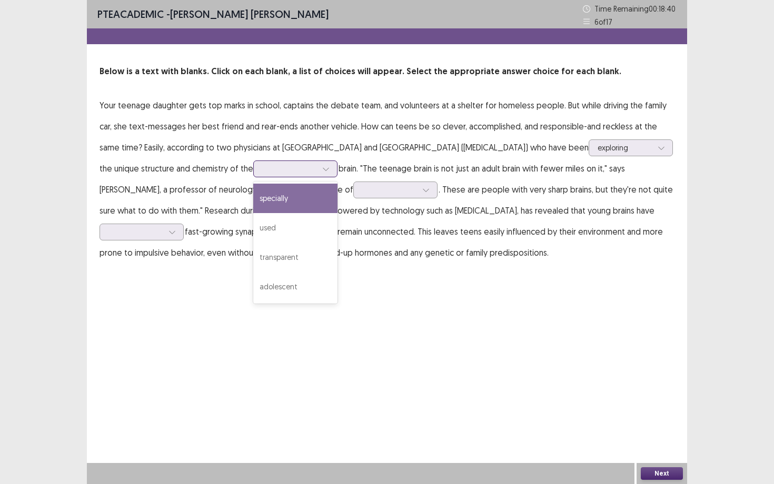
click at [262, 165] on div at bounding box center [289, 169] width 55 height 10
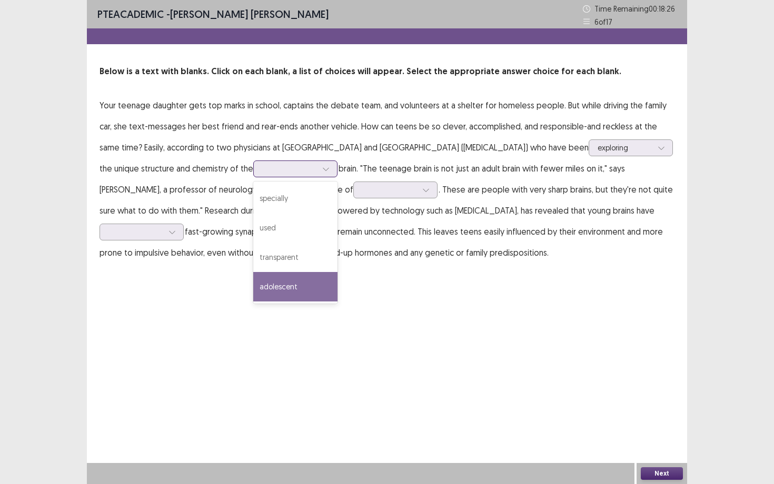
click at [266, 279] on div "adolescent" at bounding box center [295, 286] width 84 height 29
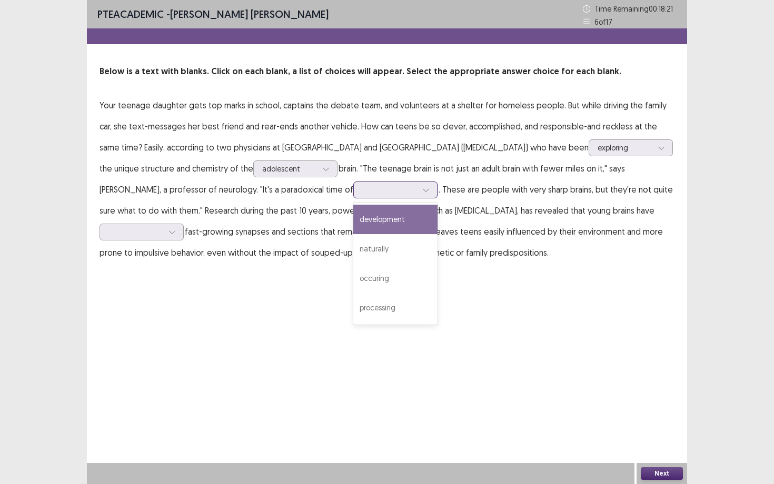
click at [362, 190] on div at bounding box center [389, 190] width 55 height 10
click at [360, 222] on div "development" at bounding box center [395, 219] width 84 height 29
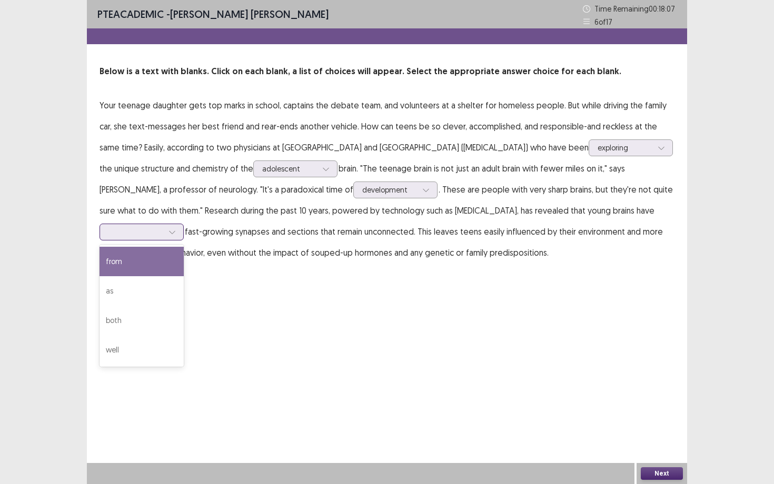
click at [163, 233] on div at bounding box center [135, 232] width 55 height 10
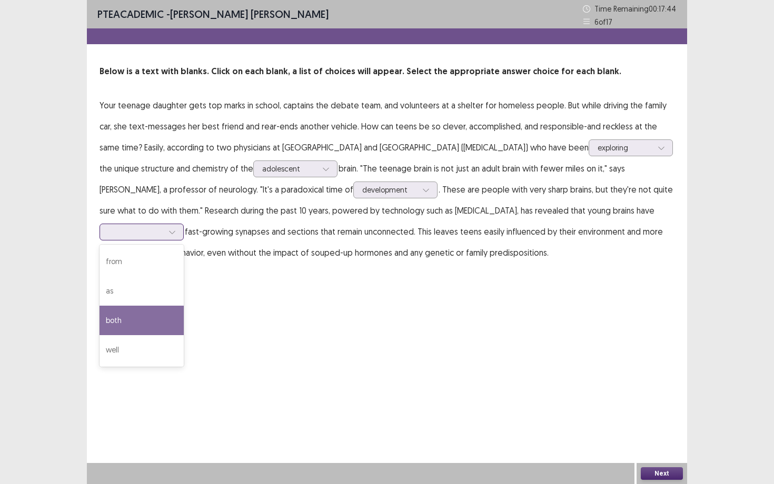
click at [184, 316] on div "both" at bounding box center [141, 320] width 84 height 29
click at [631, 382] on button "Next" at bounding box center [661, 473] width 42 height 13
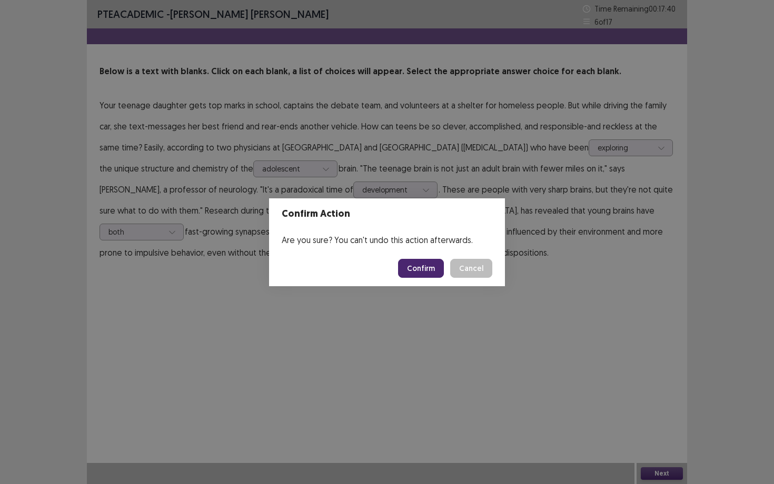
click at [419, 263] on button "Confirm" at bounding box center [421, 268] width 46 height 19
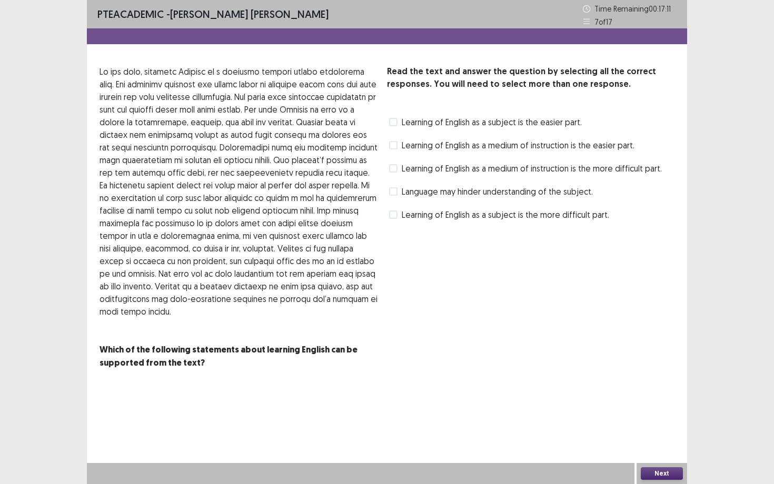
click at [493, 220] on span "Learning of English as a subject is the more difficult part." at bounding box center [505, 214] width 207 height 13
click at [631, 382] on button "Next" at bounding box center [661, 473] width 42 height 13
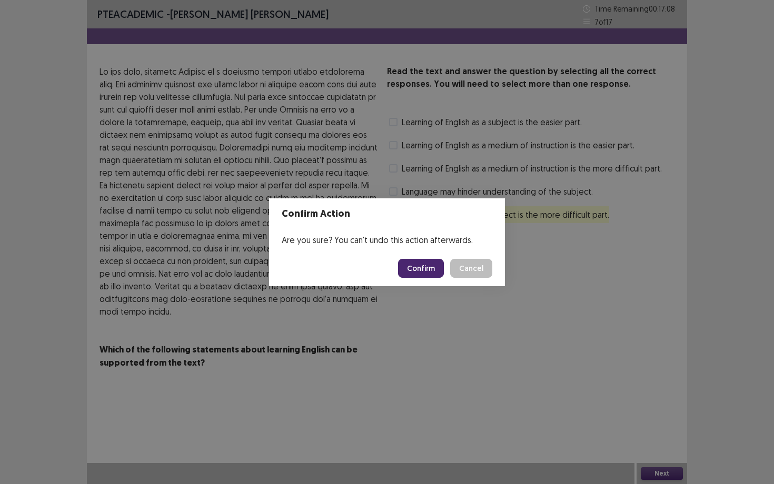
click at [430, 272] on button "Confirm" at bounding box center [421, 268] width 46 height 19
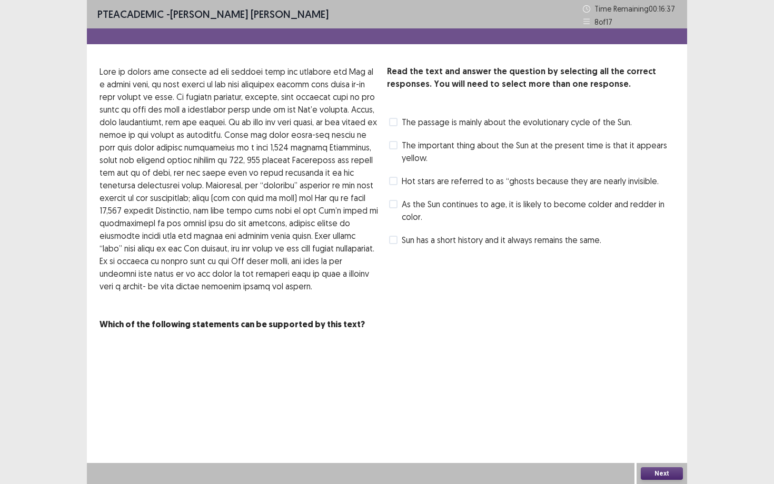
click at [426, 123] on span "The passage is mainly about the evolutionary cycle of the Sun." at bounding box center [517, 122] width 230 height 13
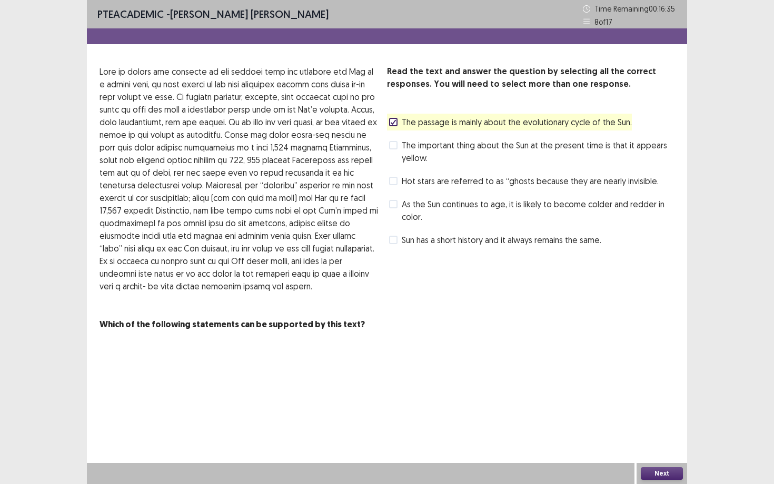
click at [631, 382] on button "Next" at bounding box center [661, 473] width 42 height 13
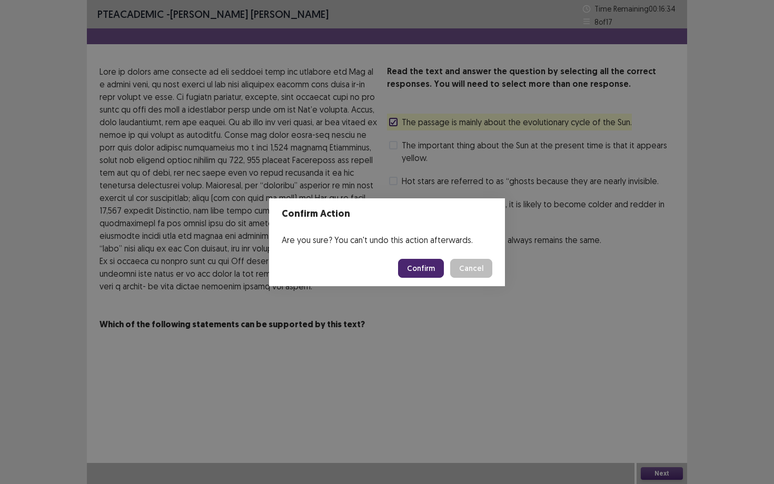
click at [433, 269] on button "Confirm" at bounding box center [421, 268] width 46 height 19
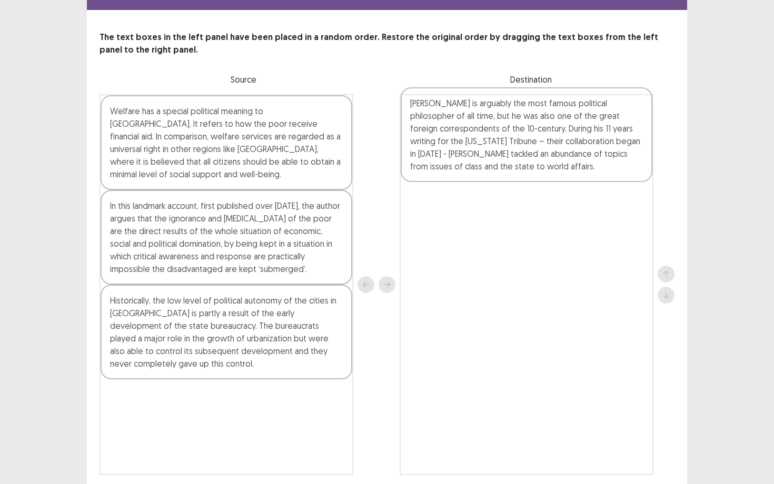
drag, startPoint x: 191, startPoint y: 397, endPoint x: 496, endPoint y: 138, distance: 399.9
click at [496, 138] on div "Welfare has a special political meaning to [GEOGRAPHIC_DATA]. It refers to how …" at bounding box center [386, 284] width 575 height 381
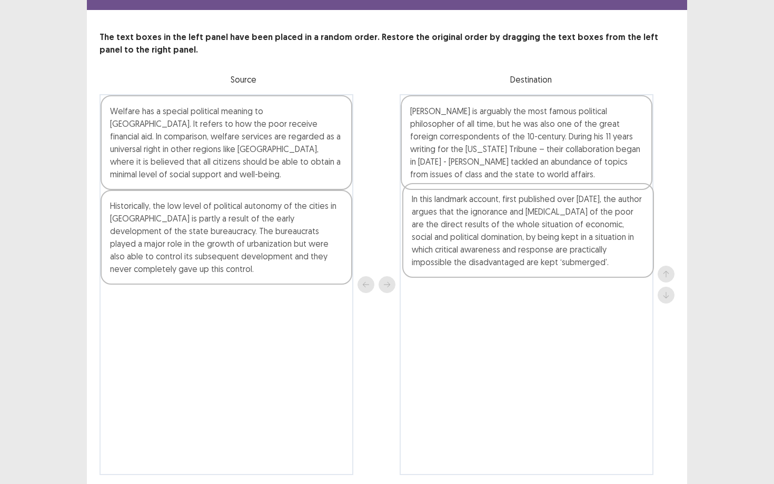
drag, startPoint x: 228, startPoint y: 232, endPoint x: 535, endPoint y: 224, distance: 306.9
click at [535, 224] on div "Welfare has a special political meaning to [GEOGRAPHIC_DATA]. It refers to how …" at bounding box center [386, 284] width 575 height 381
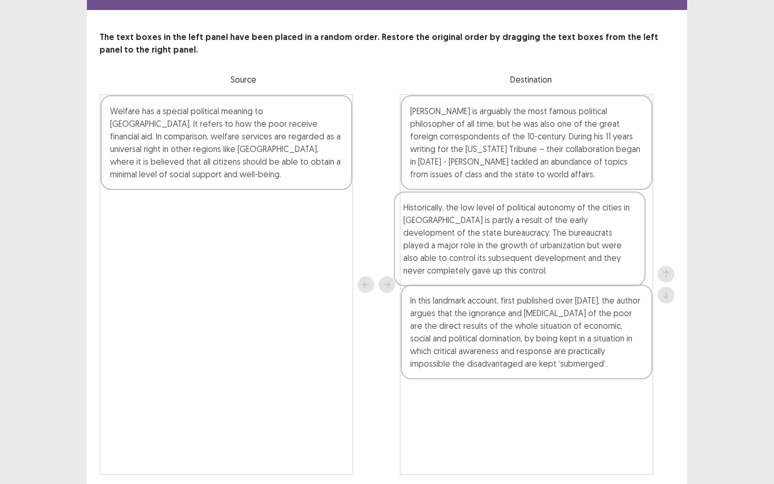
drag, startPoint x: 192, startPoint y: 239, endPoint x: 494, endPoint y: 242, distance: 302.1
click at [494, 243] on div "Welfare has a special political meaning to [GEOGRAPHIC_DATA]. It refers to how …" at bounding box center [386, 284] width 575 height 381
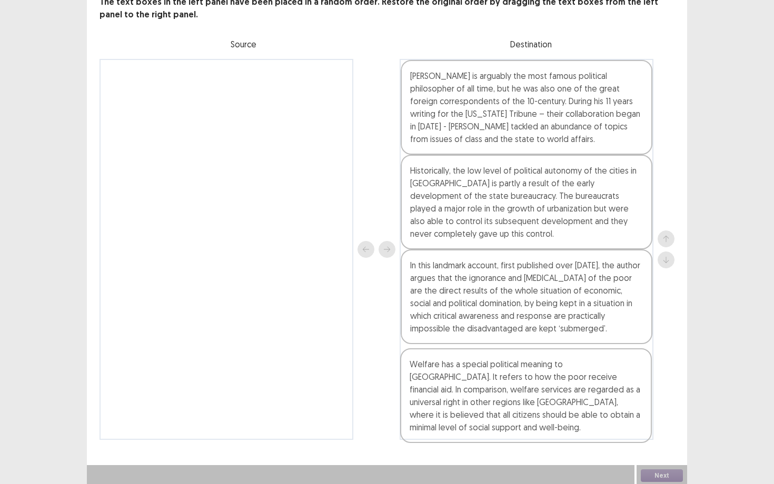
scroll to position [72, 0]
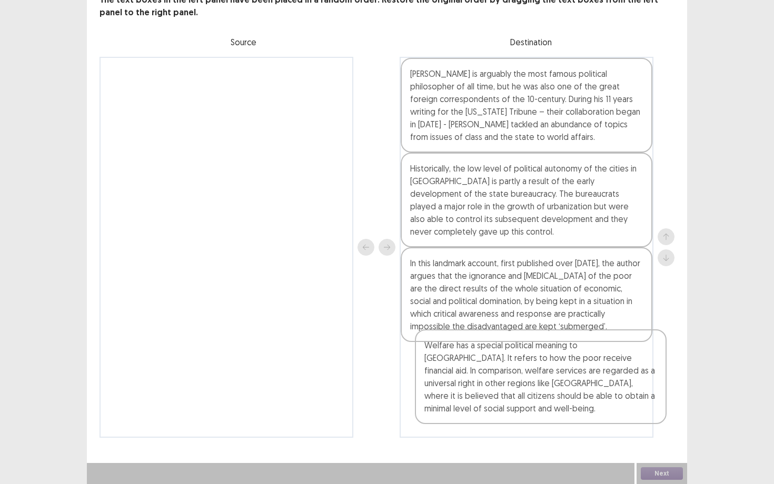
drag, startPoint x: 234, startPoint y: 162, endPoint x: 548, endPoint y: 399, distance: 393.7
click at [548, 382] on div "Welfare has a special political meaning to [GEOGRAPHIC_DATA]. It refers to how …" at bounding box center [386, 247] width 575 height 381
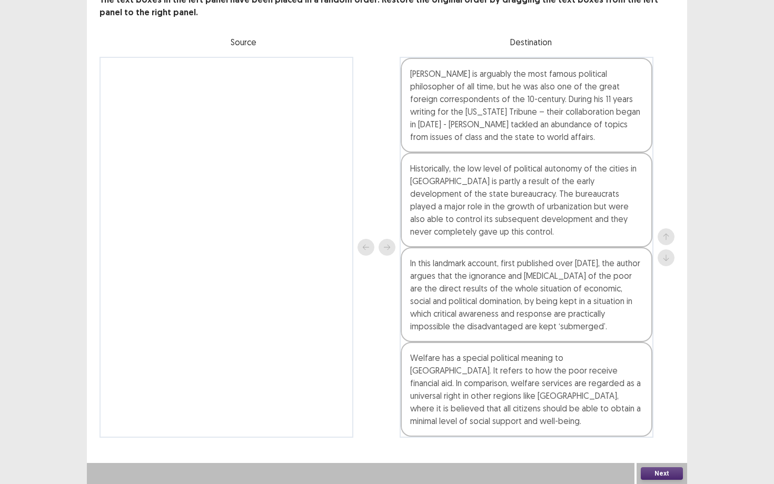
click at [631, 382] on button "Next" at bounding box center [661, 473] width 42 height 13
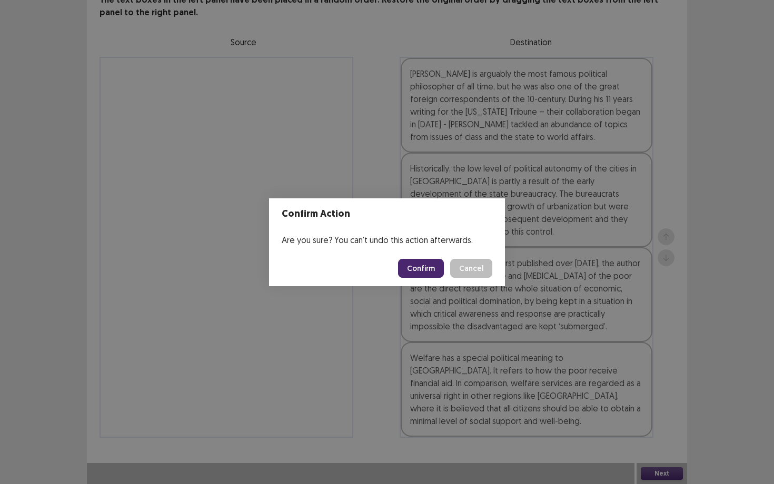
click at [412, 268] on button "Confirm" at bounding box center [421, 268] width 46 height 19
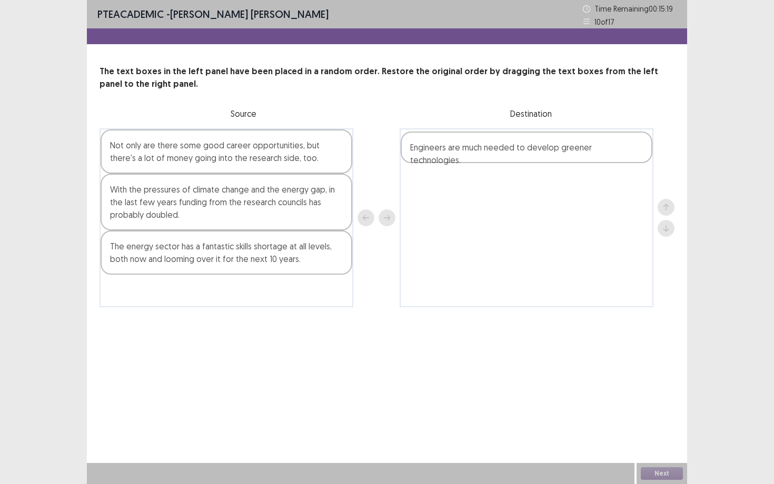
drag, startPoint x: 165, startPoint y: 148, endPoint x: 467, endPoint y: 151, distance: 302.6
click at [467, 151] on div "Engineers are much needed to develop greener technologies. Not only are there s…" at bounding box center [386, 217] width 575 height 179
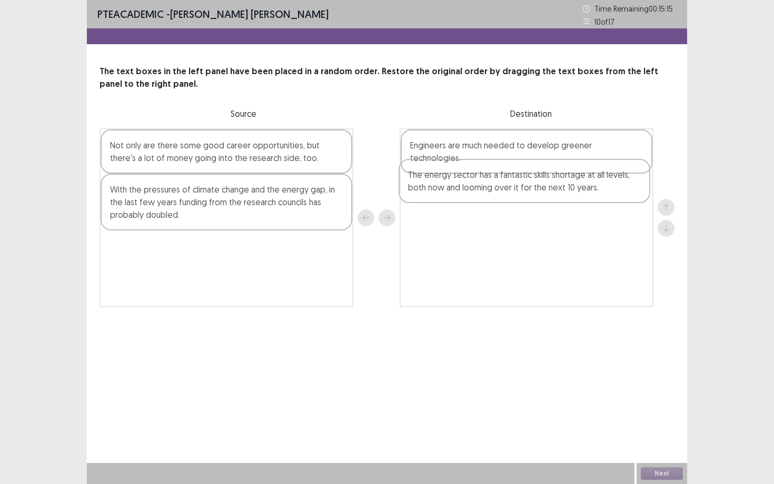
drag, startPoint x: 161, startPoint y: 263, endPoint x: 464, endPoint y: 190, distance: 311.1
click at [464, 190] on div "Not only are there some good career opportunities, but there's a lot of money g…" at bounding box center [386, 217] width 575 height 179
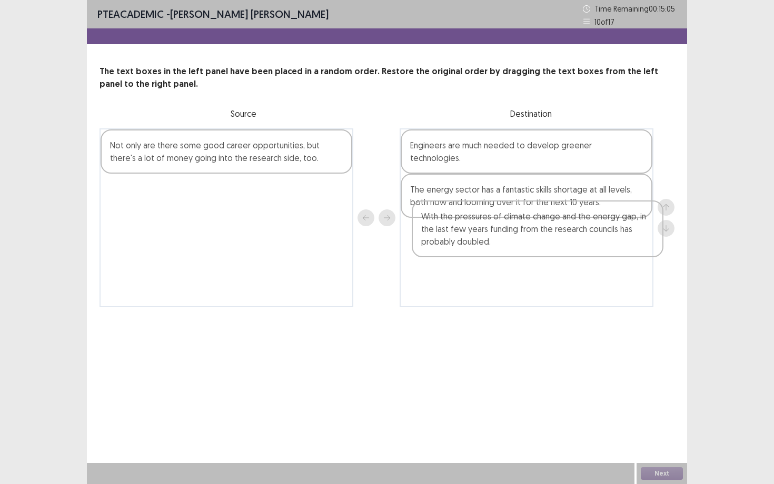
drag, startPoint x: 212, startPoint y: 208, endPoint x: 524, endPoint y: 235, distance: 313.7
click at [526, 236] on div "Not only are there some good career opportunities, but there's a lot of money g…" at bounding box center [386, 217] width 575 height 179
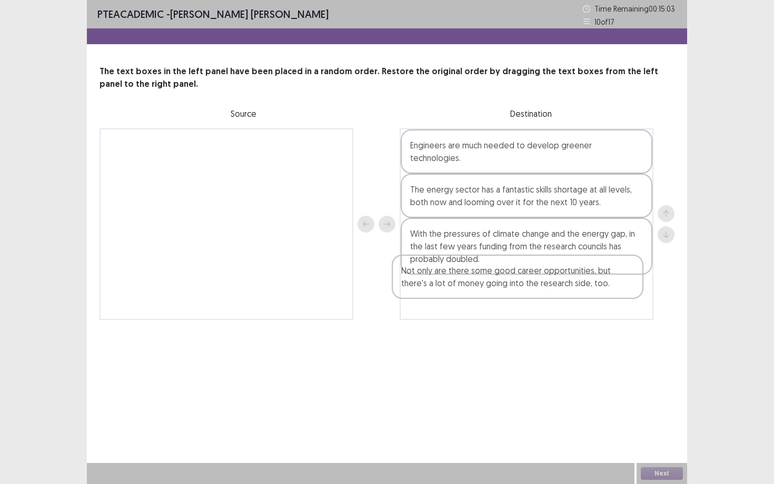
drag, startPoint x: 274, startPoint y: 155, endPoint x: 568, endPoint y: 283, distance: 321.5
click at [568, 283] on div "Not only are there some good career opportunities, but there's a lot of money g…" at bounding box center [386, 224] width 575 height 192
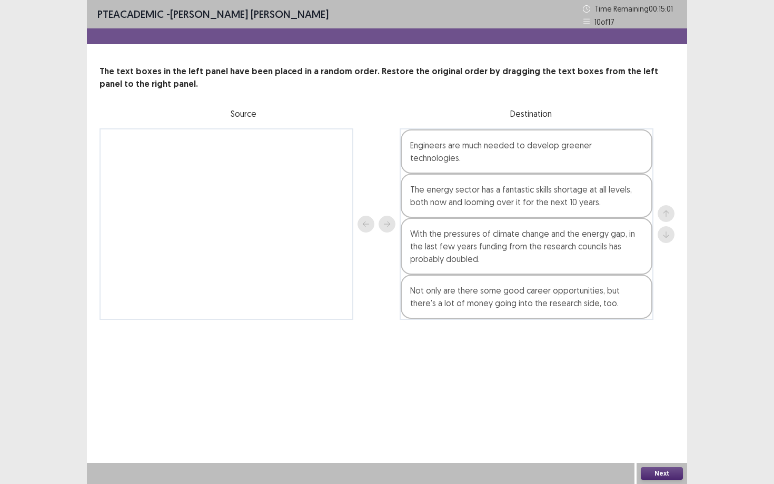
click at [631, 382] on button "Next" at bounding box center [661, 473] width 42 height 13
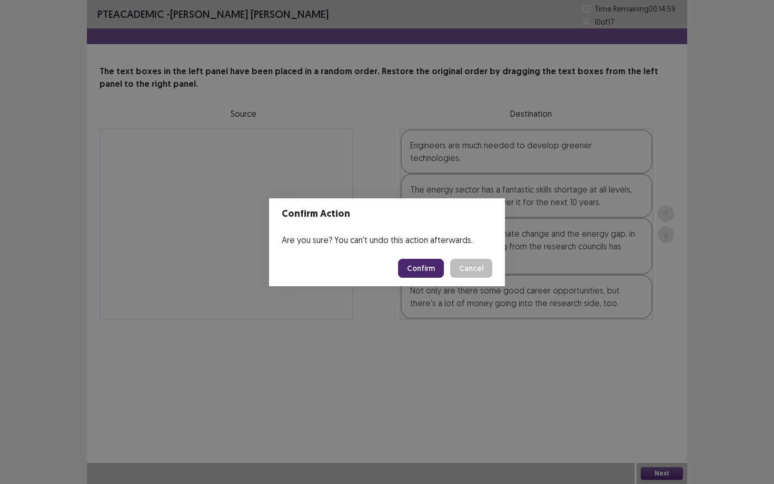
click at [428, 272] on button "Confirm" at bounding box center [421, 268] width 46 height 19
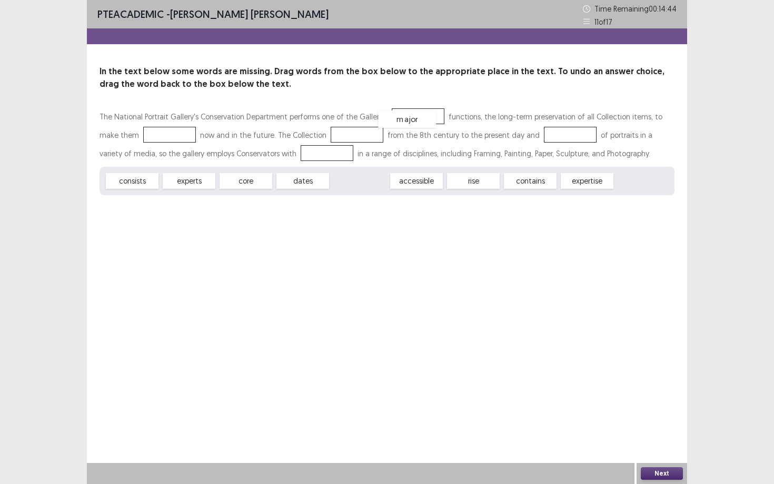
drag, startPoint x: 354, startPoint y: 182, endPoint x: 402, endPoint y: 120, distance: 78.4
drag, startPoint x: 200, startPoint y: 184, endPoint x: 167, endPoint y: 145, distance: 51.1
drag, startPoint x: 238, startPoint y: 183, endPoint x: 323, endPoint y: 136, distance: 97.5
drag, startPoint x: 350, startPoint y: 180, endPoint x: 528, endPoint y: 138, distance: 182.3
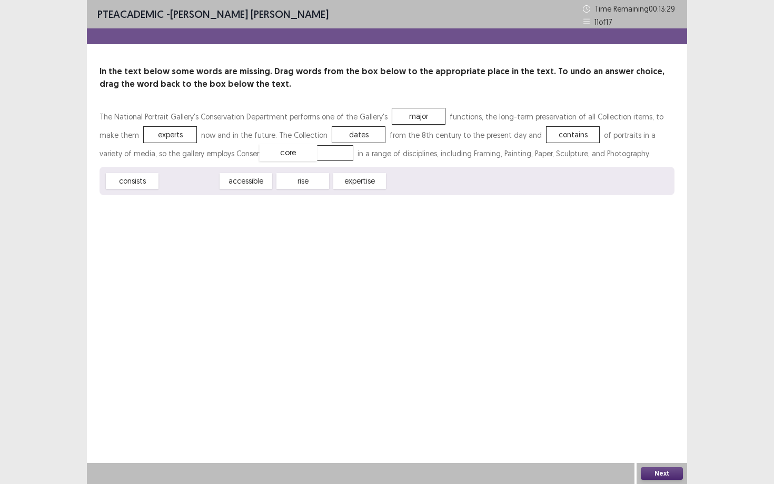
drag, startPoint x: 178, startPoint y: 181, endPoint x: 274, endPoint y: 153, distance: 100.4
click at [631, 382] on button "Next" at bounding box center [661, 473] width 42 height 13
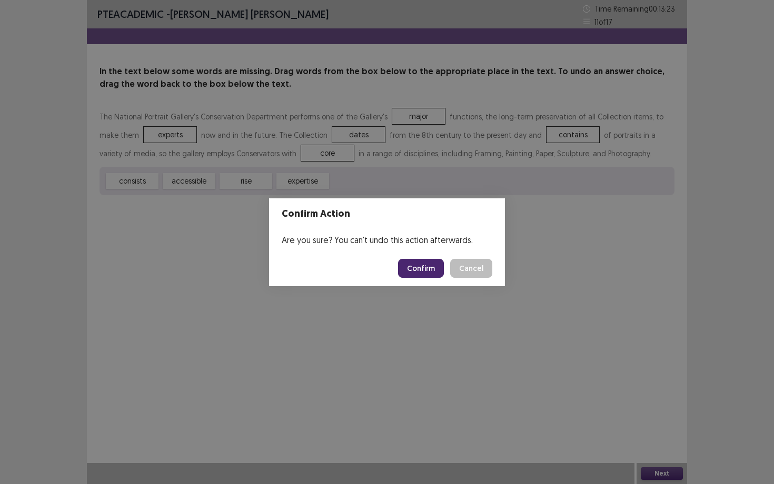
click at [417, 270] on button "Confirm" at bounding box center [421, 268] width 46 height 19
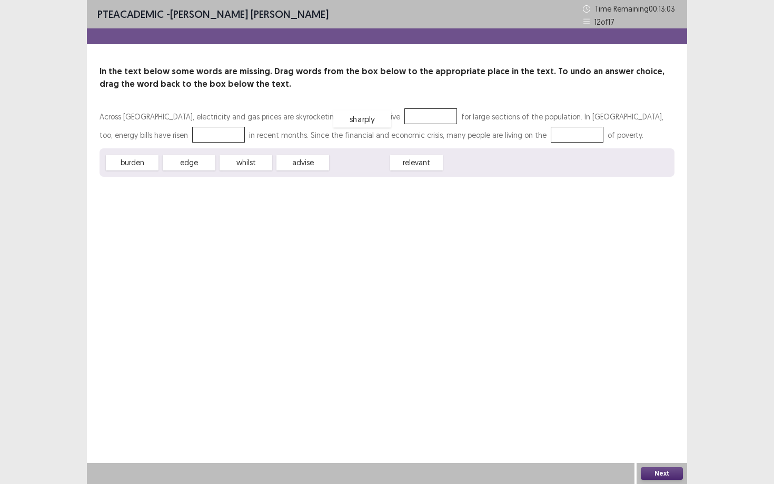
drag, startPoint x: 358, startPoint y: 164, endPoint x: 361, endPoint y: 120, distance: 44.3
drag, startPoint x: 198, startPoint y: 161, endPoint x: 154, endPoint y: 137, distance: 49.7
drag, startPoint x: 140, startPoint y: 165, endPoint x: 483, endPoint y: 135, distance: 344.4
drag, startPoint x: 244, startPoint y: 164, endPoint x: 142, endPoint y: 134, distance: 106.4
click at [631, 382] on button "Next" at bounding box center [661, 473] width 42 height 13
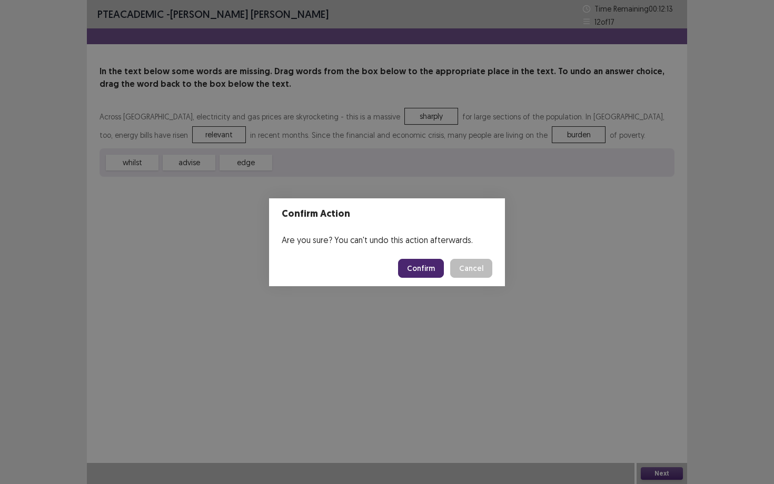
click at [419, 264] on button "Confirm" at bounding box center [421, 268] width 46 height 19
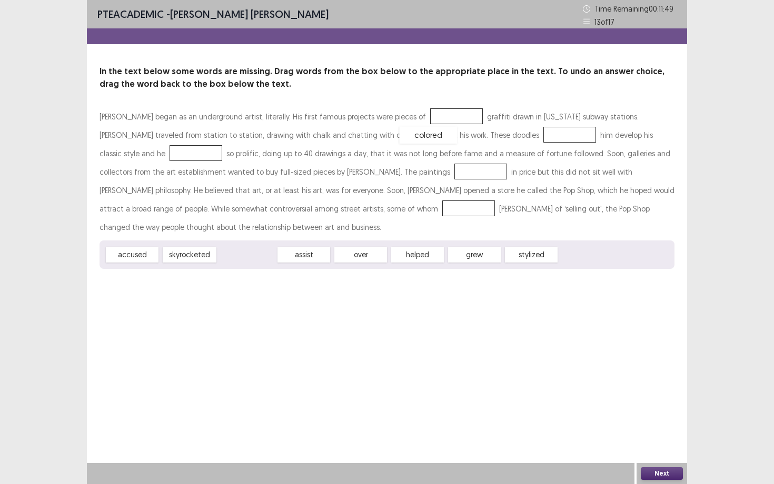
drag, startPoint x: 241, startPoint y: 235, endPoint x: 422, endPoint y: 116, distance: 216.9
drag, startPoint x: 474, startPoint y: 239, endPoint x: 448, endPoint y: 141, distance: 101.6
drag, startPoint x: 377, startPoint y: 235, endPoint x: 647, endPoint y: 137, distance: 287.5
drag, startPoint x: 307, startPoint y: 240, endPoint x: 290, endPoint y: 174, distance: 67.9
drag, startPoint x: 248, startPoint y: 238, endPoint x: 126, endPoint y: 208, distance: 125.7
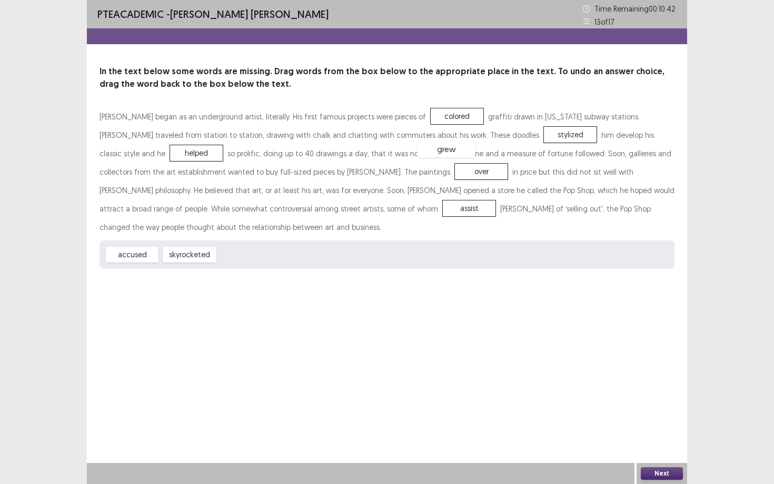
drag, startPoint x: 255, startPoint y: 232, endPoint x: 455, endPoint y: 127, distance: 225.5
click at [631, 382] on button "Next" at bounding box center [661, 473] width 42 height 13
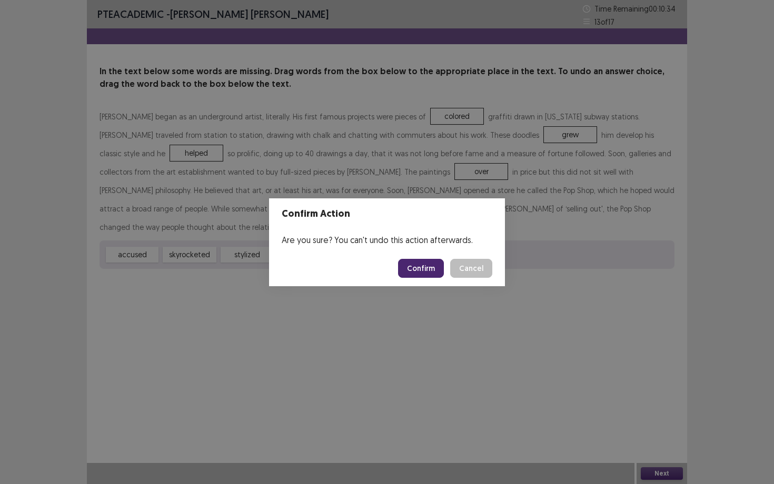
click at [417, 272] on button "Confirm" at bounding box center [421, 268] width 46 height 19
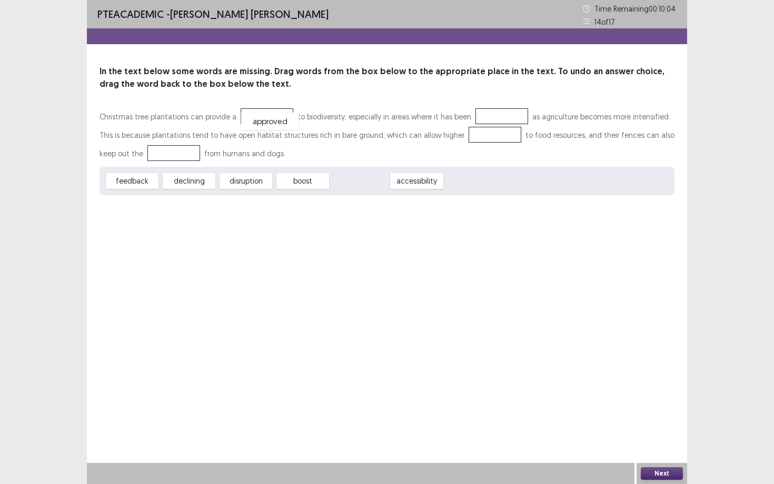
drag, startPoint x: 363, startPoint y: 182, endPoint x: 273, endPoint y: 122, distance: 108.2
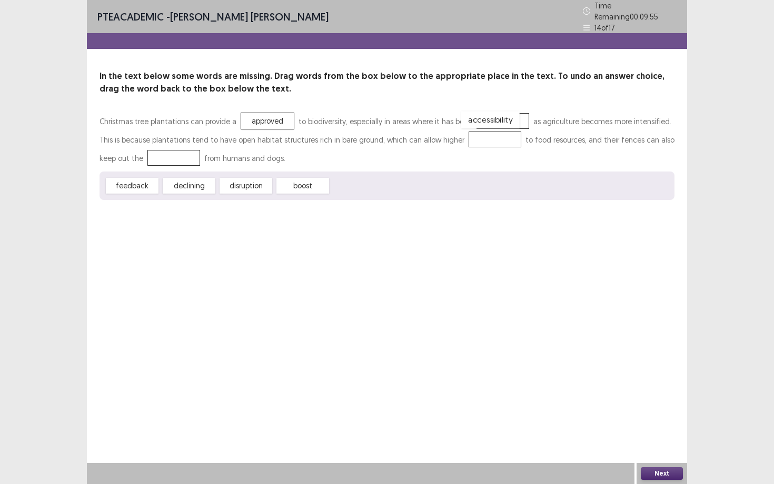
drag, startPoint x: 370, startPoint y: 184, endPoint x: 500, endPoint y: 118, distance: 145.7
drag, startPoint x: 302, startPoint y: 184, endPoint x: 466, endPoint y: 141, distance: 169.8
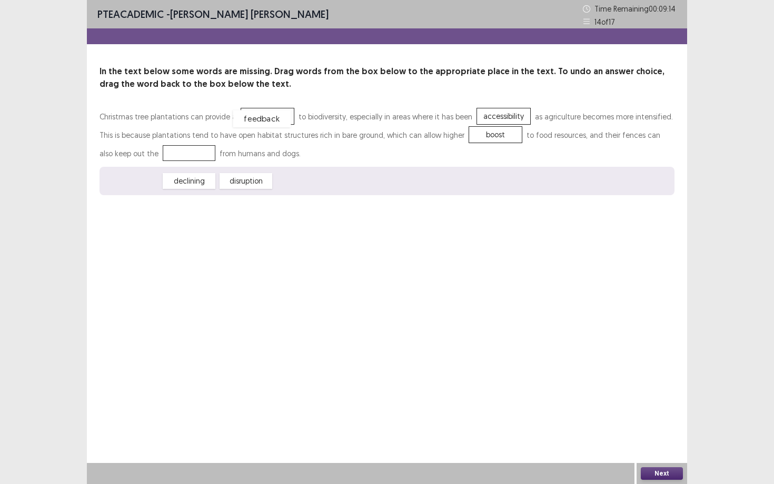
drag, startPoint x: 139, startPoint y: 179, endPoint x: 269, endPoint y: 117, distance: 144.1
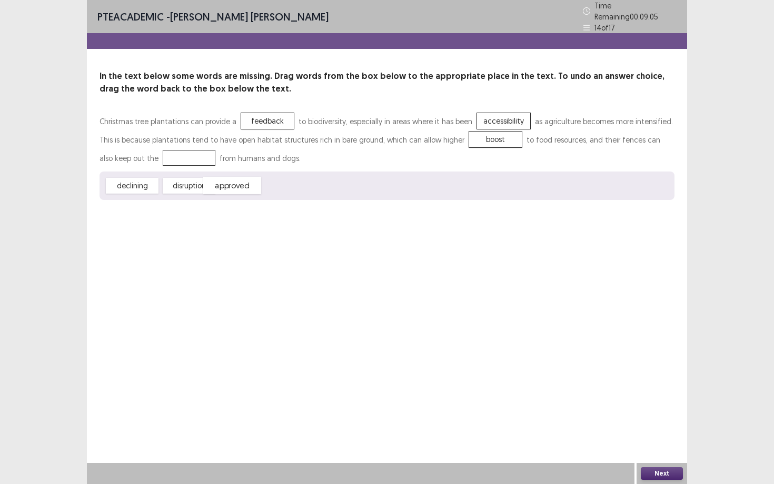
drag, startPoint x: 238, startPoint y: 183, endPoint x: 232, endPoint y: 184, distance: 6.5
click at [232, 184] on div "approved" at bounding box center [232, 185] width 58 height 17
drag, startPoint x: 183, startPoint y: 183, endPoint x: 132, endPoint y: 151, distance: 60.7
drag, startPoint x: 192, startPoint y: 181, endPoint x: 494, endPoint y: 121, distance: 308.1
click at [631, 382] on button "Next" at bounding box center [661, 473] width 42 height 13
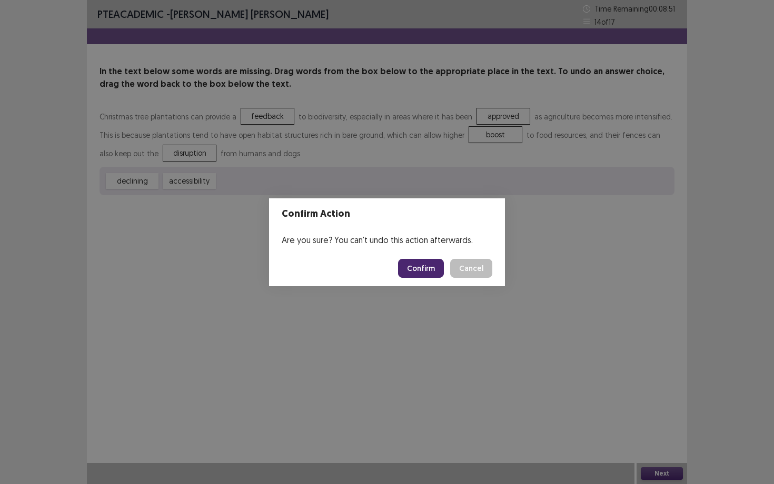
click at [418, 266] on button "Confirm" at bounding box center [421, 268] width 46 height 19
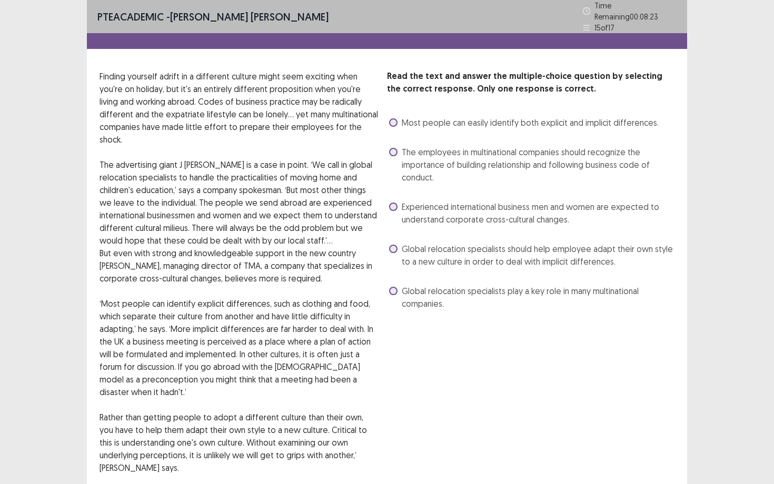
click at [435, 254] on span "Global relocation specialists should help employee adapt their own style to a n…" at bounding box center [538, 255] width 273 height 25
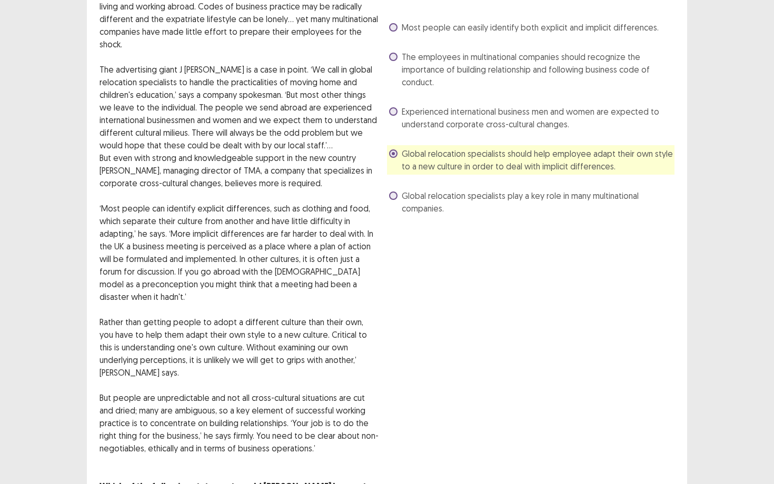
scroll to position [158, 0]
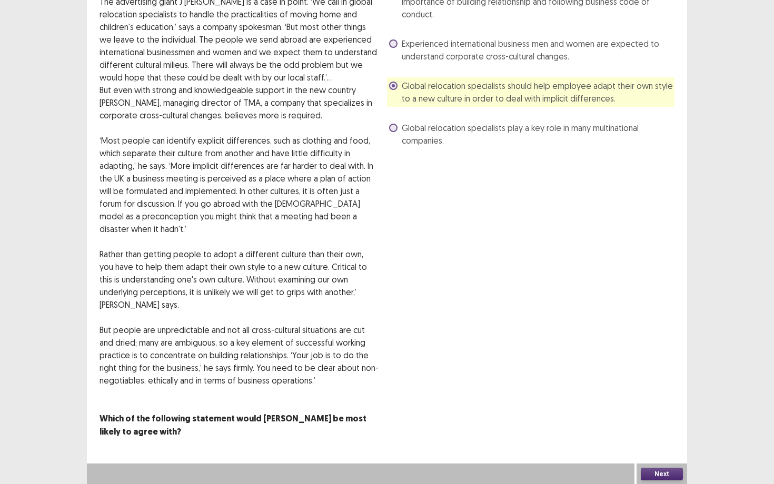
click at [631, 382] on button "Next" at bounding box center [661, 474] width 42 height 13
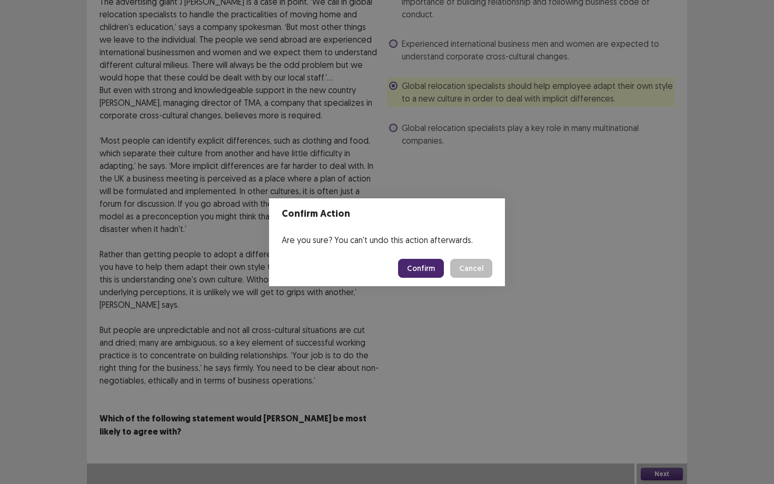
click at [428, 273] on button "Confirm" at bounding box center [421, 268] width 46 height 19
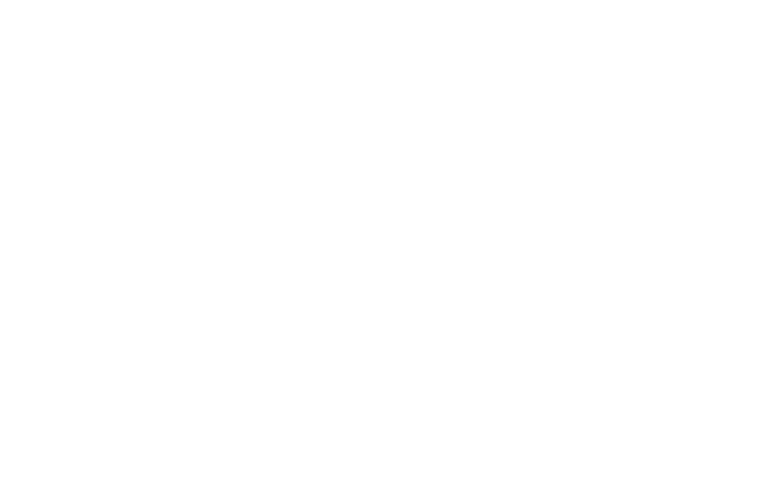
scroll to position [0, 0]
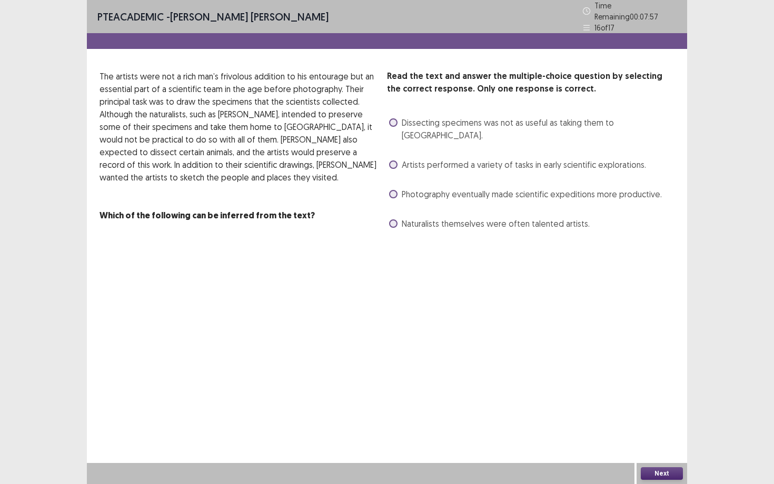
click at [400, 116] on label "Dissecting specimens was not as useful as taking them to [GEOGRAPHIC_DATA]." at bounding box center [531, 128] width 285 height 25
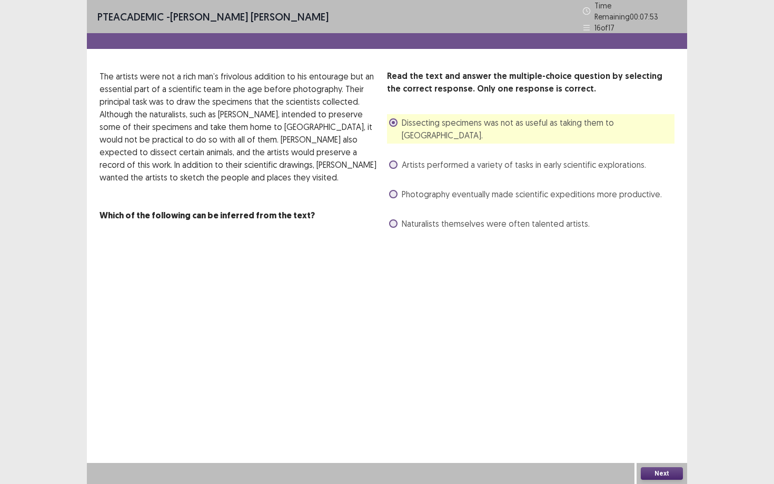
click at [506, 188] on span "Photography eventually made scientific expeditions more productive." at bounding box center [532, 194] width 260 height 13
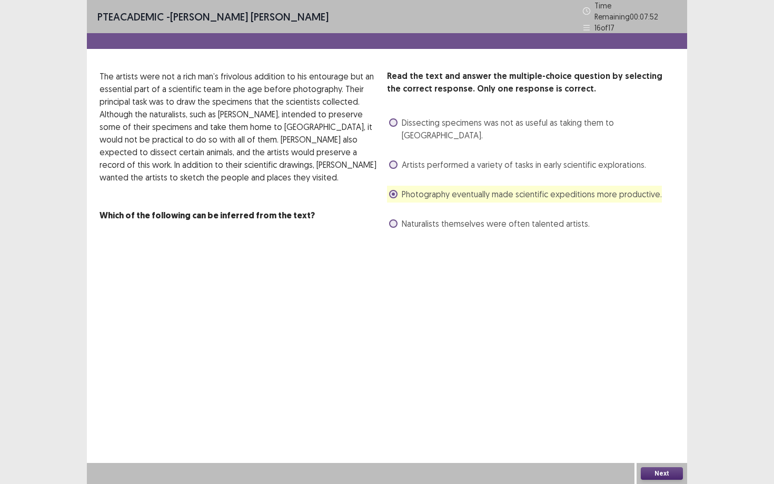
click at [520, 217] on span "Naturalists themselves were often talented artists." at bounding box center [496, 223] width 188 height 13
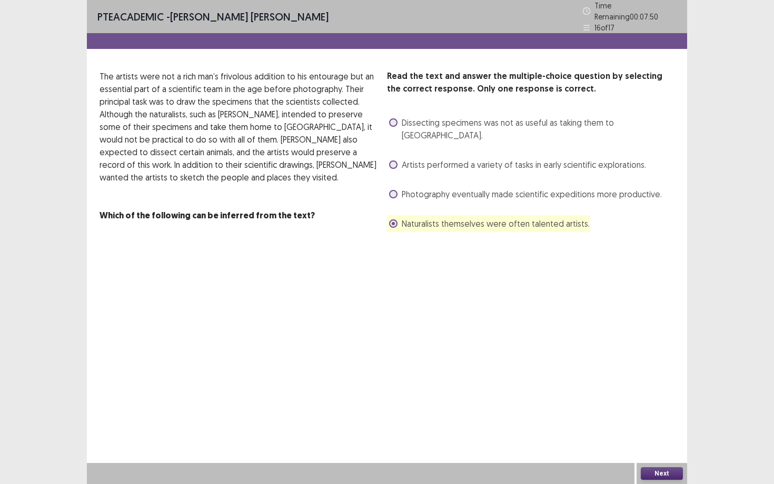
click at [631, 382] on button "Next" at bounding box center [661, 473] width 42 height 13
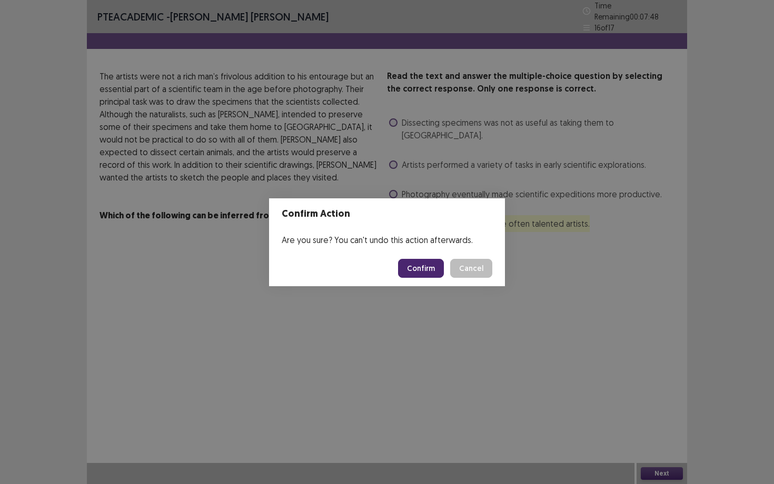
click at [432, 267] on button "Confirm" at bounding box center [421, 268] width 46 height 19
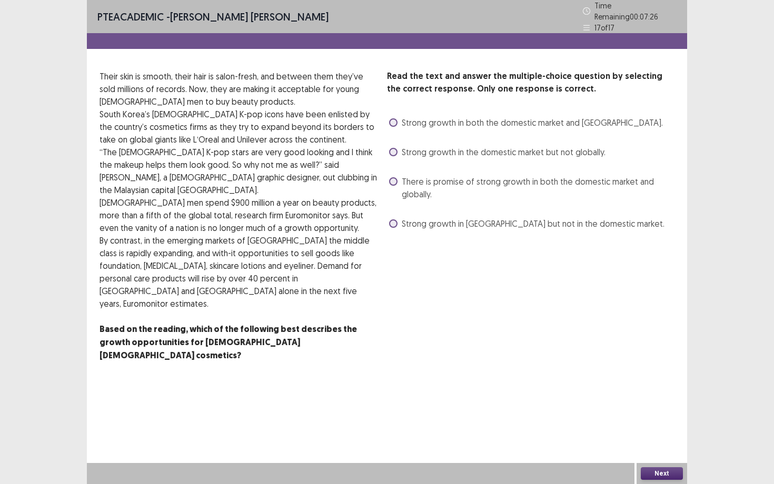
click at [437, 183] on span "There is promise of strong growth in both the domestic market and globally." at bounding box center [538, 187] width 273 height 25
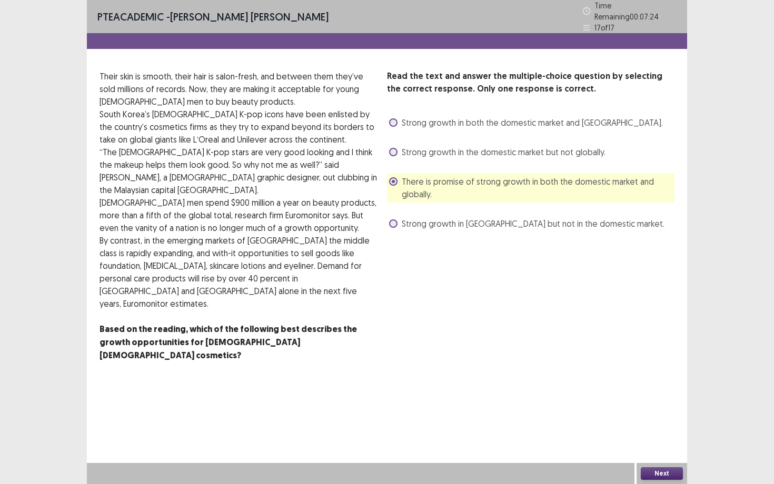
click at [631, 382] on button "Next" at bounding box center [661, 473] width 42 height 13
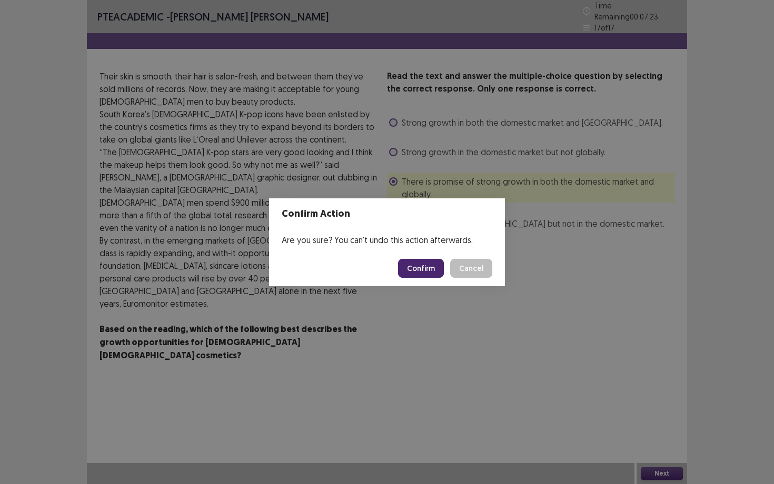
click at [431, 268] on button "Confirm" at bounding box center [421, 268] width 46 height 19
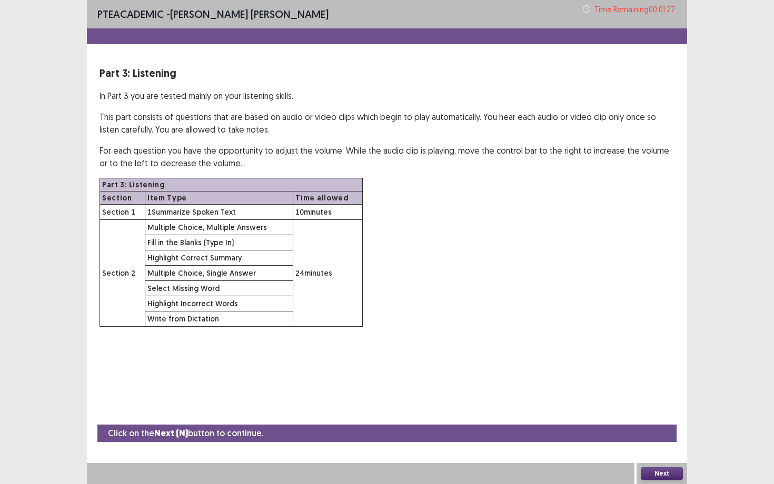
click at [631, 382] on button "Next" at bounding box center [661, 473] width 42 height 13
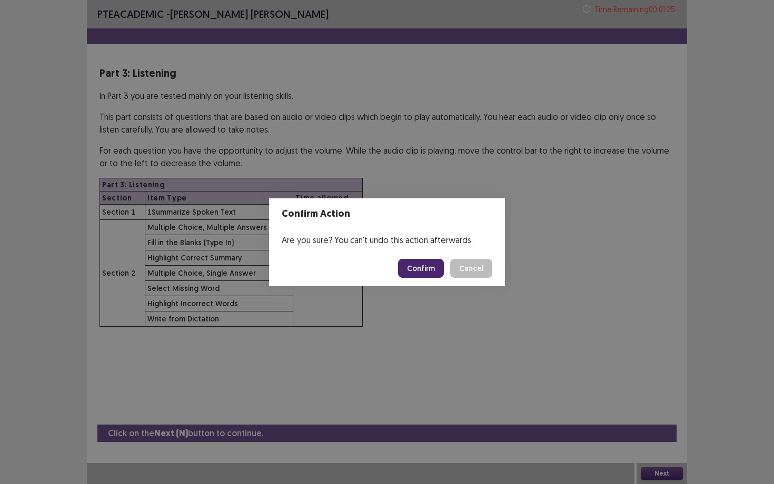
click at [415, 267] on button "Confirm" at bounding box center [421, 268] width 46 height 19
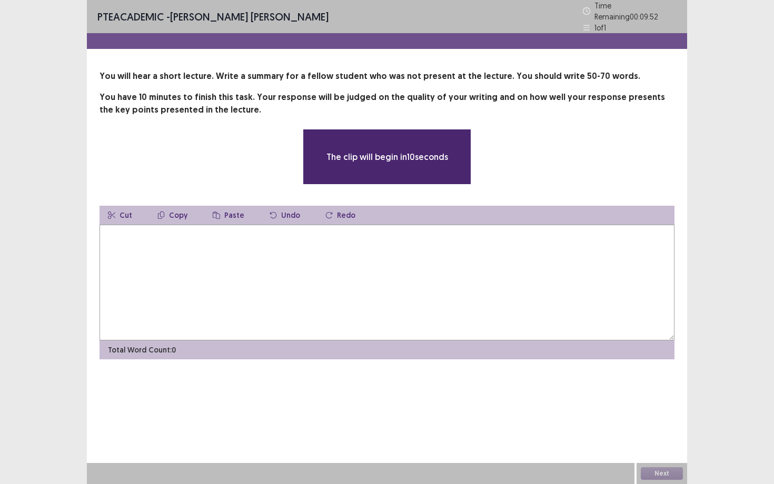
click at [516, 264] on textarea at bounding box center [386, 283] width 575 height 116
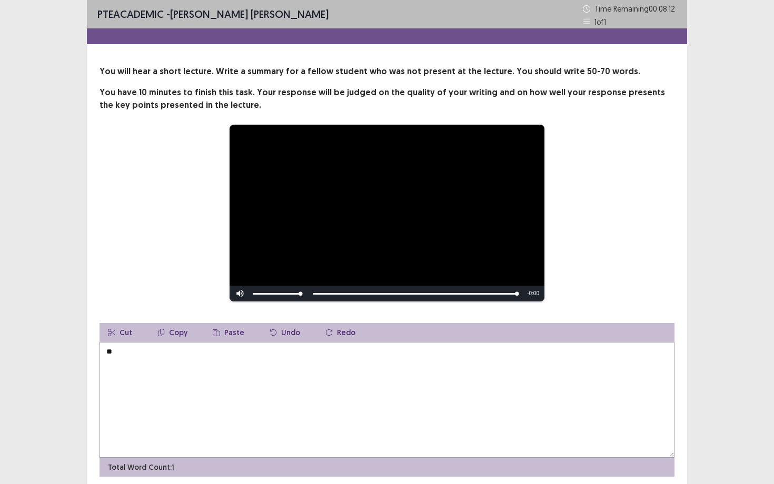
type textarea "*"
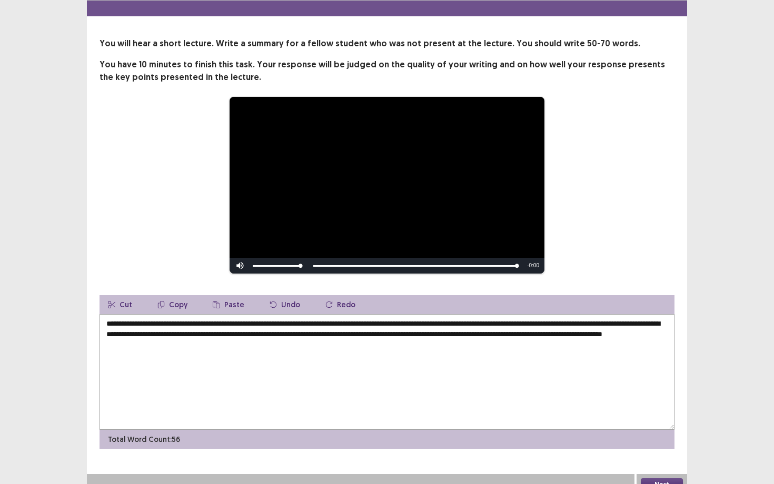
scroll to position [39, 0]
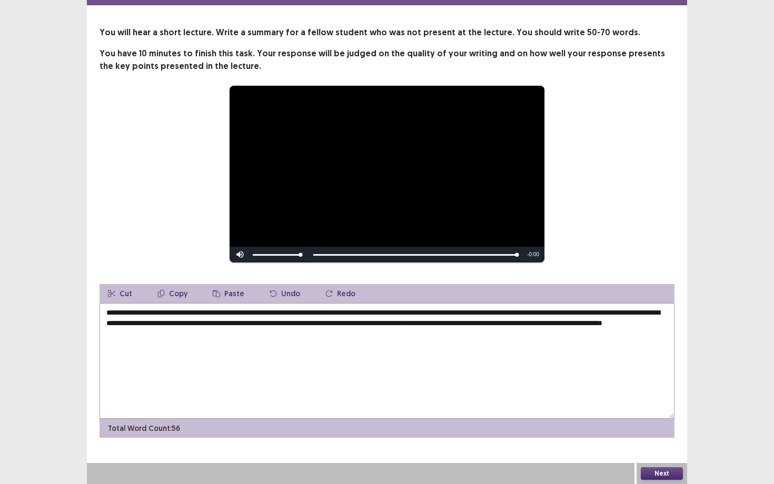
click at [191, 312] on textarea "**********" at bounding box center [386, 361] width 575 height 116
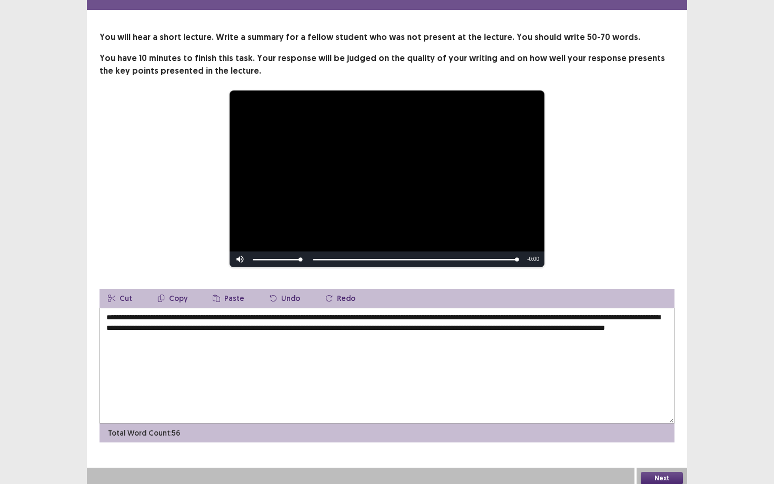
click at [490, 314] on textarea "**********" at bounding box center [386, 366] width 575 height 116
click at [570, 315] on textarea "**********" at bounding box center [386, 366] width 575 height 116
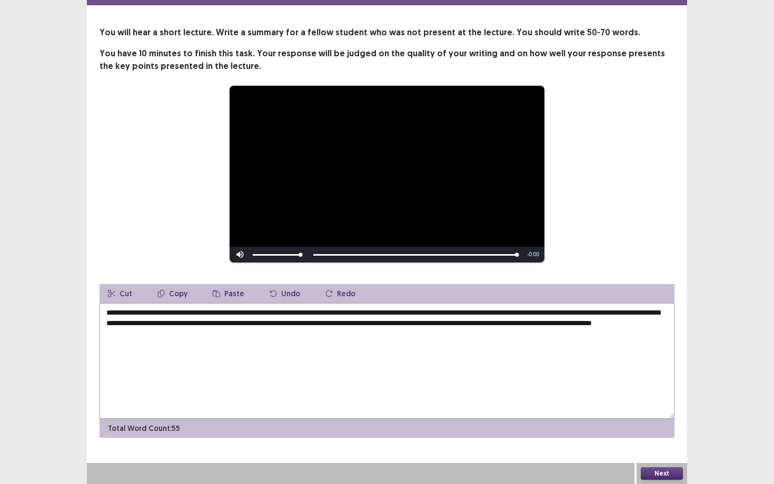
click at [508, 323] on textarea "**********" at bounding box center [386, 361] width 575 height 116
click at [548, 324] on textarea "**********" at bounding box center [386, 361] width 575 height 116
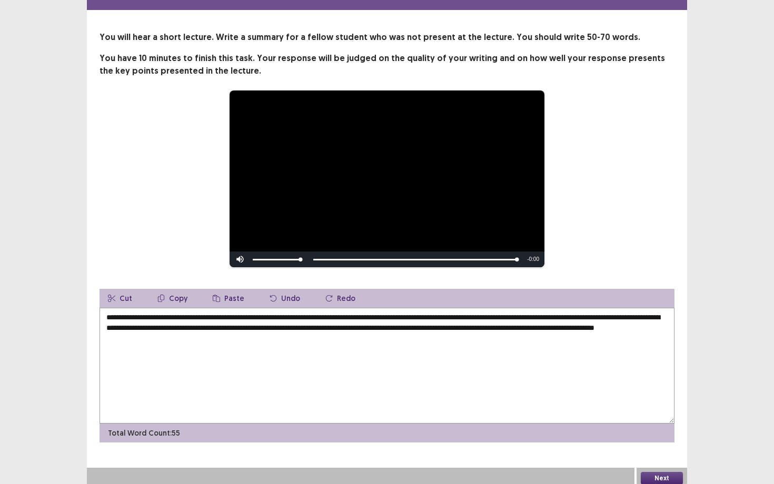
type textarea "**********"
click at [631, 382] on button "Next" at bounding box center [661, 478] width 42 height 13
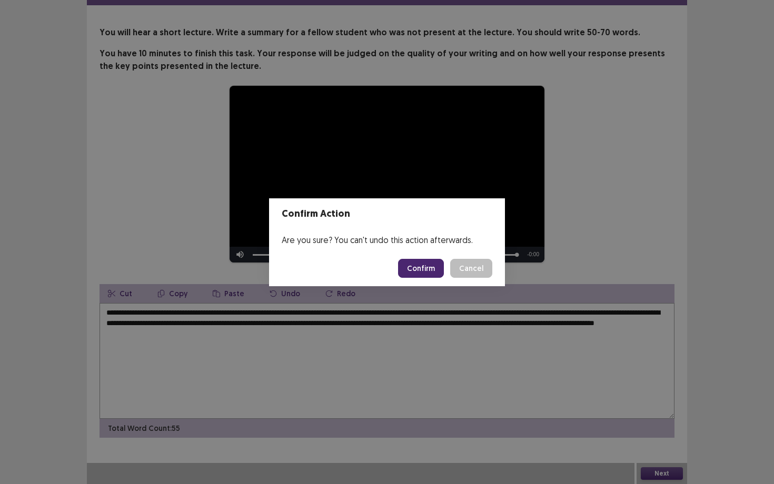
click at [425, 264] on button "Confirm" at bounding box center [421, 268] width 46 height 19
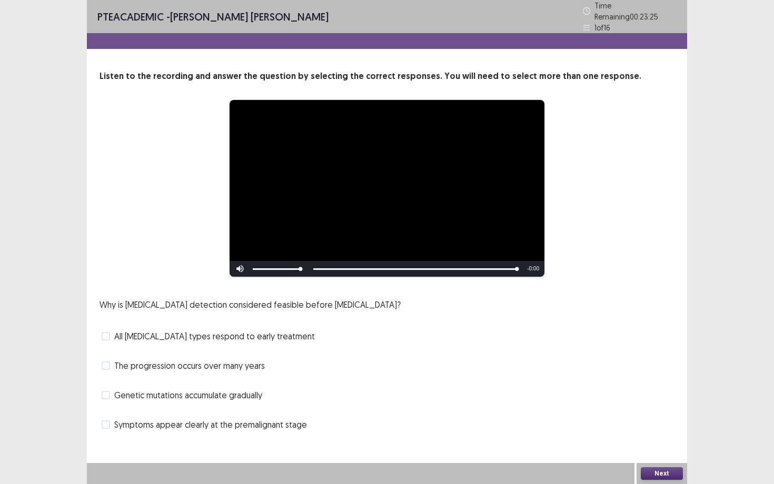
click at [161, 382] on span "Genetic mutations accumulate gradually" at bounding box center [188, 395] width 148 height 13
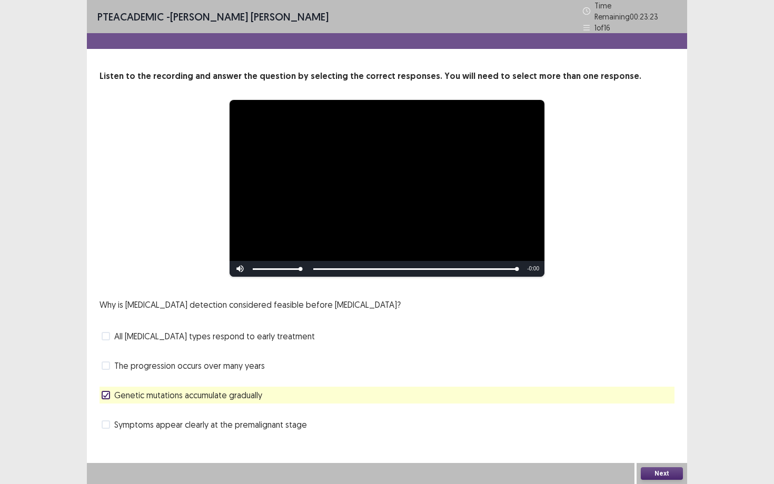
click at [631, 382] on button "Next" at bounding box center [661, 473] width 42 height 13
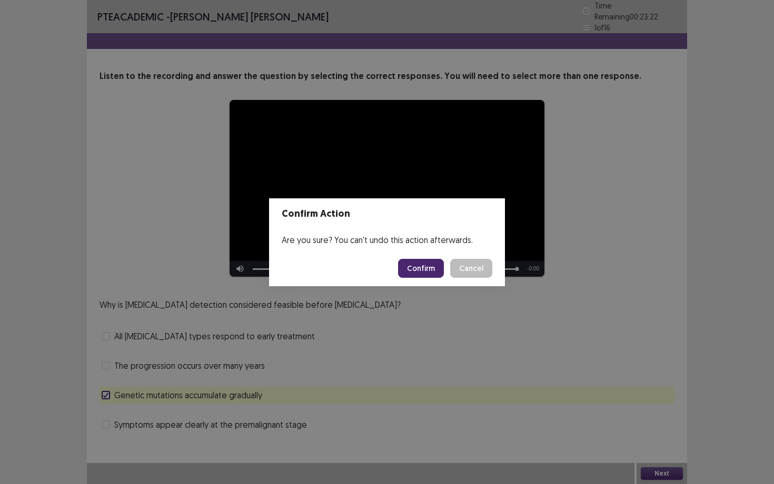
click at [412, 267] on button "Confirm" at bounding box center [421, 268] width 46 height 19
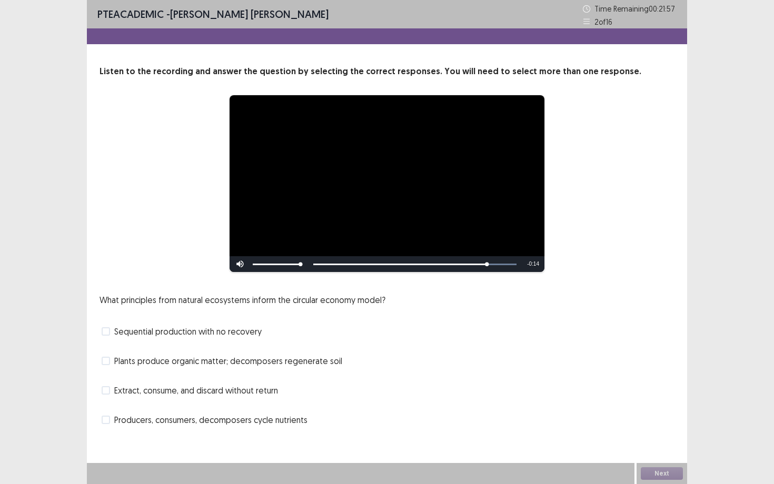
click at [284, 382] on span "Producers, consumers, decomposers cycle nutrients" at bounding box center [210, 420] width 193 height 13
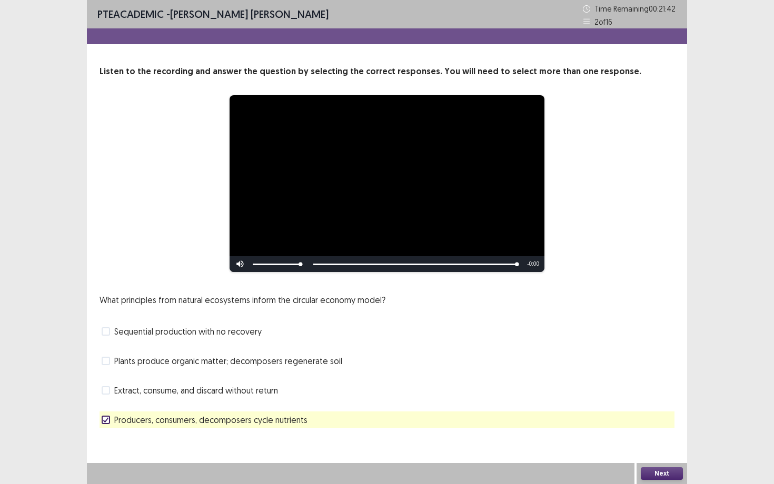
click at [631, 382] on button "Next" at bounding box center [661, 473] width 42 height 13
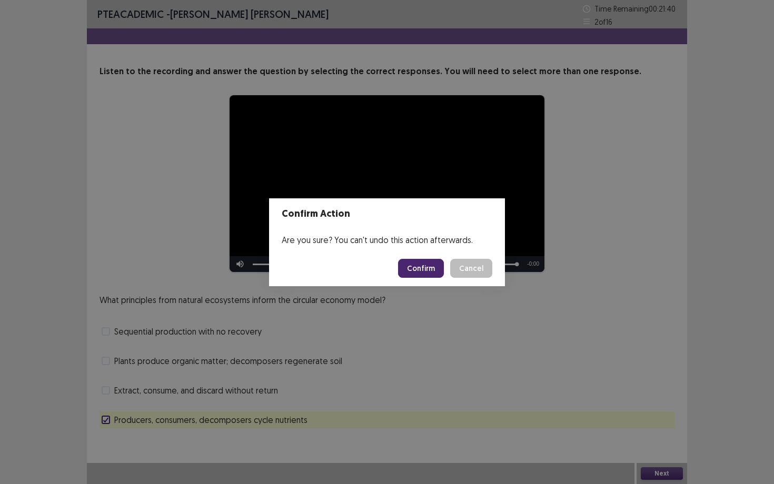
click at [429, 266] on button "Confirm" at bounding box center [421, 268] width 46 height 19
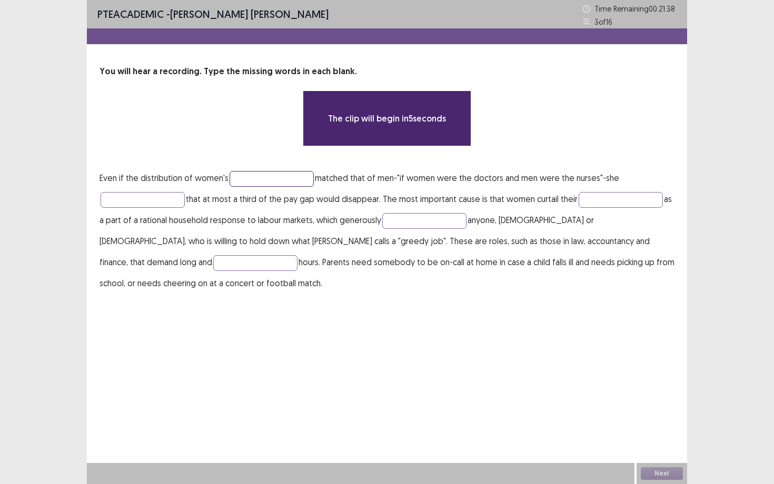
click at [275, 179] on input "text" at bounding box center [271, 179] width 84 height 16
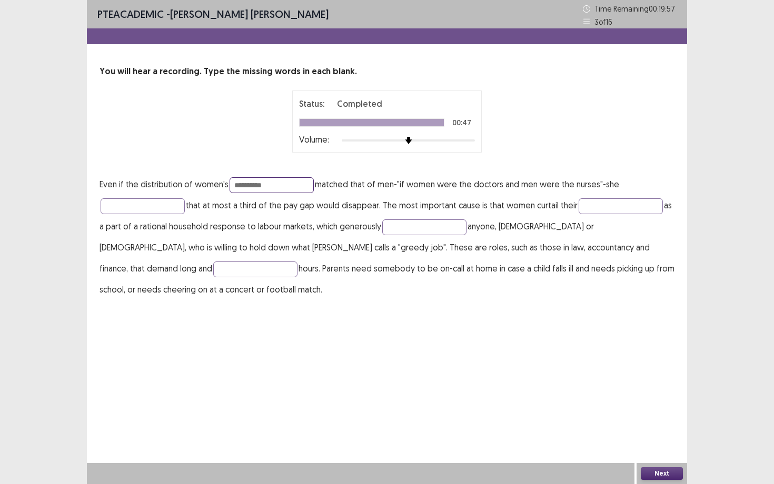
type input "**********"
click at [145, 214] on p "**********" at bounding box center [386, 237] width 575 height 126
click at [145, 205] on input "text" at bounding box center [143, 206] width 84 height 16
type input "*********"
click at [597, 208] on input "text" at bounding box center [620, 206] width 84 height 16
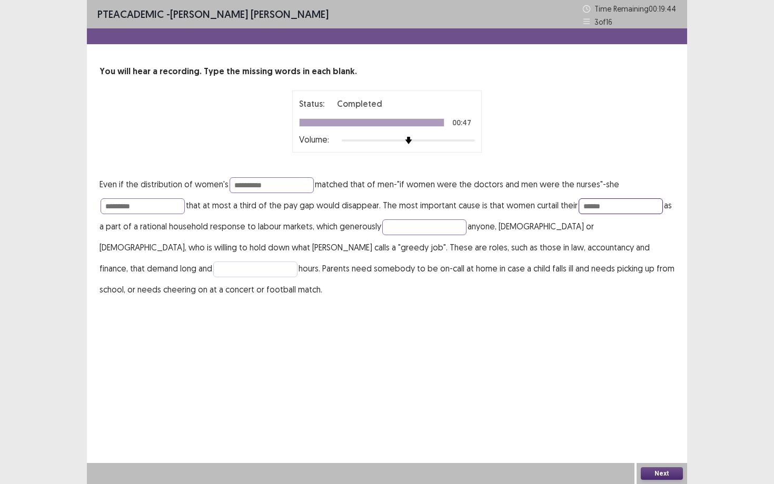
type input "******"
click at [297, 262] on input "text" at bounding box center [255, 270] width 84 height 16
type input "**********"
click at [631, 382] on button "Next" at bounding box center [661, 473] width 42 height 13
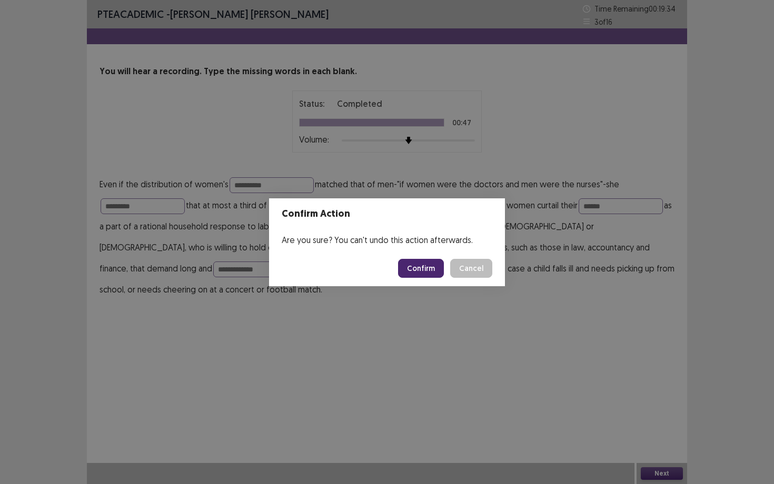
click at [423, 263] on button "Confirm" at bounding box center [421, 268] width 46 height 19
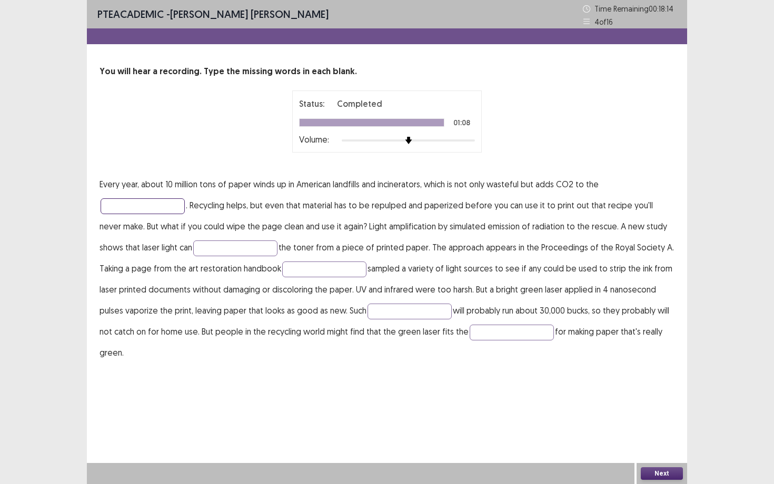
click at [135, 208] on input "text" at bounding box center [143, 206] width 84 height 16
type input "**********"
click at [198, 246] on input "text" at bounding box center [235, 248] width 84 height 16
type input "******"
click at [282, 270] on input "text" at bounding box center [324, 270] width 84 height 16
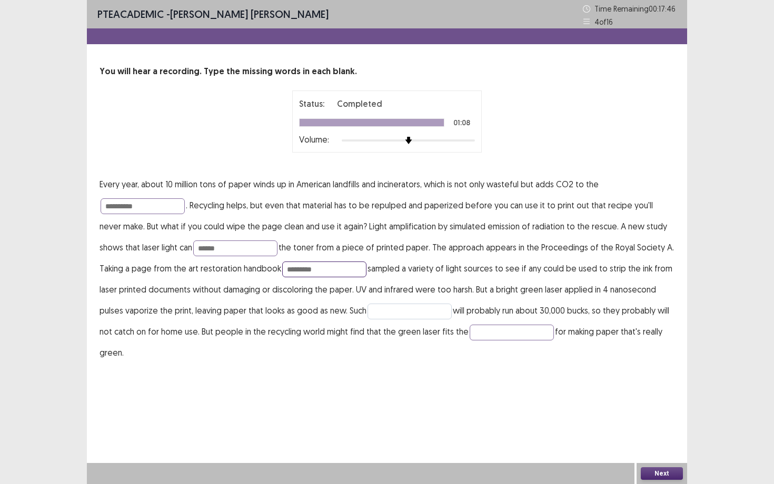
type input "*********"
click at [385, 310] on input "text" at bounding box center [409, 312] width 84 height 16
type input "********"
click at [470, 334] on input "text" at bounding box center [511, 333] width 84 height 16
type input "****"
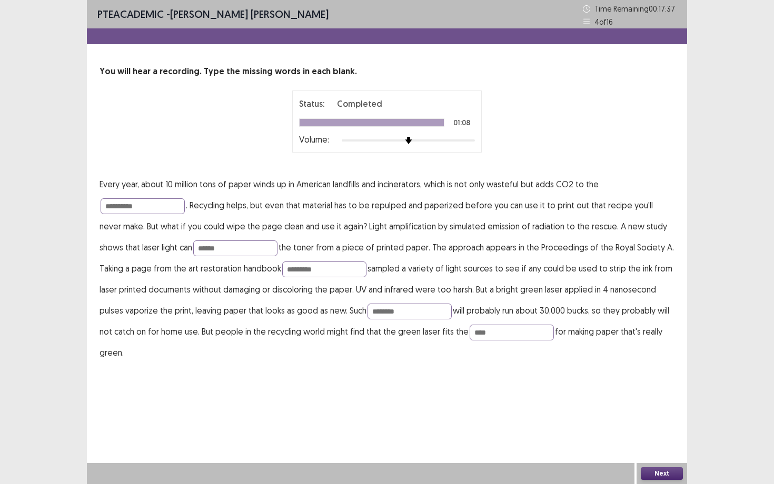
click at [631, 382] on button "Next" at bounding box center [661, 473] width 42 height 13
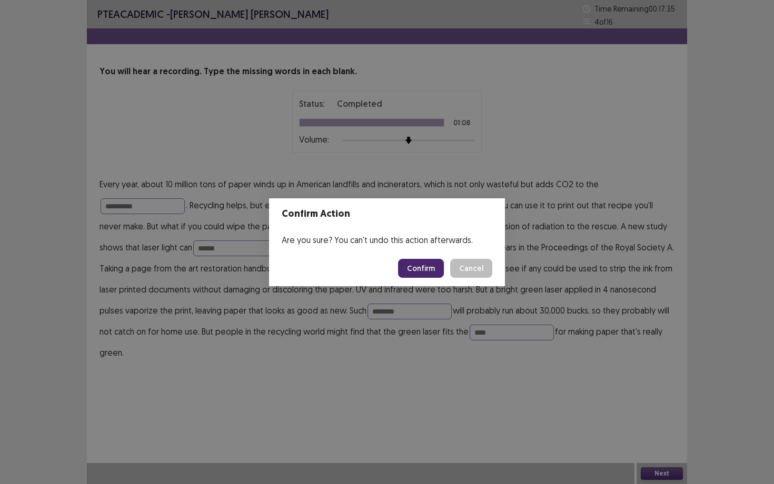
click at [418, 268] on button "Confirm" at bounding box center [421, 268] width 46 height 19
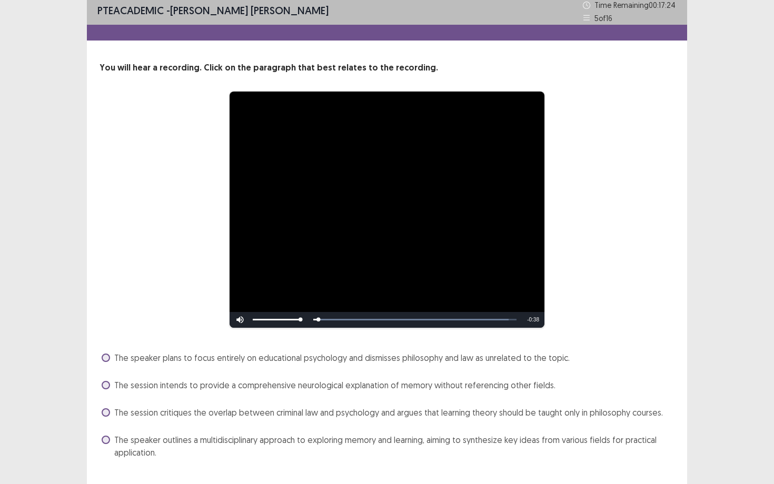
scroll to position [4, 0]
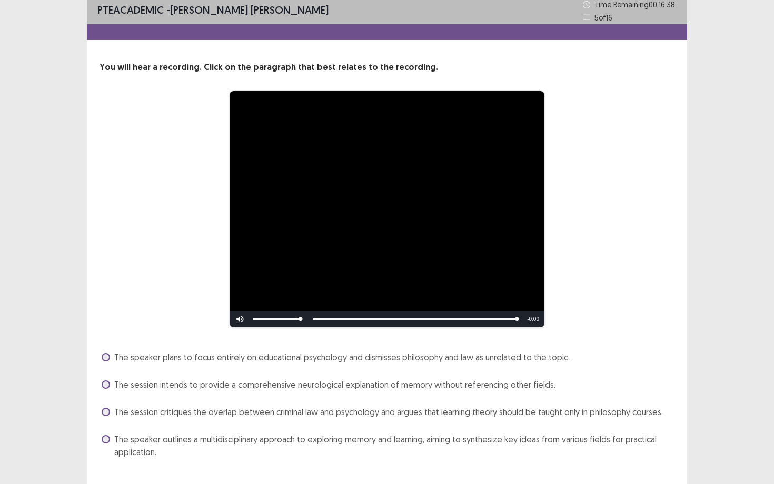
click at [211, 382] on span "The session critiques the overlap between criminal law and psychology and argue…" at bounding box center [388, 412] width 548 height 13
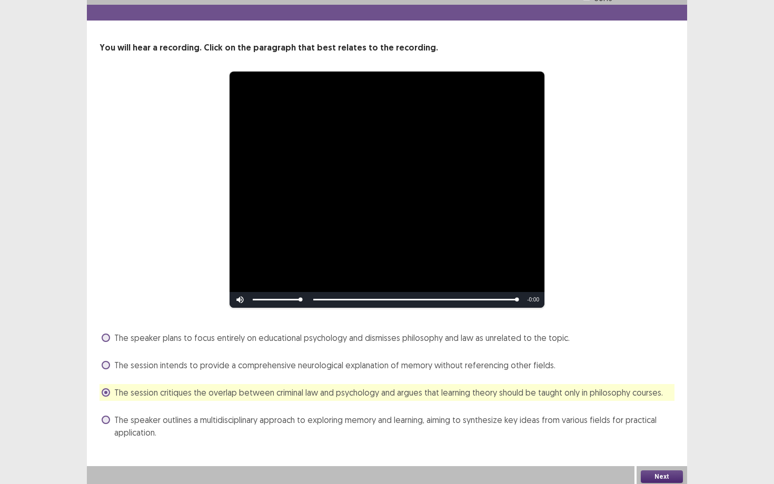
scroll to position [26, 0]
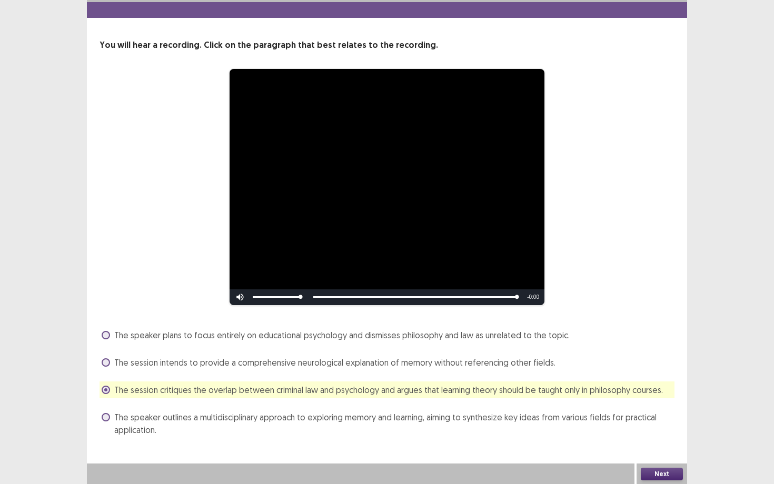
click at [631, 382] on button "Next" at bounding box center [661, 474] width 42 height 13
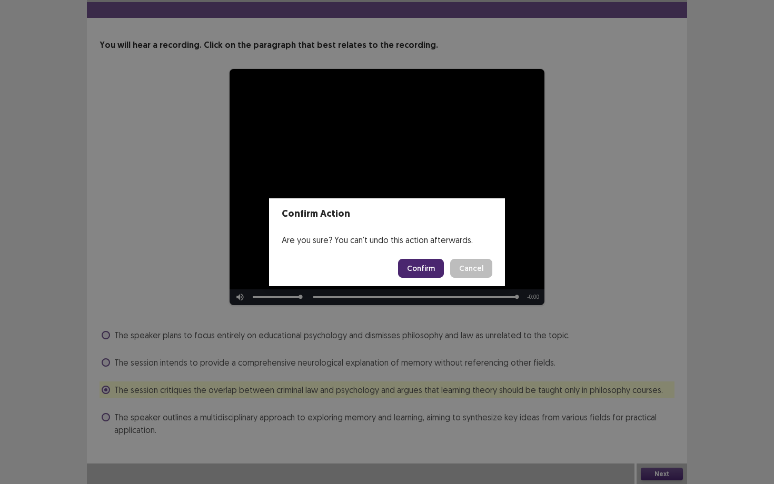
click at [417, 269] on button "Confirm" at bounding box center [421, 268] width 46 height 19
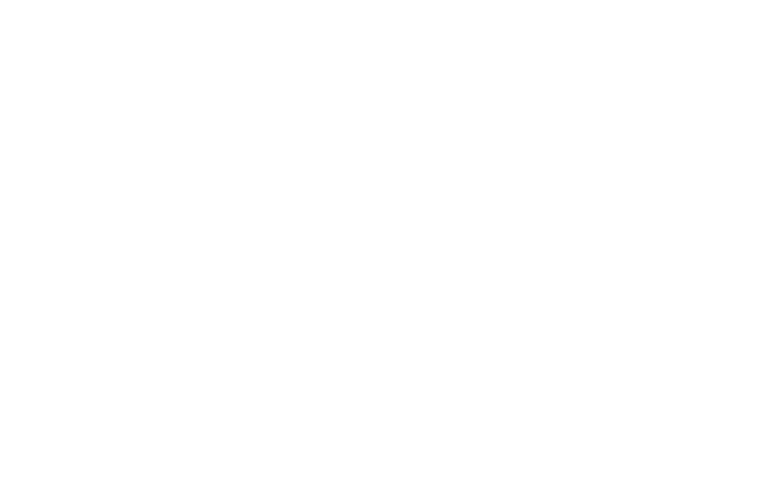
scroll to position [0, 0]
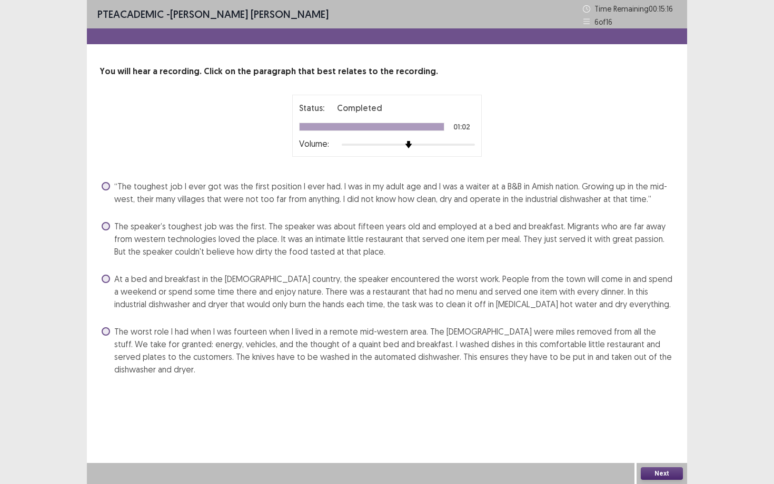
click at [420, 235] on span "The speaker’s toughest job was the first. The speaker was about fifteen years o…" at bounding box center [394, 239] width 560 height 38
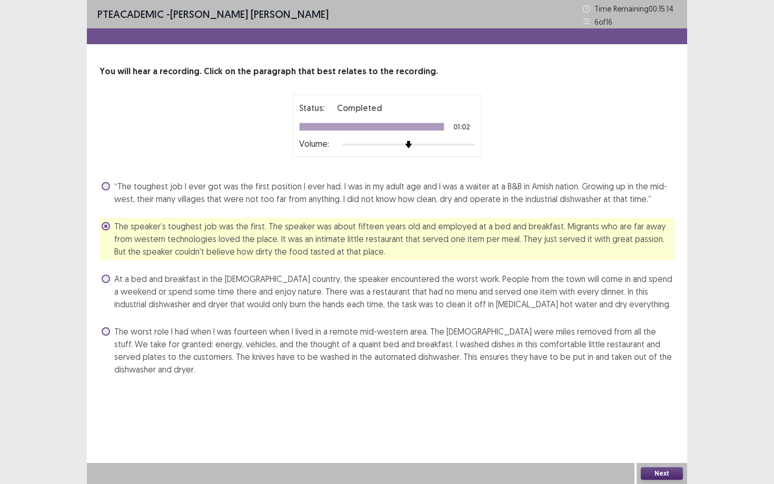
click at [631, 382] on button "Next" at bounding box center [661, 473] width 42 height 13
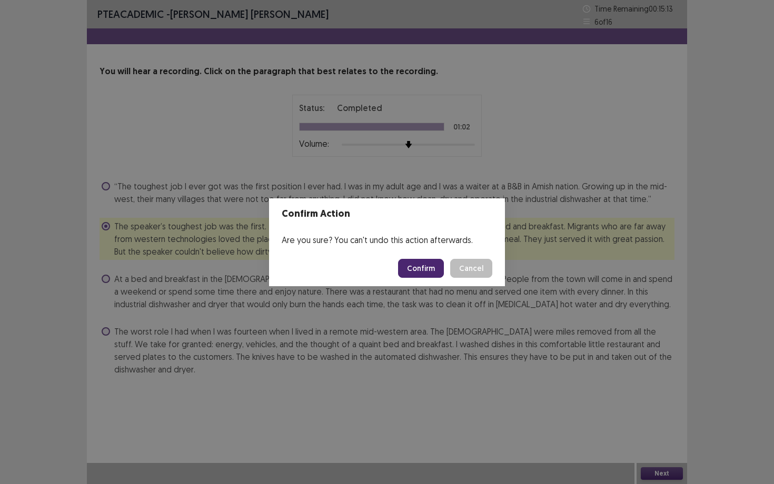
click at [425, 268] on button "Confirm" at bounding box center [421, 268] width 46 height 19
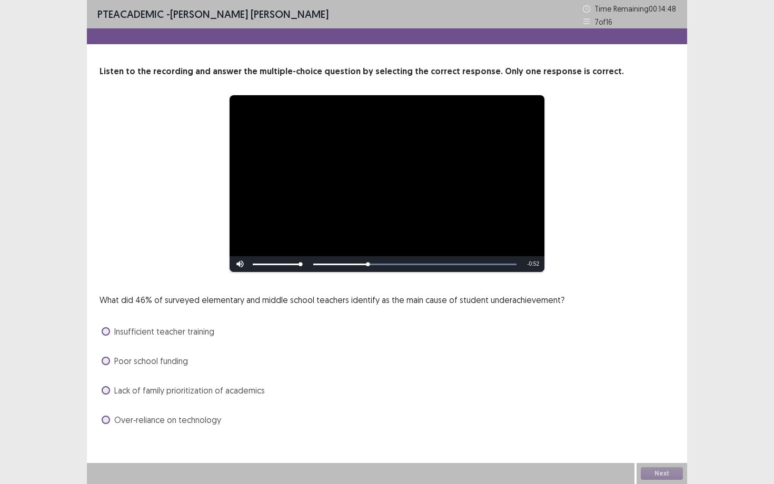
click at [144, 382] on span "Lack of family prioritization of academics" at bounding box center [189, 390] width 151 height 13
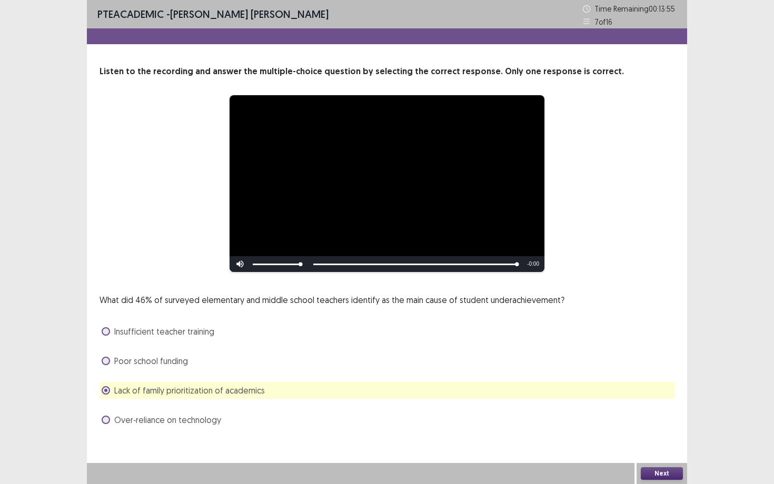
click at [631, 382] on button "Next" at bounding box center [661, 473] width 42 height 13
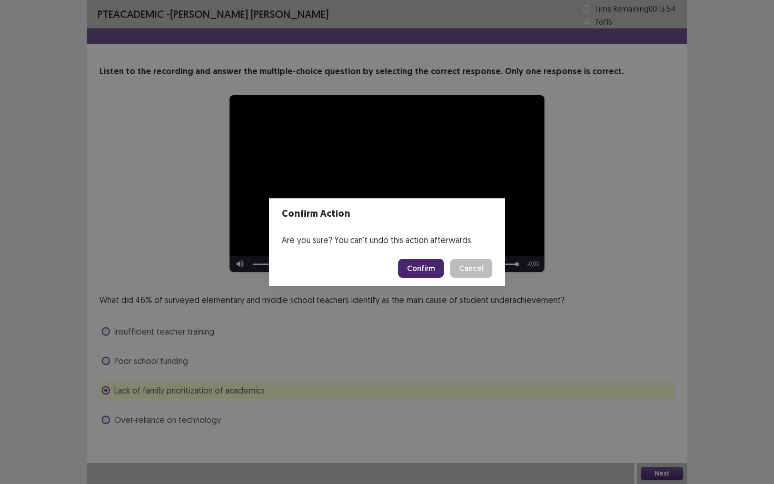
click at [431, 273] on button "Confirm" at bounding box center [421, 268] width 46 height 19
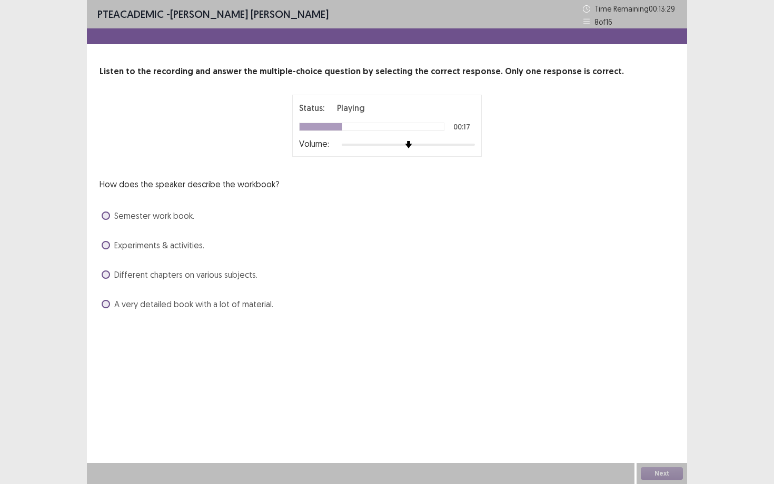
click at [161, 247] on span "Experiments & activities." at bounding box center [159, 245] width 90 height 13
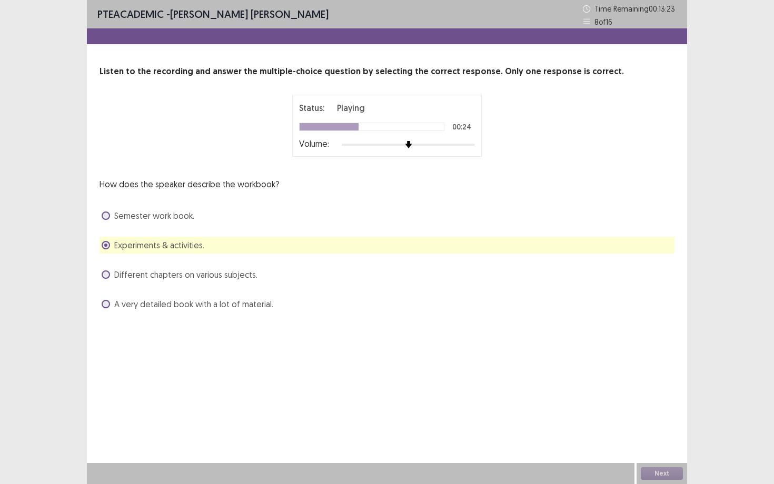
click at [233, 307] on span "A very detailed book with a lot of material." at bounding box center [193, 304] width 159 height 13
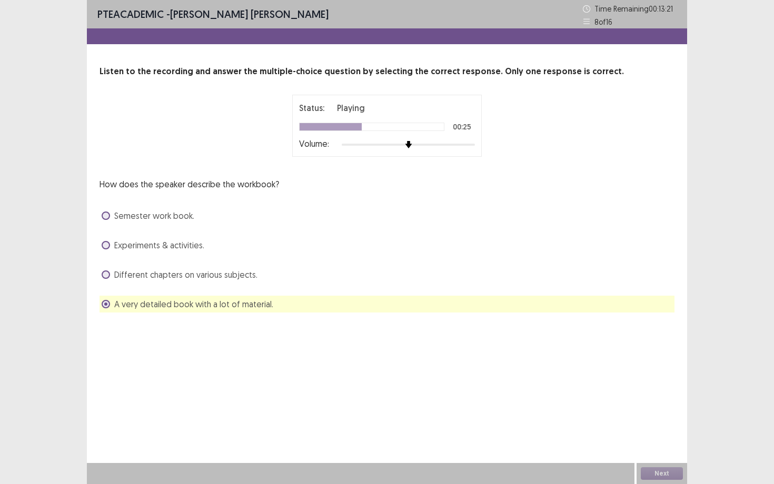
click at [180, 241] on span "Experiments & activities." at bounding box center [159, 245] width 90 height 13
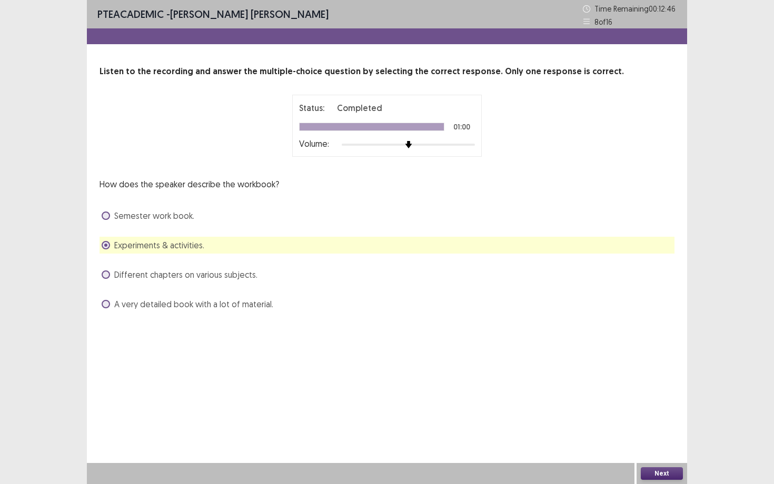
click at [631, 382] on button "Next" at bounding box center [661, 473] width 42 height 13
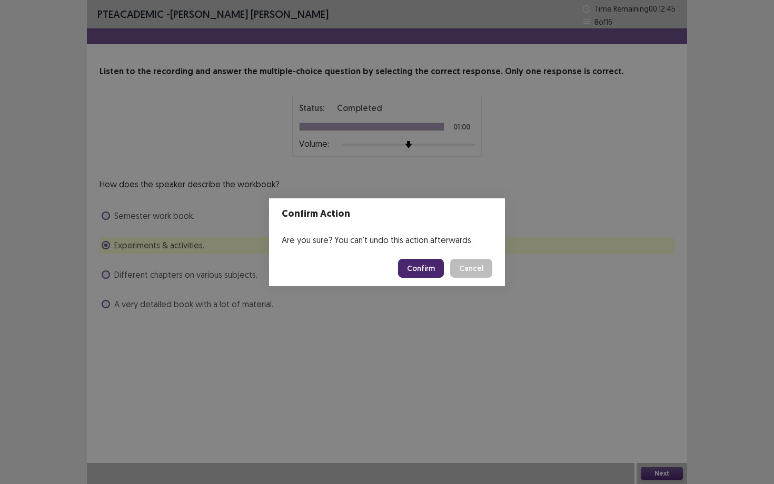
click at [434, 268] on button "Confirm" at bounding box center [421, 268] width 46 height 19
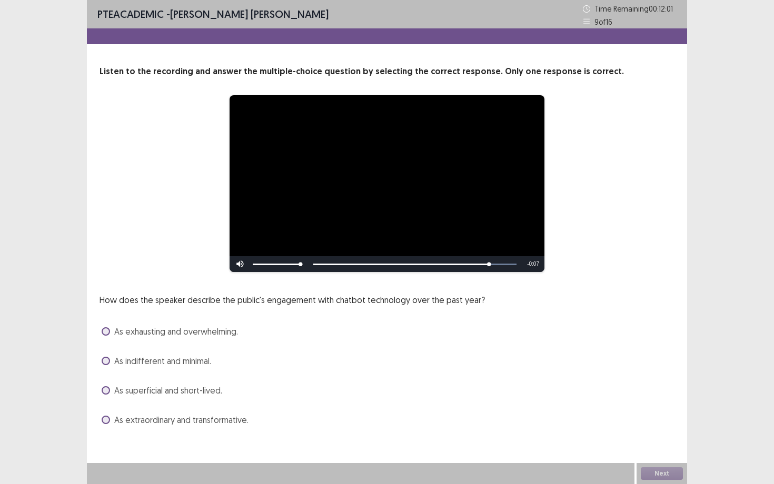
click at [145, 338] on div "As exhausting and overwhelming." at bounding box center [386, 331] width 575 height 17
click at [147, 334] on span "As exhausting and overwhelming." at bounding box center [176, 331] width 124 height 13
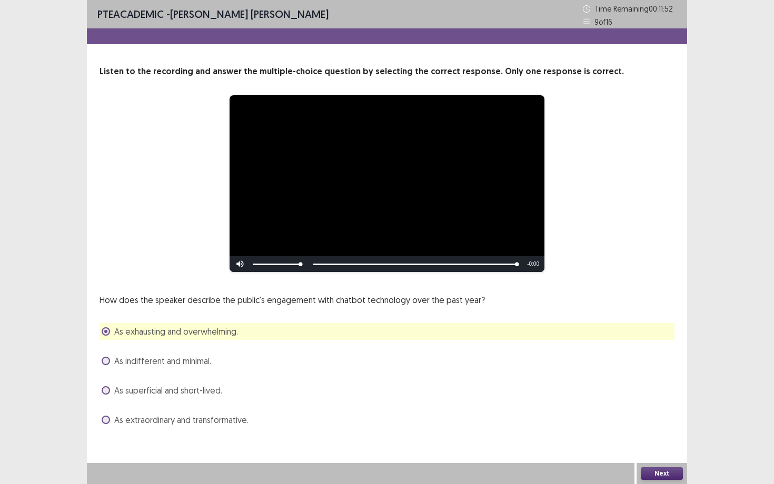
click at [631, 382] on button "Next" at bounding box center [661, 473] width 42 height 13
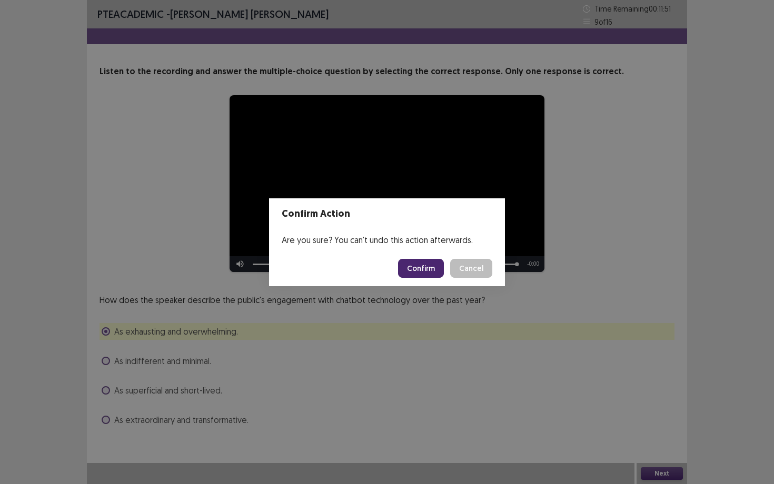
click at [418, 271] on button "Confirm" at bounding box center [421, 268] width 46 height 19
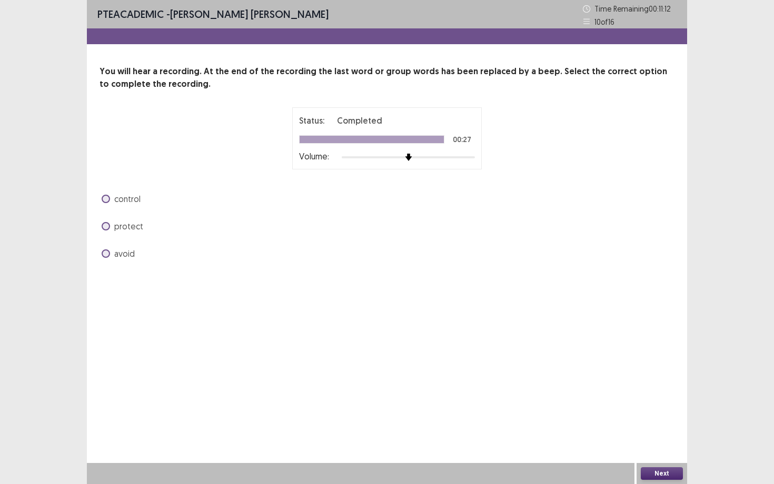
click at [125, 250] on span "avoid" at bounding box center [124, 253] width 21 height 13
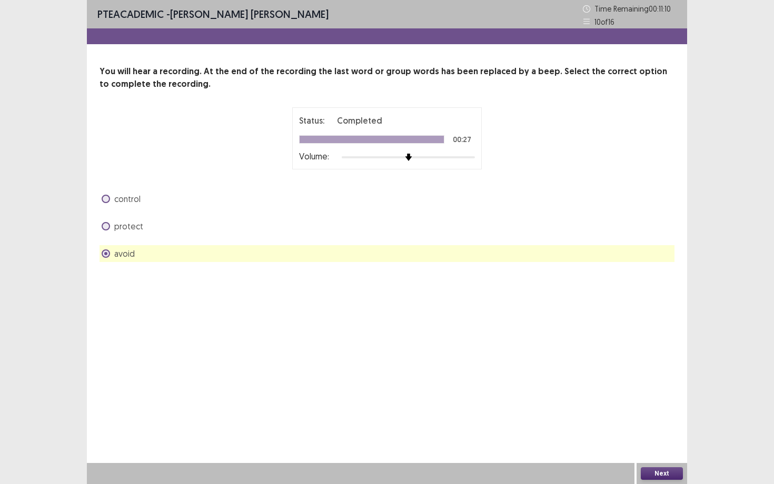
click at [631, 382] on button "Next" at bounding box center [661, 473] width 42 height 13
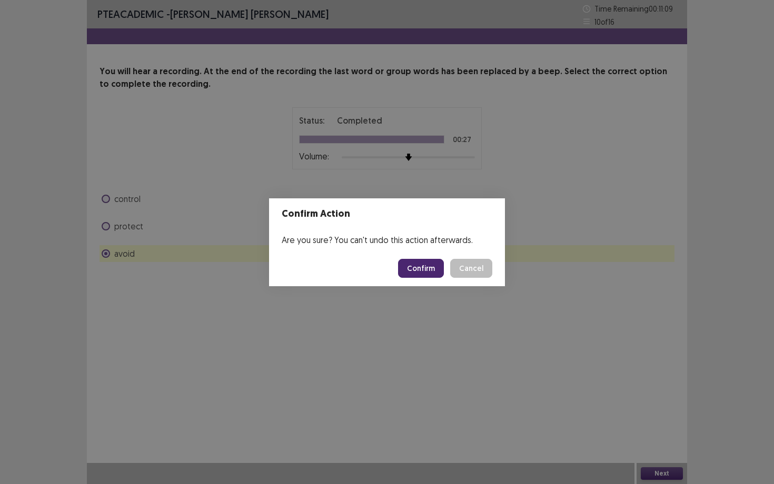
click at [405, 266] on button "Confirm" at bounding box center [421, 268] width 46 height 19
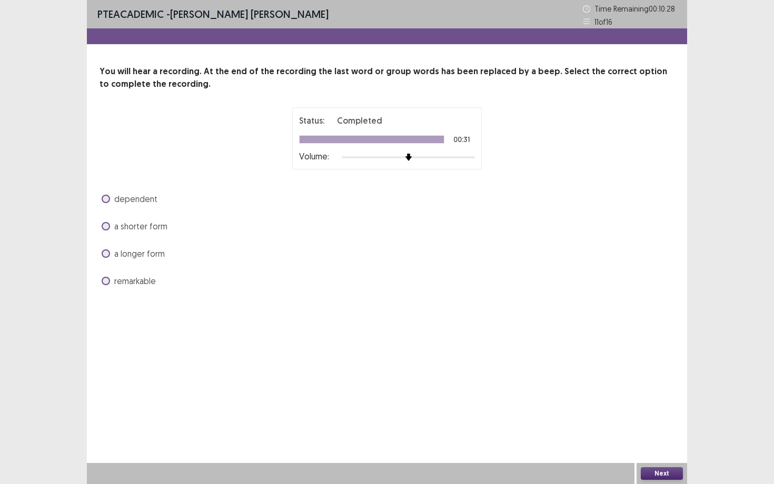
click at [142, 197] on span "dependent" at bounding box center [135, 199] width 43 height 13
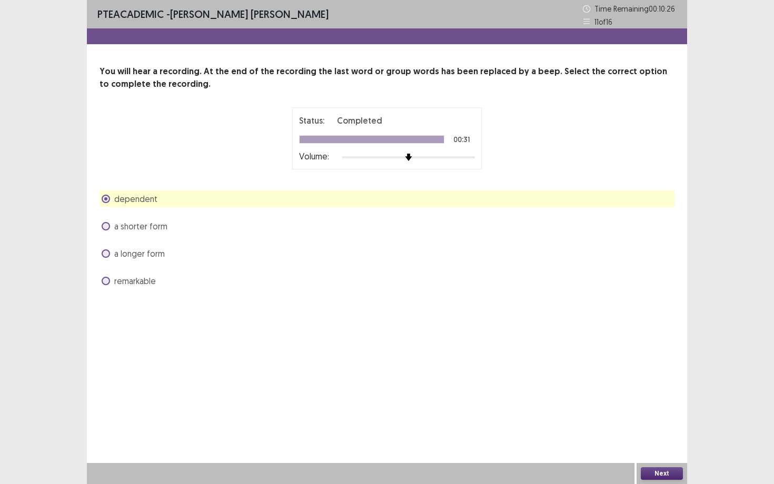
click at [631, 382] on button "Next" at bounding box center [661, 473] width 42 height 13
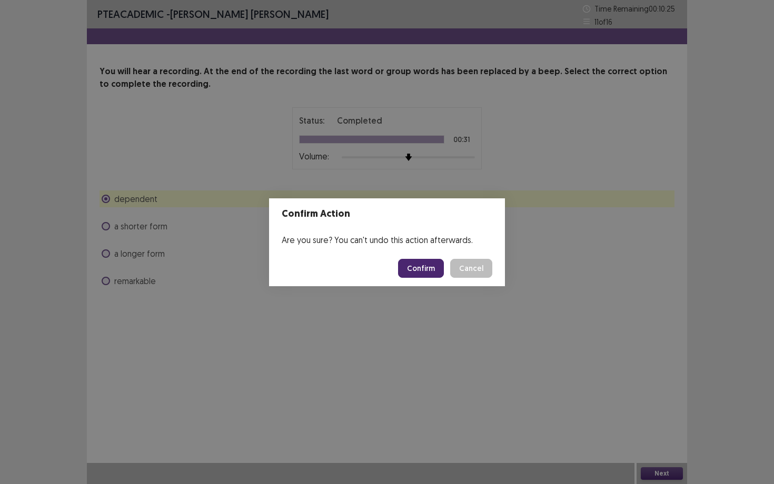
click at [433, 268] on button "Confirm" at bounding box center [421, 268] width 46 height 19
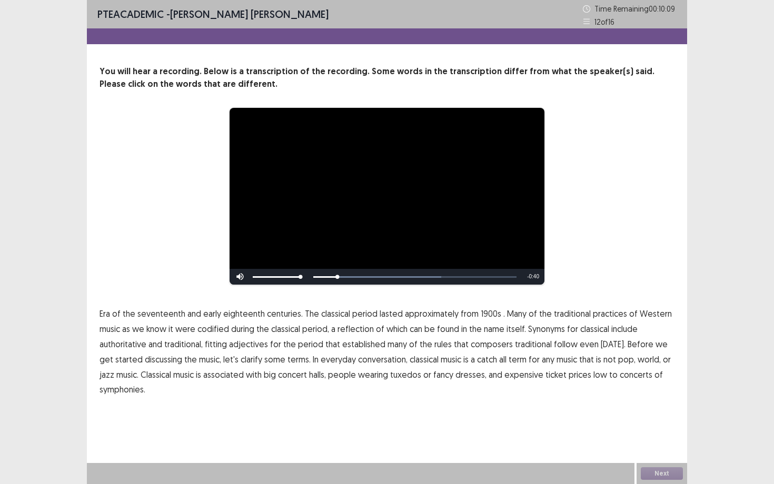
click at [483, 315] on span "1900s" at bounding box center [490, 313] width 21 height 13
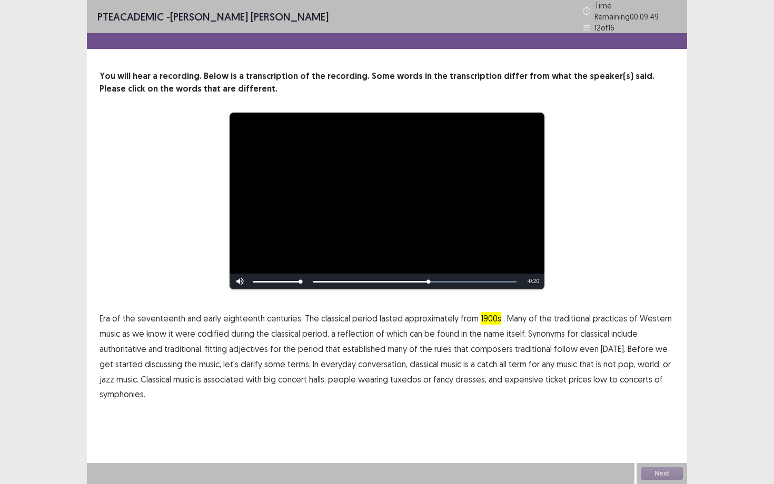
click at [525, 346] on span "traditional" at bounding box center [533, 349] width 37 height 13
click at [477, 362] on span "catch" at bounding box center [487, 364] width 20 height 13
click at [477, 360] on span "catch" at bounding box center [487, 364] width 20 height 13
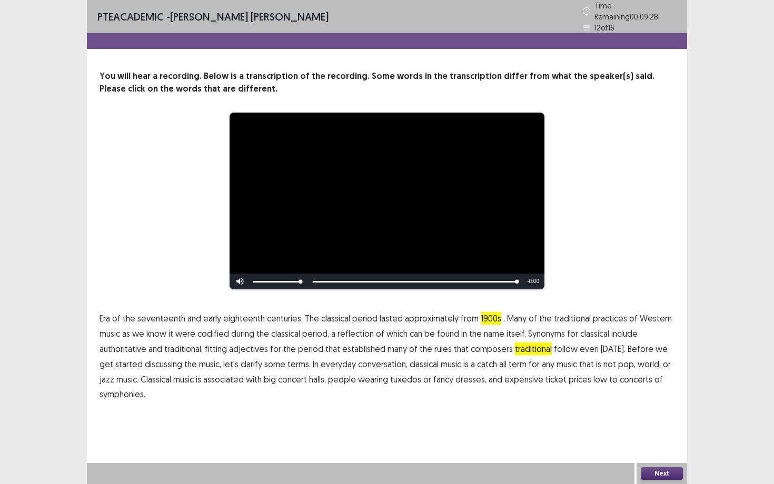
click at [593, 376] on span "low" at bounding box center [600, 379] width 14 height 13
click at [631, 382] on button "Next" at bounding box center [661, 473] width 42 height 13
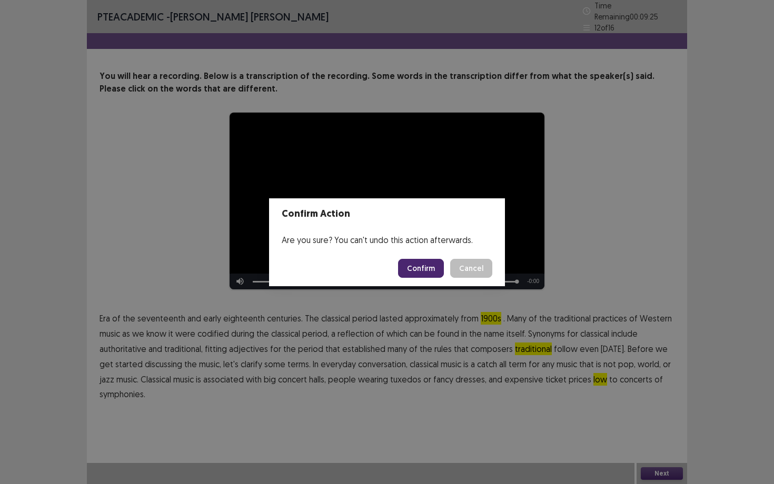
click at [413, 270] on button "Confirm" at bounding box center [421, 268] width 46 height 19
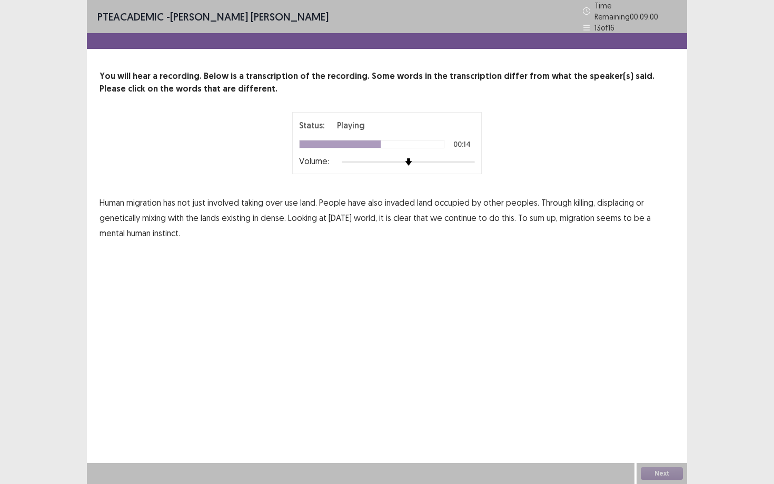
click at [266, 216] on span "dense." at bounding box center [272, 218] width 25 height 13
click at [117, 233] on span "mental" at bounding box center [111, 233] width 25 height 13
click at [631, 382] on button "Next" at bounding box center [661, 473] width 42 height 13
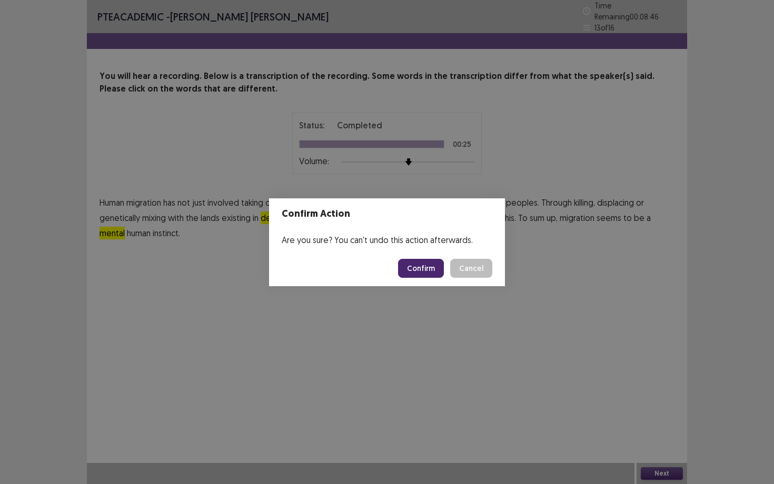
click at [433, 265] on button "Confirm" at bounding box center [421, 268] width 46 height 19
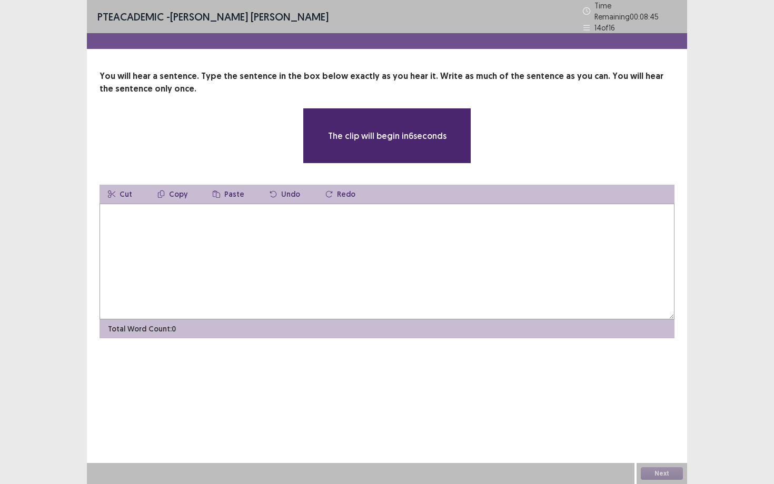
click at [405, 229] on textarea at bounding box center [386, 262] width 575 height 116
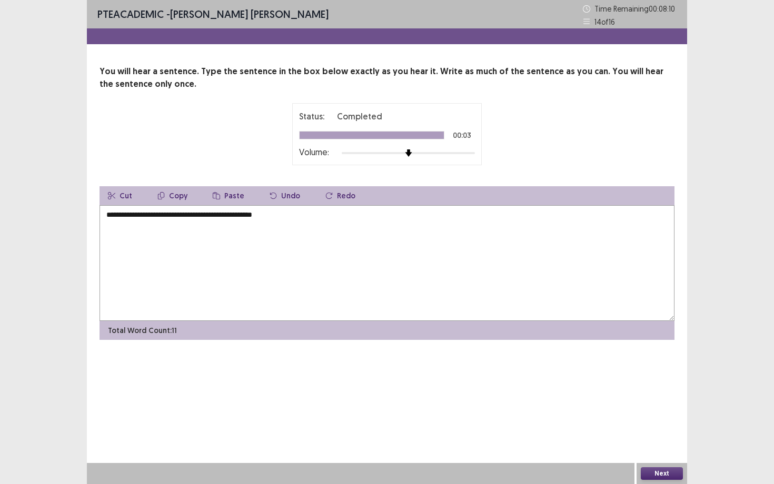
type textarea "**********"
click at [631, 382] on button "Next" at bounding box center [661, 473] width 42 height 13
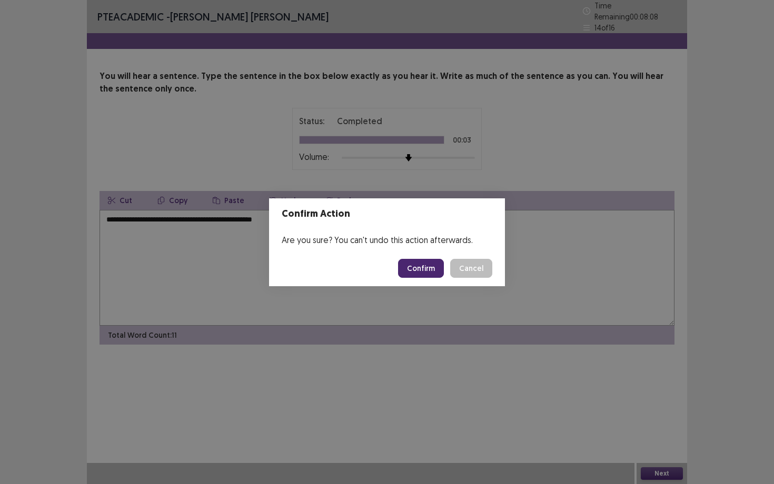
click at [418, 272] on button "Confirm" at bounding box center [421, 268] width 46 height 19
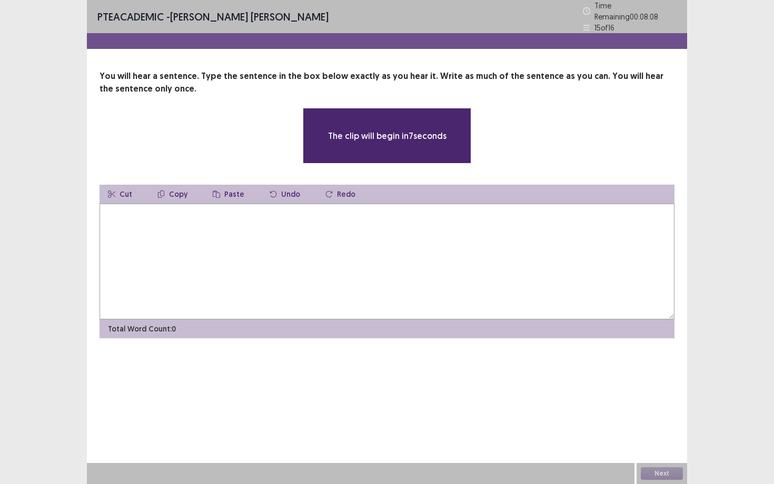
click at [366, 218] on textarea at bounding box center [386, 262] width 575 height 116
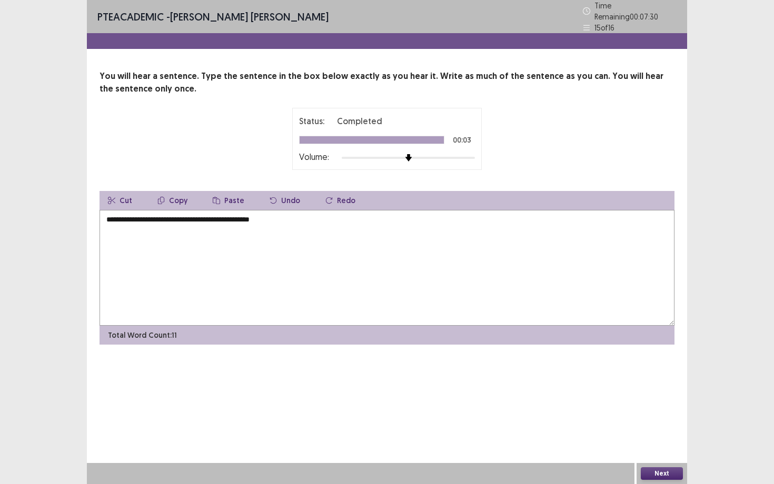
click at [176, 215] on textarea "**********" at bounding box center [386, 268] width 575 height 116
type textarea "**********"
click at [631, 382] on button "Next" at bounding box center [661, 473] width 42 height 13
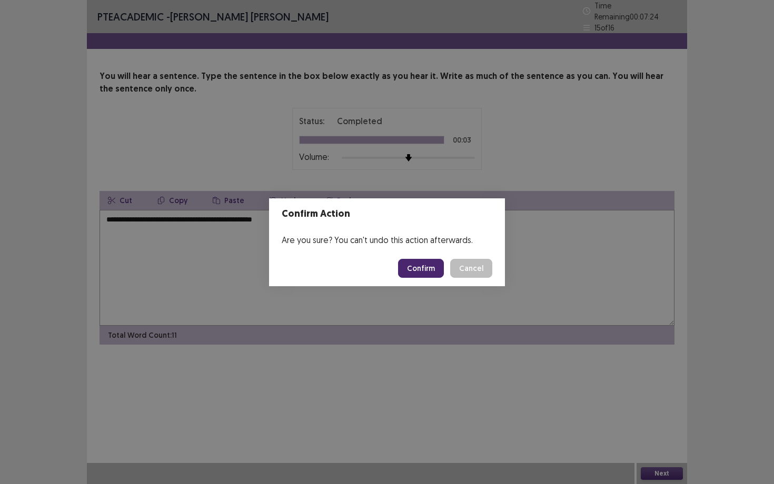
click at [427, 266] on button "Confirm" at bounding box center [421, 268] width 46 height 19
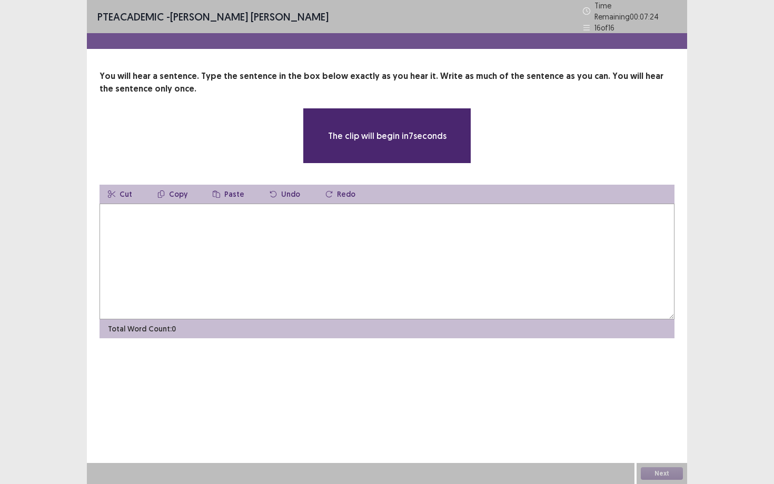
click at [336, 227] on textarea at bounding box center [386, 262] width 575 height 116
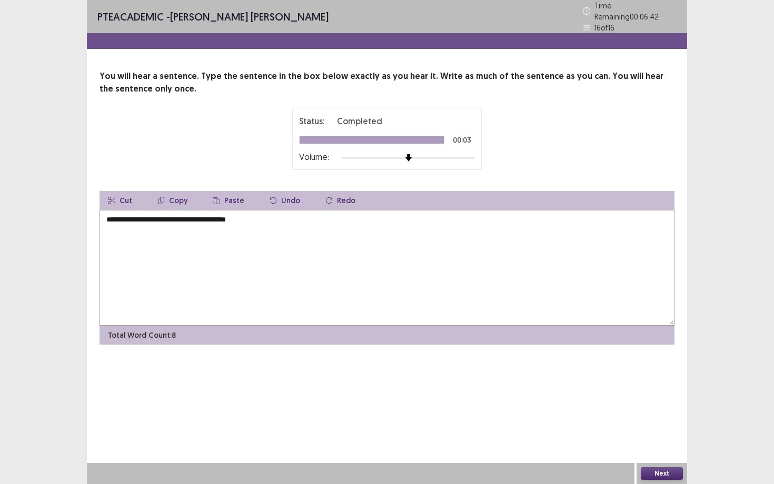
type textarea "**********"
click at [631, 382] on button "Next" at bounding box center [661, 473] width 42 height 13
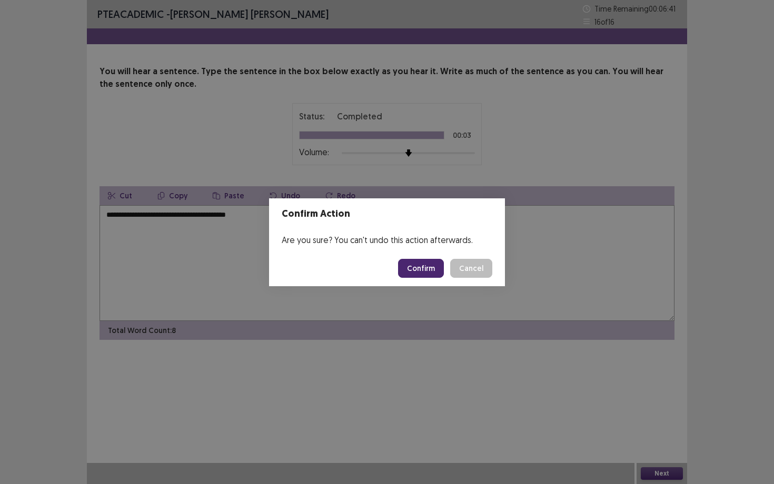
click at [420, 264] on button "Confirm" at bounding box center [421, 268] width 46 height 19
